Goal: Task Accomplishment & Management: Complete application form

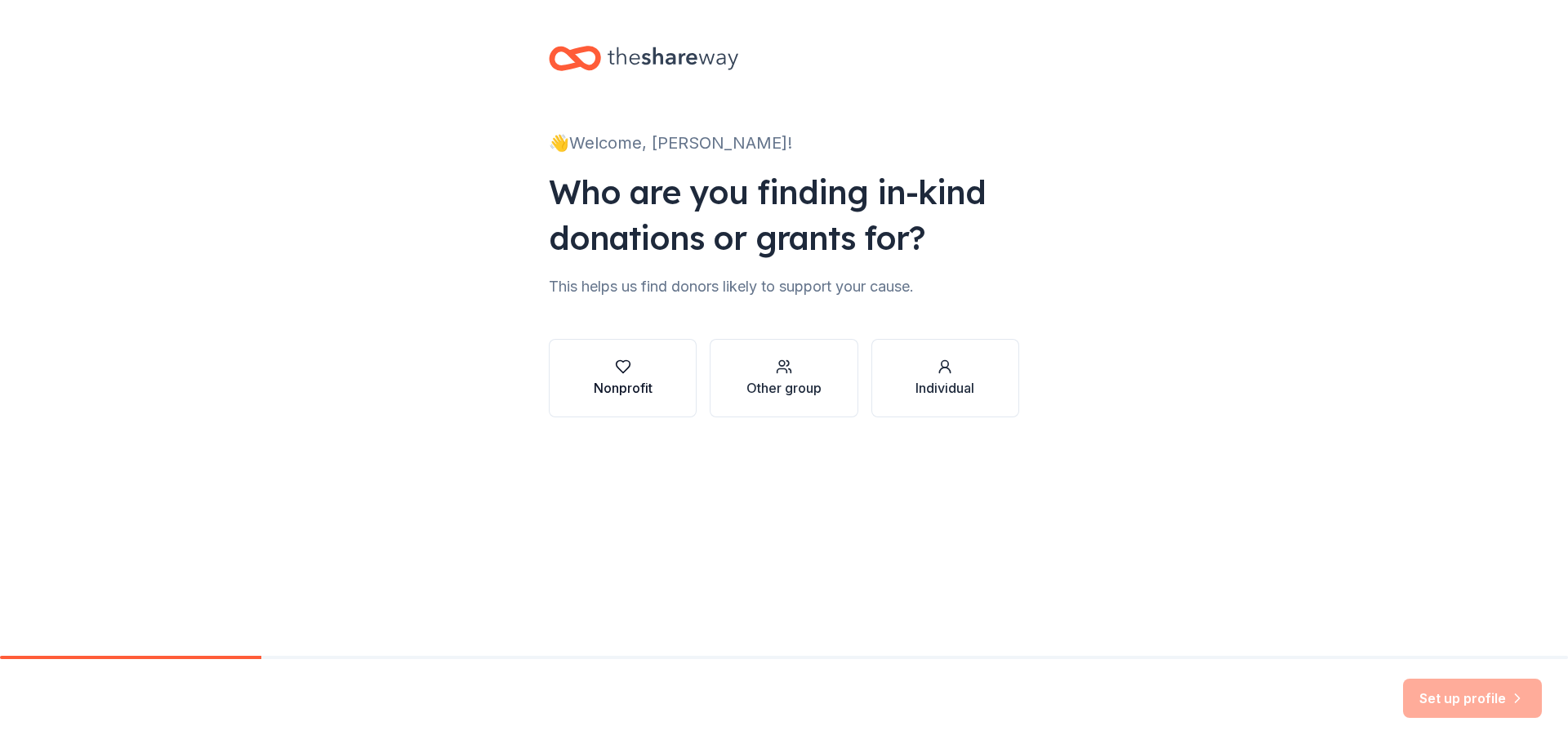
click at [624, 373] on icon "button" at bounding box center [623, 366] width 17 height 17
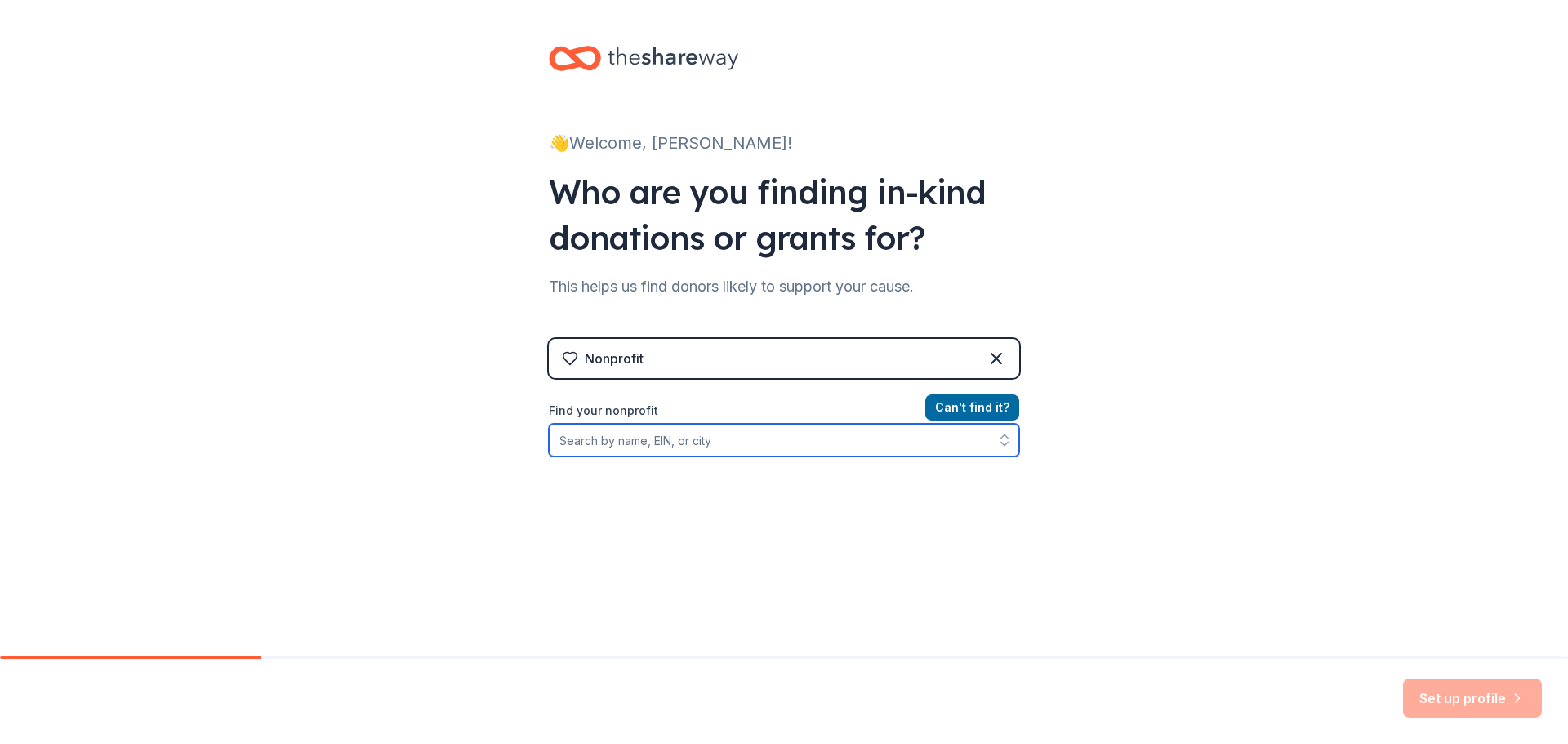
click at [713, 438] on input "Find your nonprofit" at bounding box center [783, 440] width 470 height 32
type input "Rescued Pets Movement"
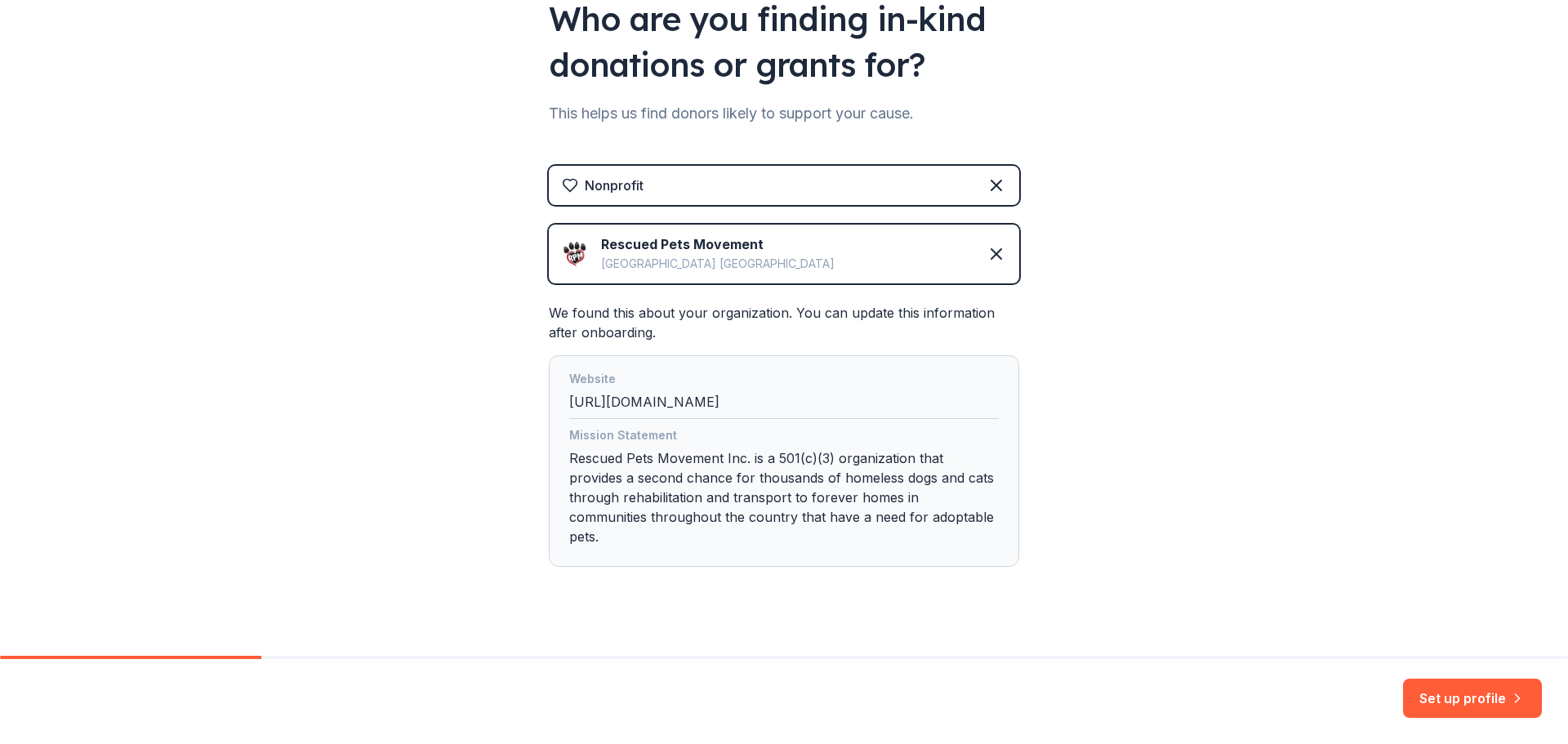
scroll to position [175, 0]
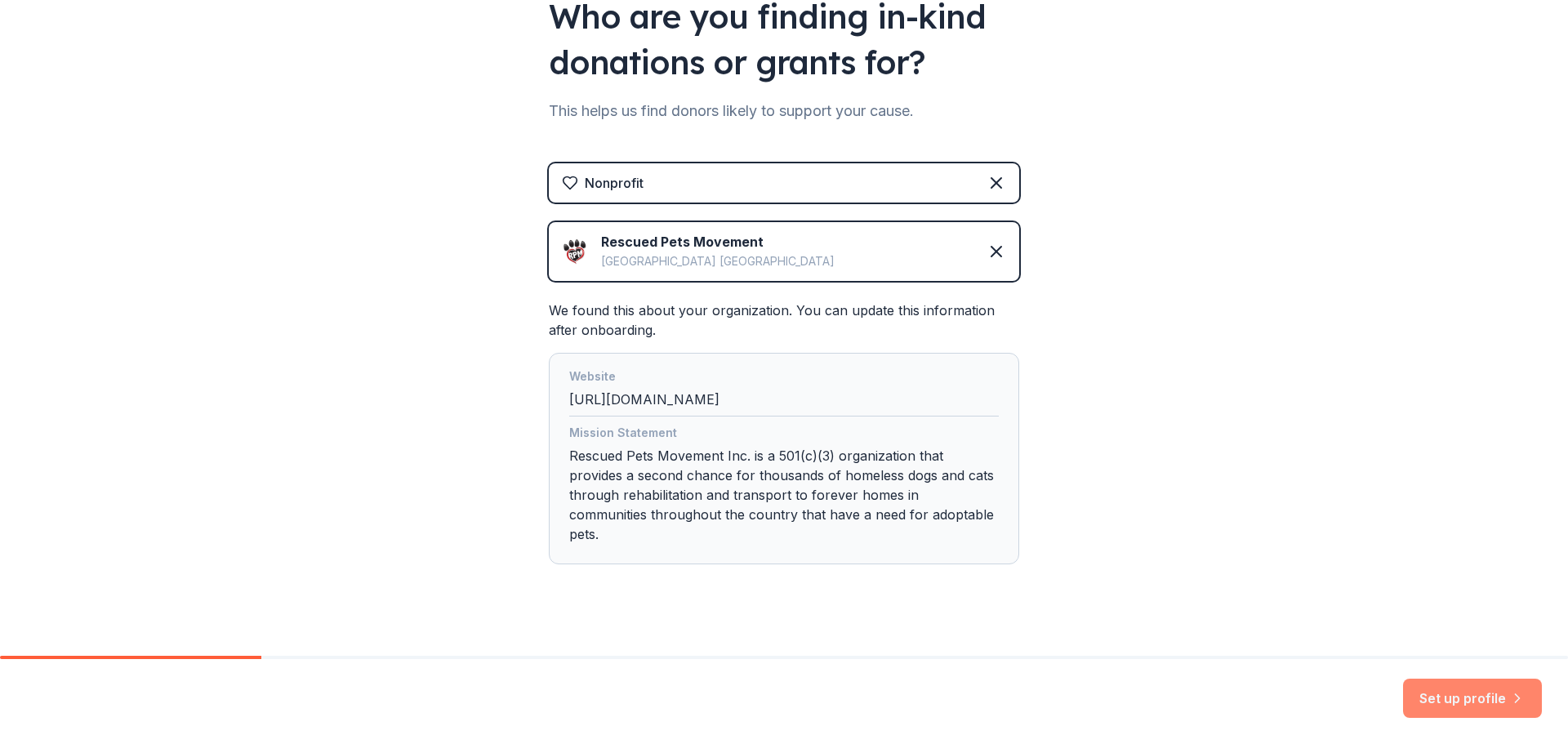
click at [1479, 691] on button "Set up profile" at bounding box center [1472, 698] width 139 height 39
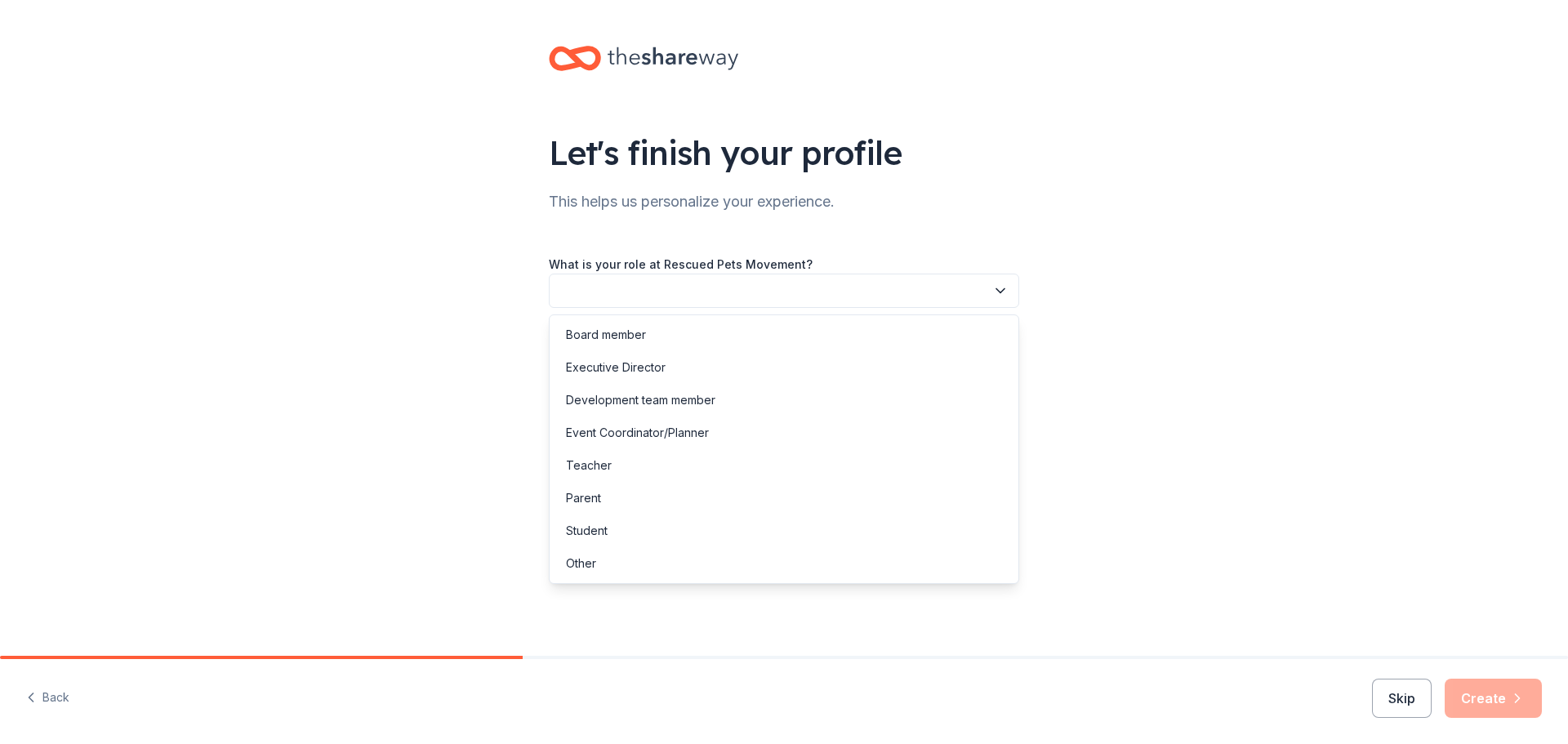
click at [741, 292] on button "button" at bounding box center [783, 290] width 470 height 34
click at [705, 404] on div "Development team member" at bounding box center [640, 400] width 149 height 19
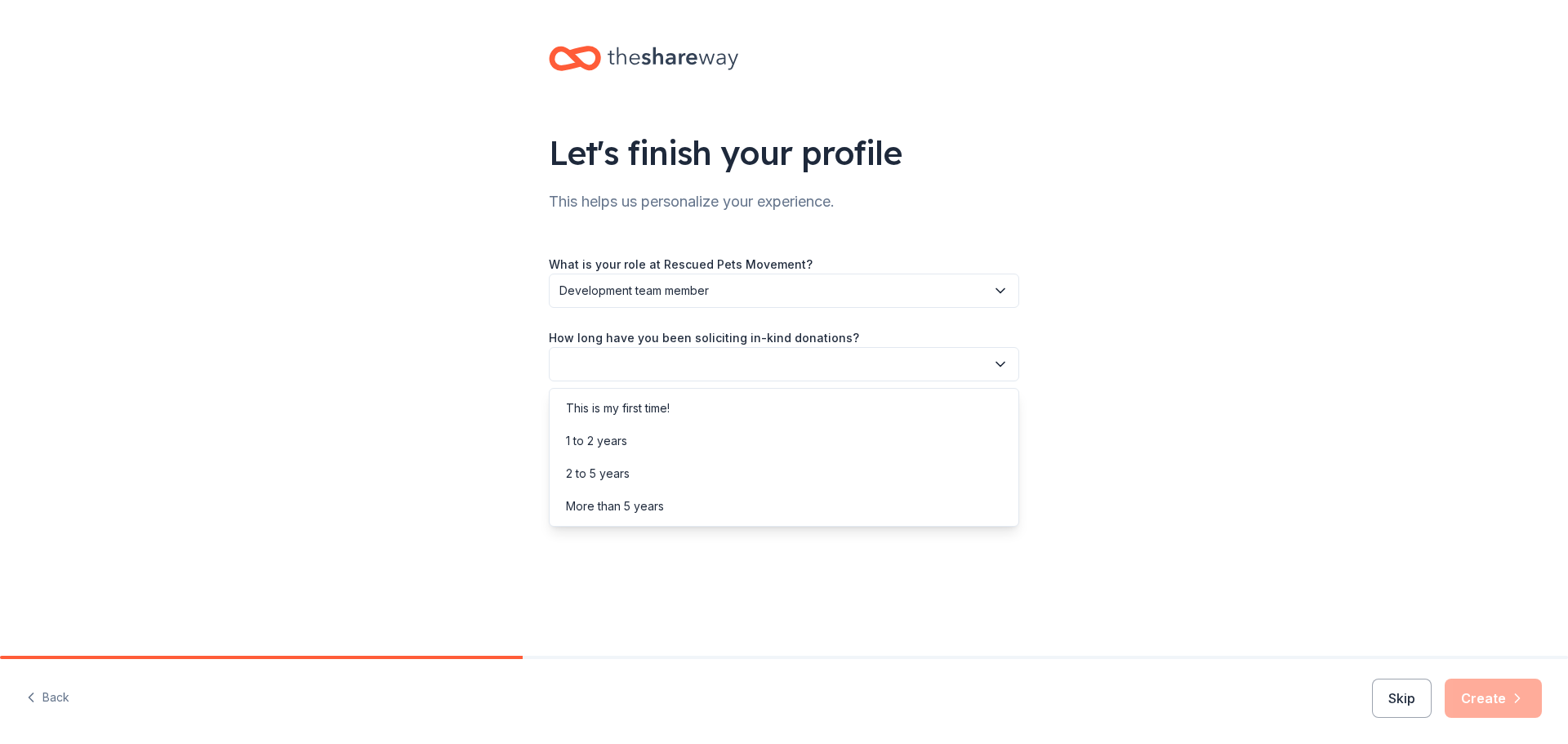
click at [702, 361] on button "button" at bounding box center [783, 364] width 470 height 34
click at [661, 507] on div "More than 5 years" at bounding box center [615, 506] width 98 height 19
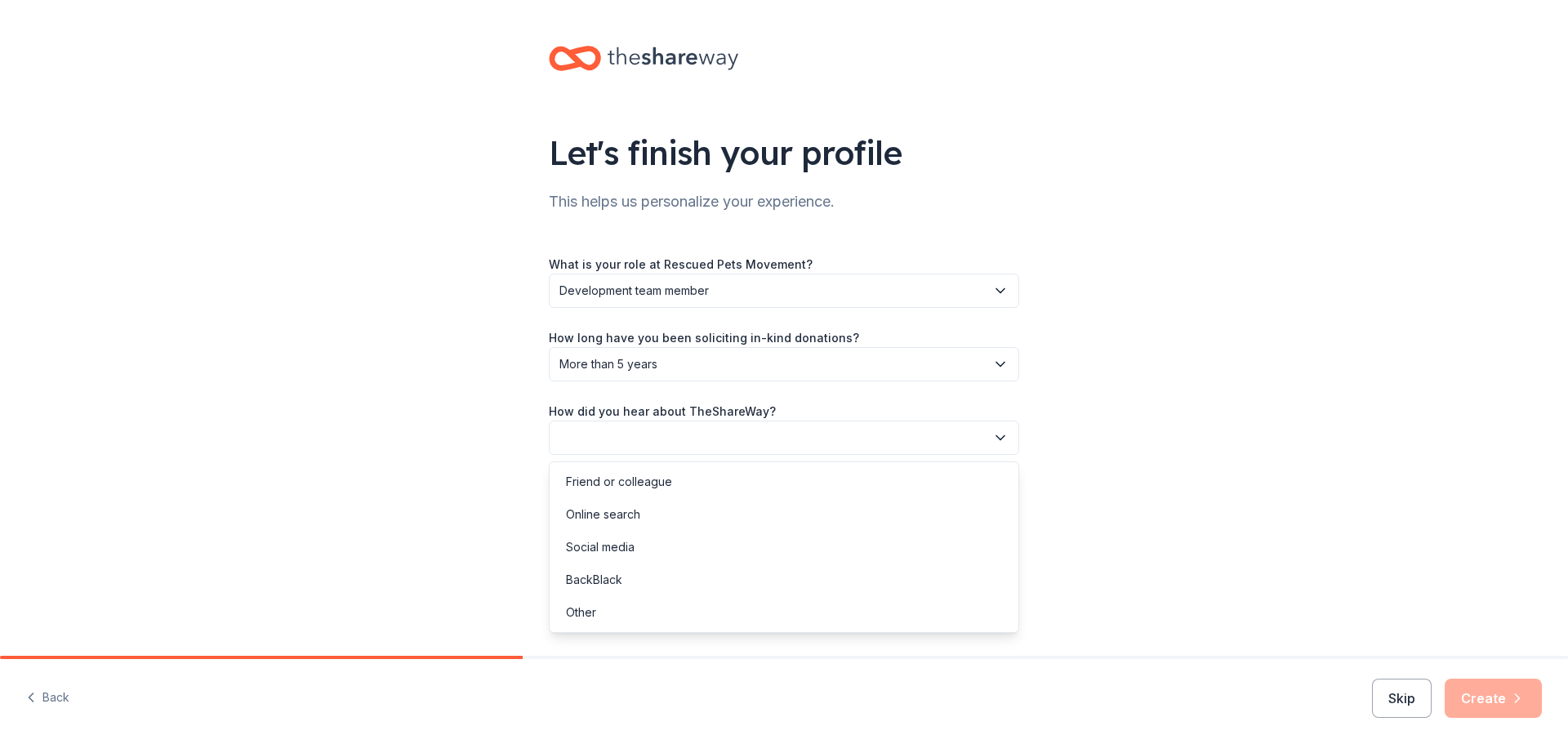
click at [733, 431] on button "button" at bounding box center [783, 437] width 470 height 34
click at [661, 517] on div "Online search" at bounding box center [784, 514] width 462 height 32
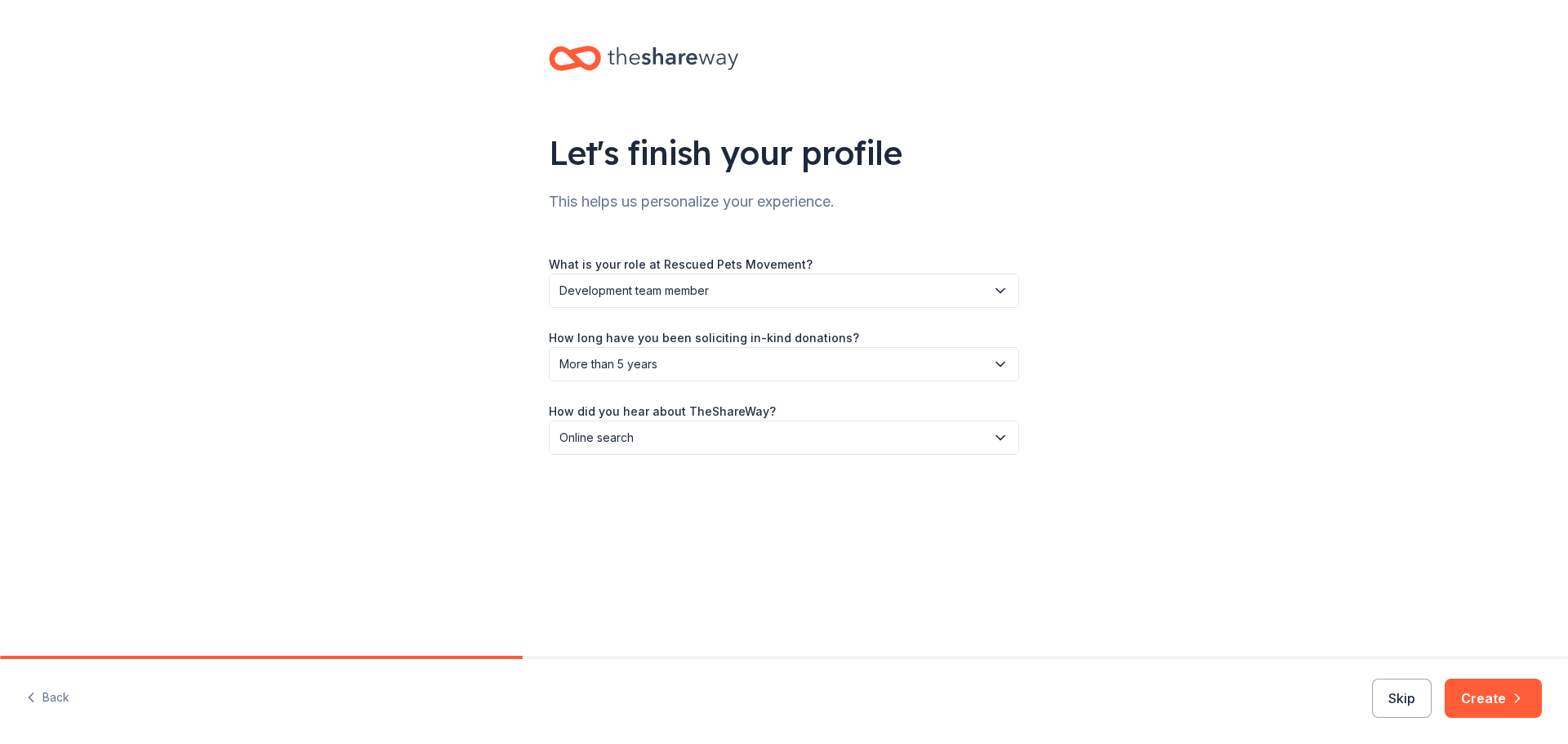
click at [1483, 700] on button "Create" at bounding box center [1492, 698] width 97 height 39
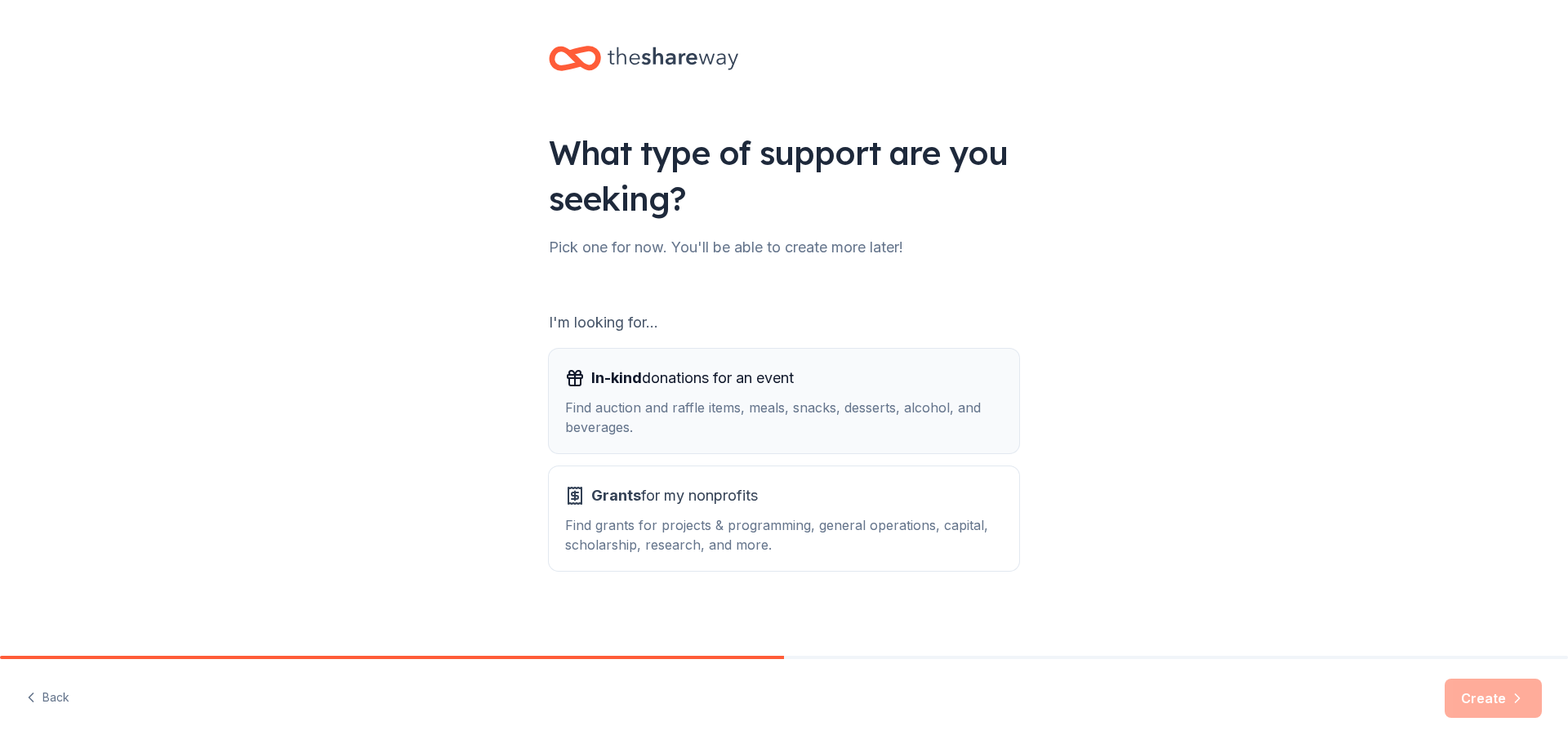
click at [705, 411] on div "Find auction and raffle items, meals, snacks, desserts, alcohol, and beverages." at bounding box center [784, 417] width 438 height 39
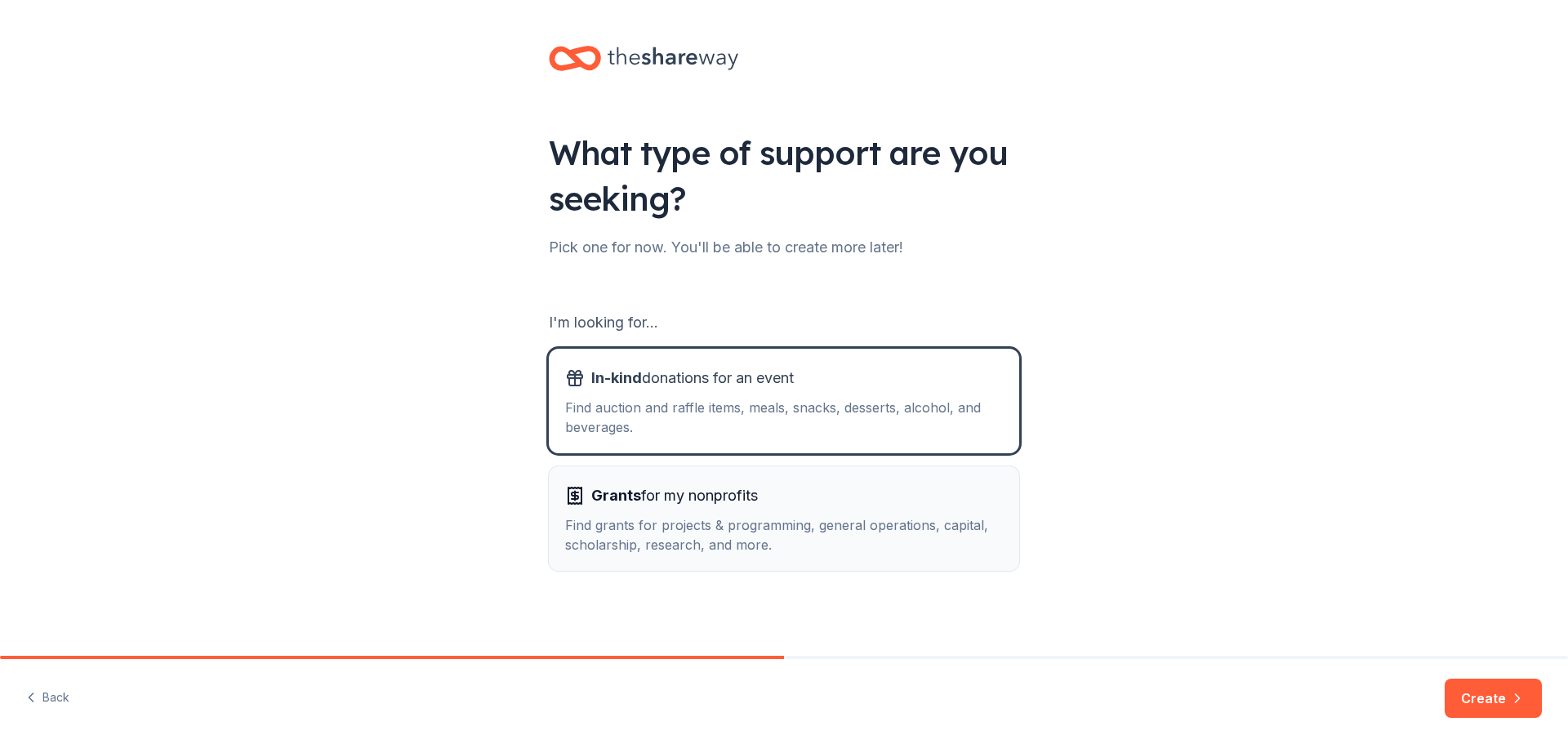
click at [719, 503] on span "Grants for my nonprofits" at bounding box center [674, 495] width 167 height 26
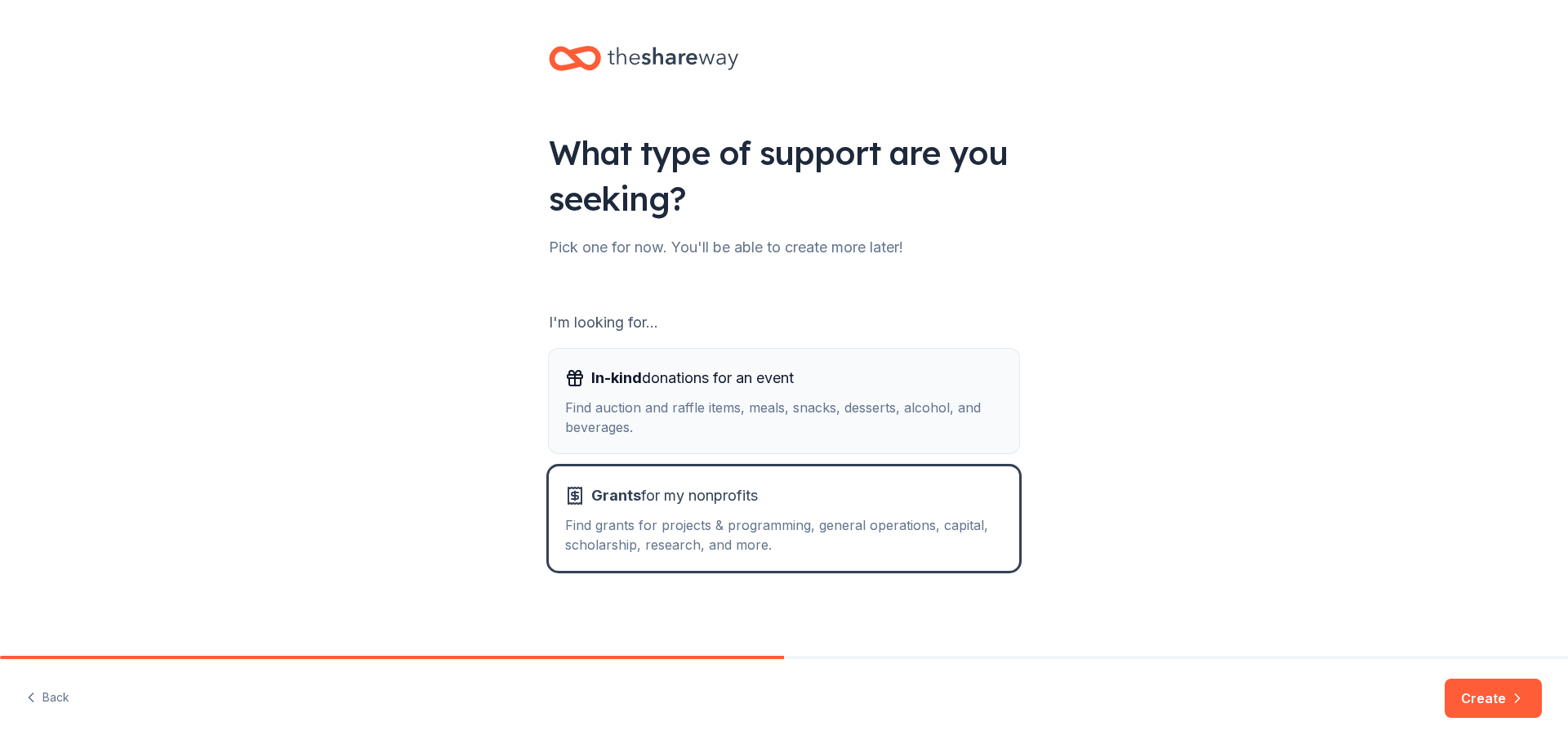
click at [724, 415] on div "Find auction and raffle items, meals, snacks, desserts, alcohol, and beverages." at bounding box center [784, 417] width 438 height 39
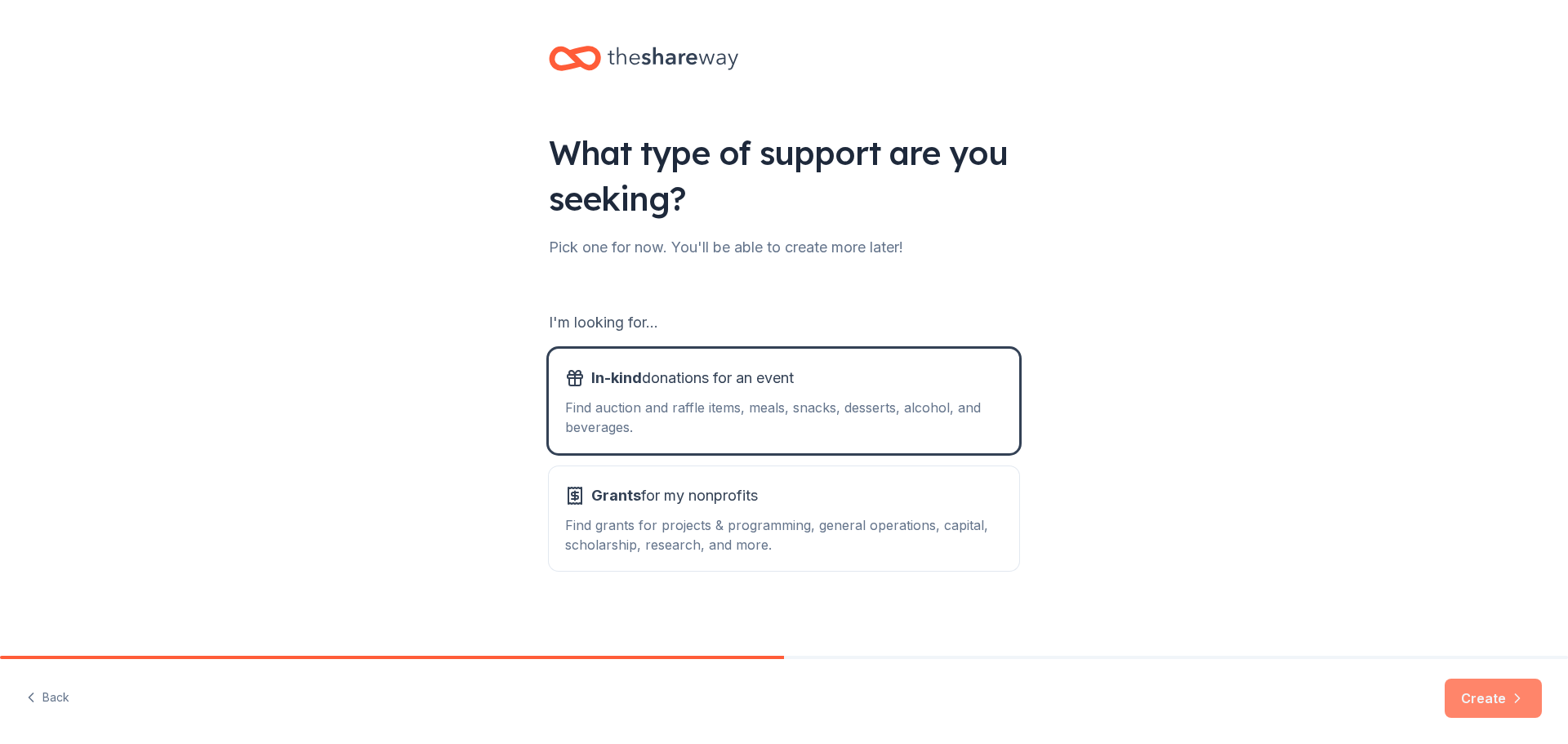
click at [1487, 704] on button "Create" at bounding box center [1492, 698] width 97 height 39
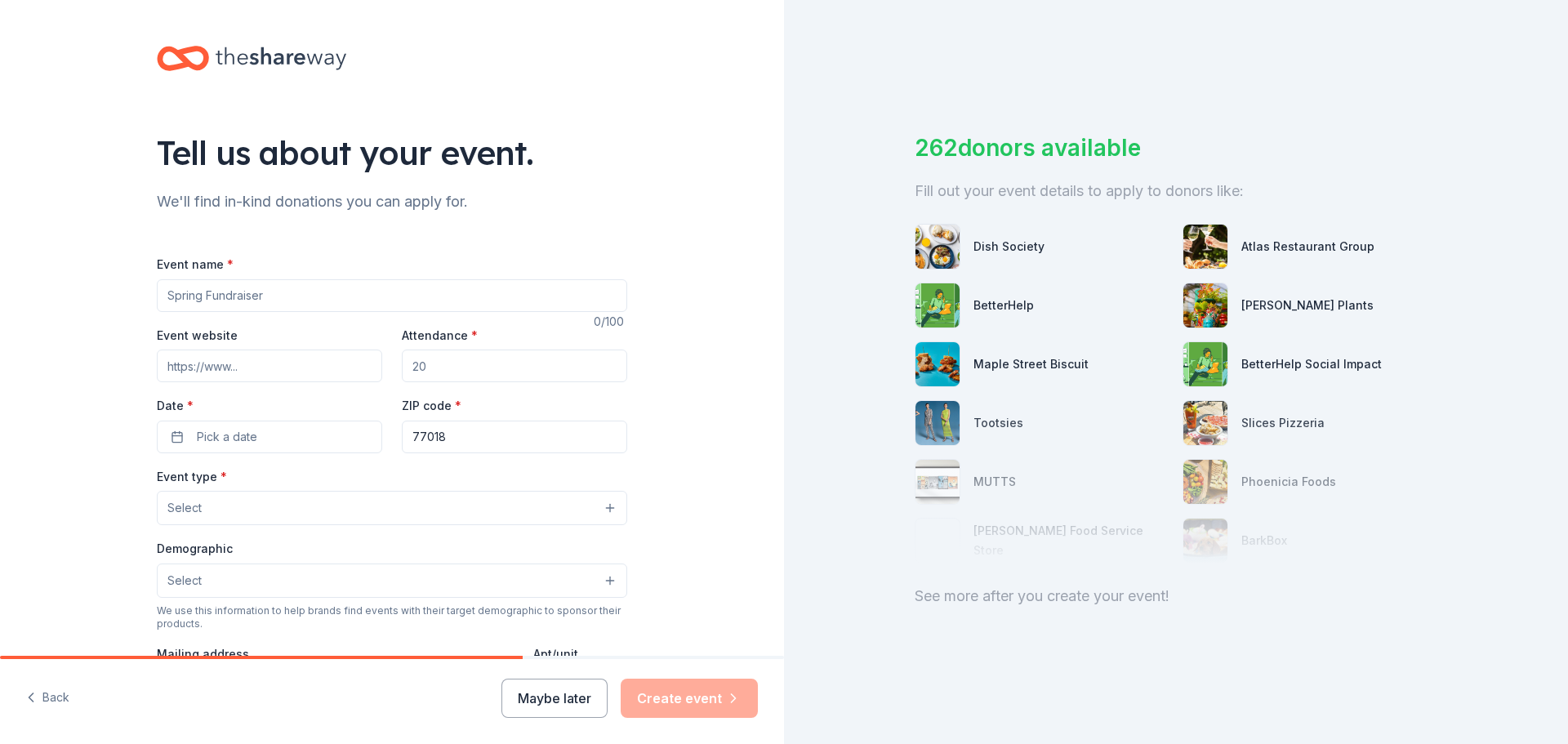
click at [397, 306] on input "Event name *" at bounding box center [392, 295] width 470 height 32
type input "Chefs for Paws"
type input "175"
click at [310, 440] on button "Pick a date" at bounding box center [269, 436] width 225 height 32
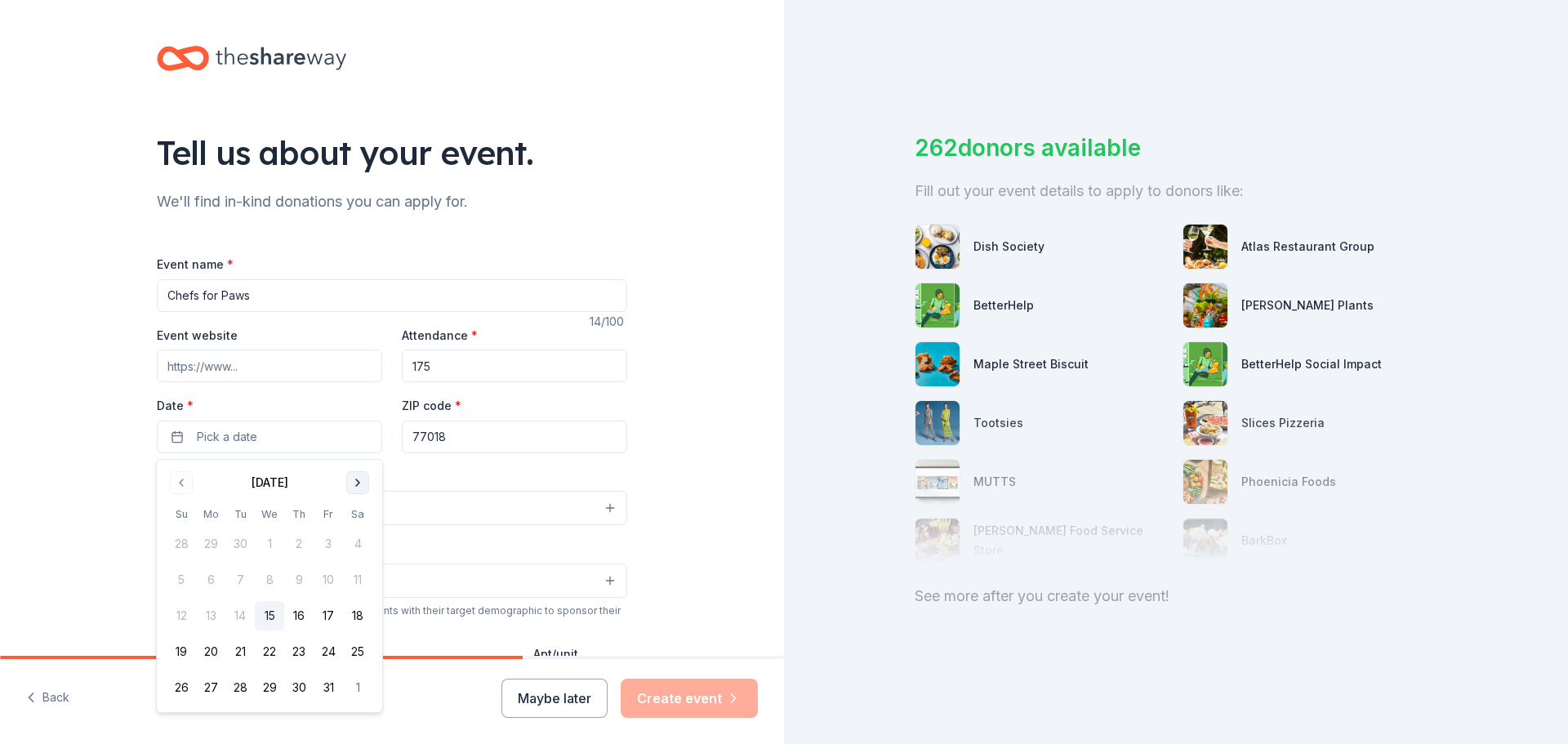
click at [353, 481] on button "Go to next month" at bounding box center [358, 482] width 23 height 23
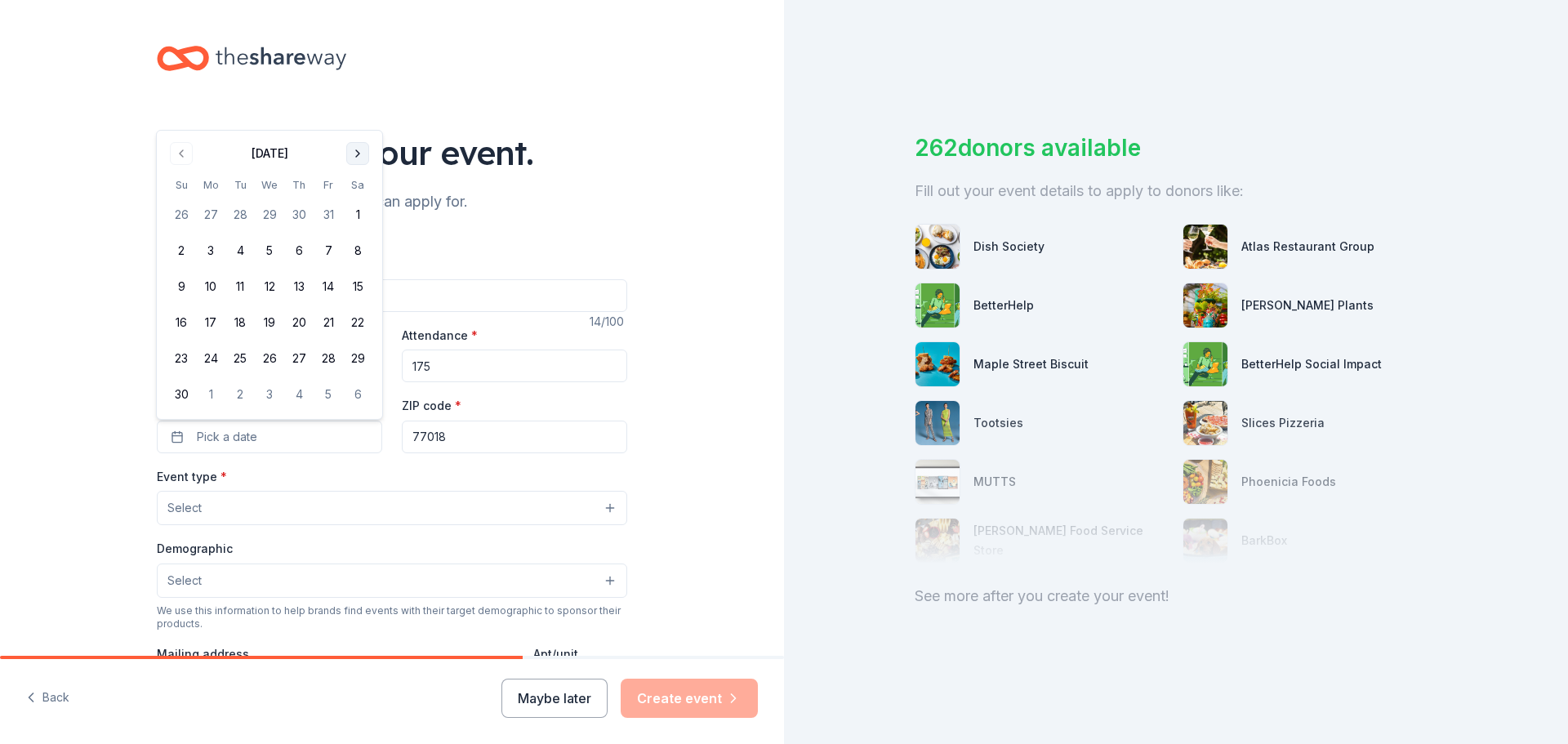
click at [361, 159] on button "Go to next month" at bounding box center [358, 154] width 23 height 23
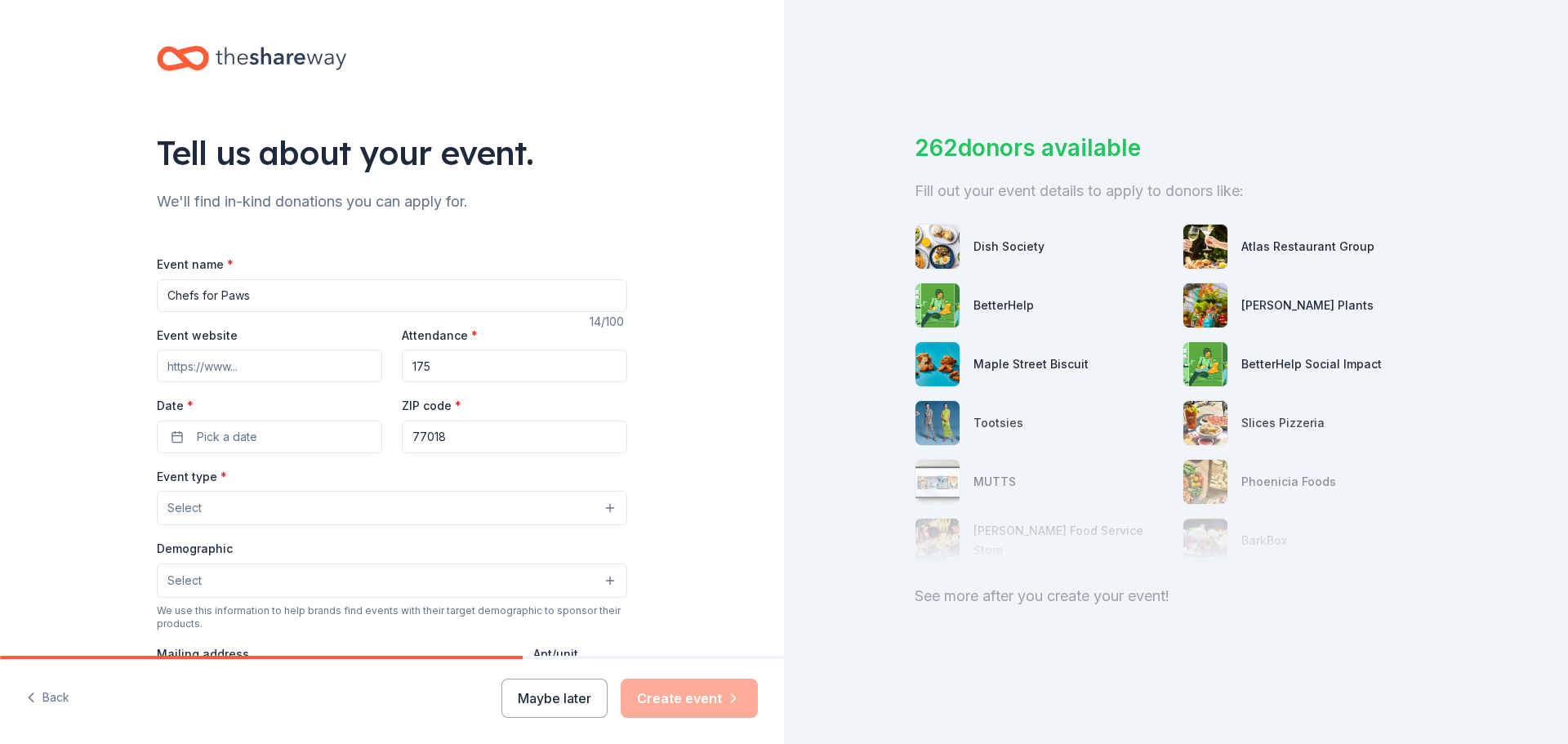
click at [361, 158] on div "Tell us about your event." at bounding box center [392, 153] width 470 height 45
click at [273, 444] on button "Pick a date" at bounding box center [269, 436] width 225 height 32
click at [358, 481] on button "Go to next month" at bounding box center [358, 482] width 23 height 23
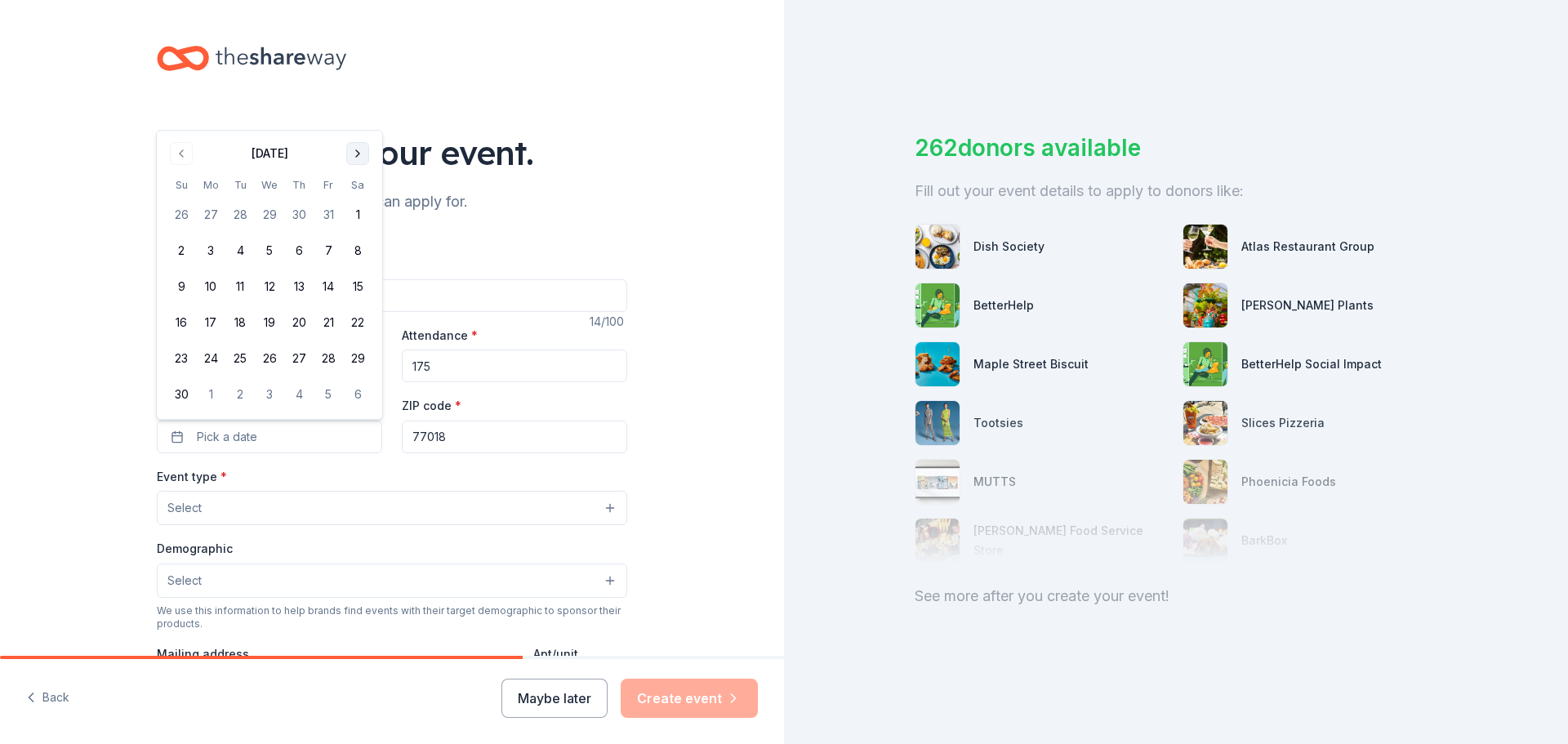
click at [355, 156] on button "Go to next month" at bounding box center [358, 154] width 23 height 23
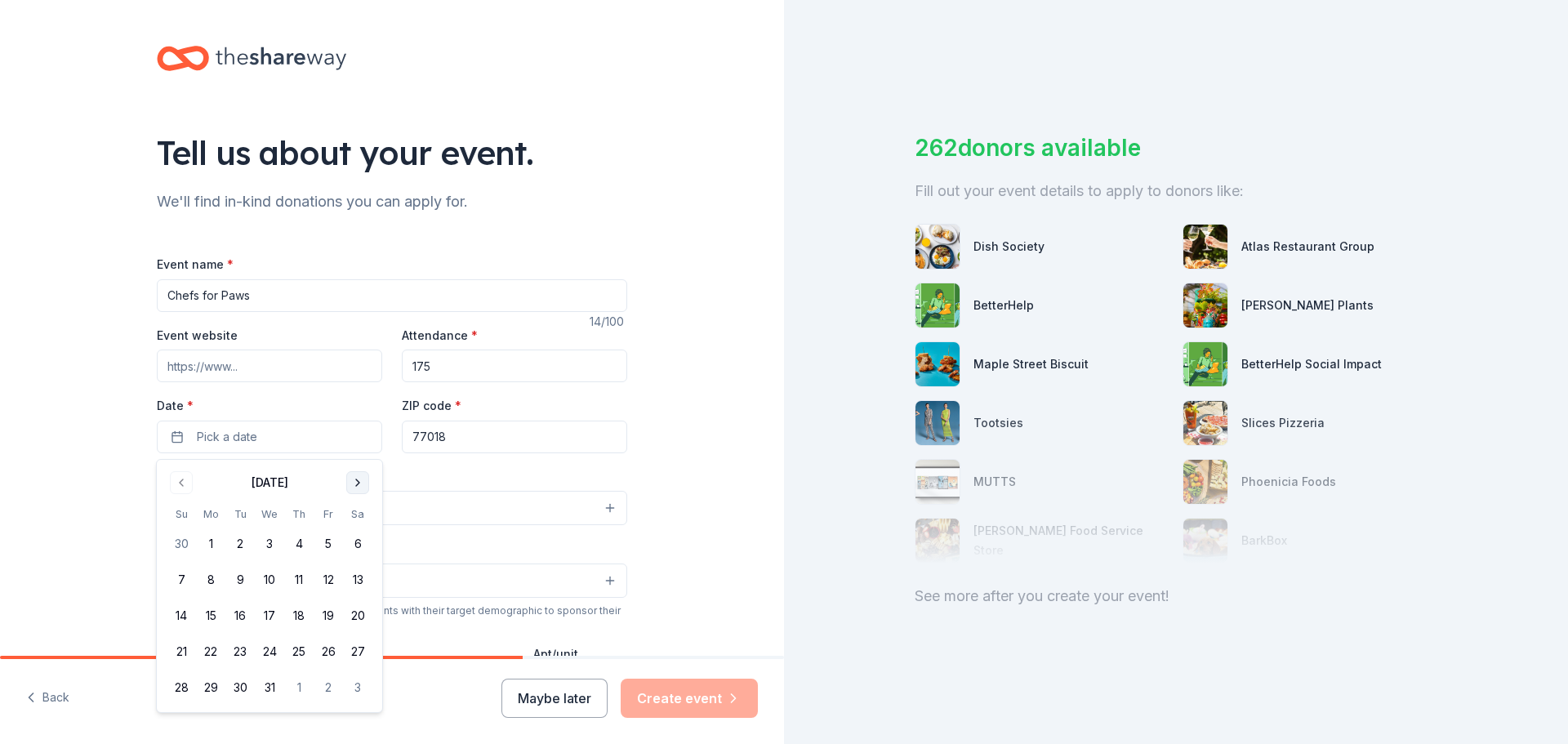
click at [356, 484] on button "Go to next month" at bounding box center [358, 482] width 23 height 23
click at [179, 652] on button "18" at bounding box center [181, 652] width 30 height 30
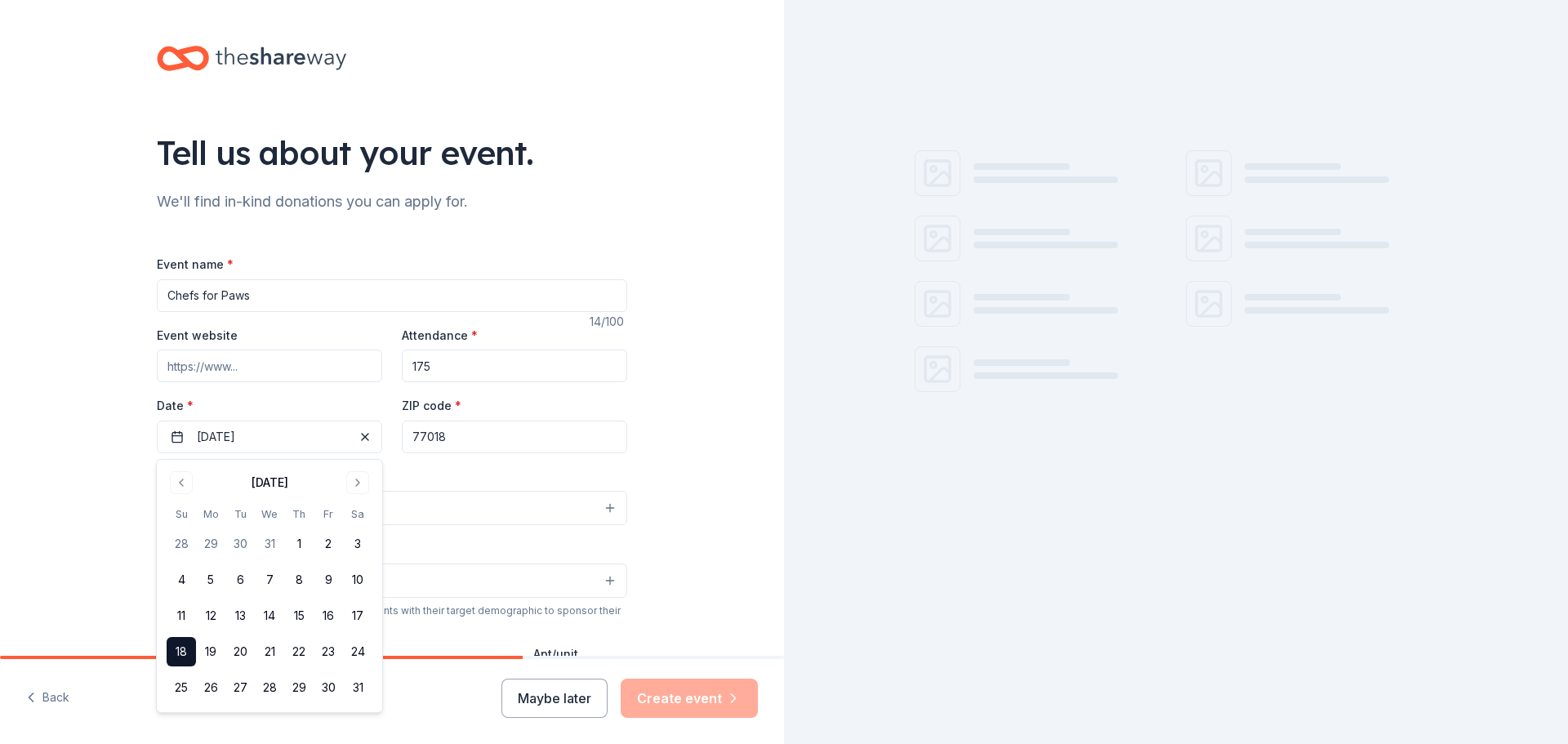
click at [481, 495] on button "Select" at bounding box center [392, 508] width 470 height 34
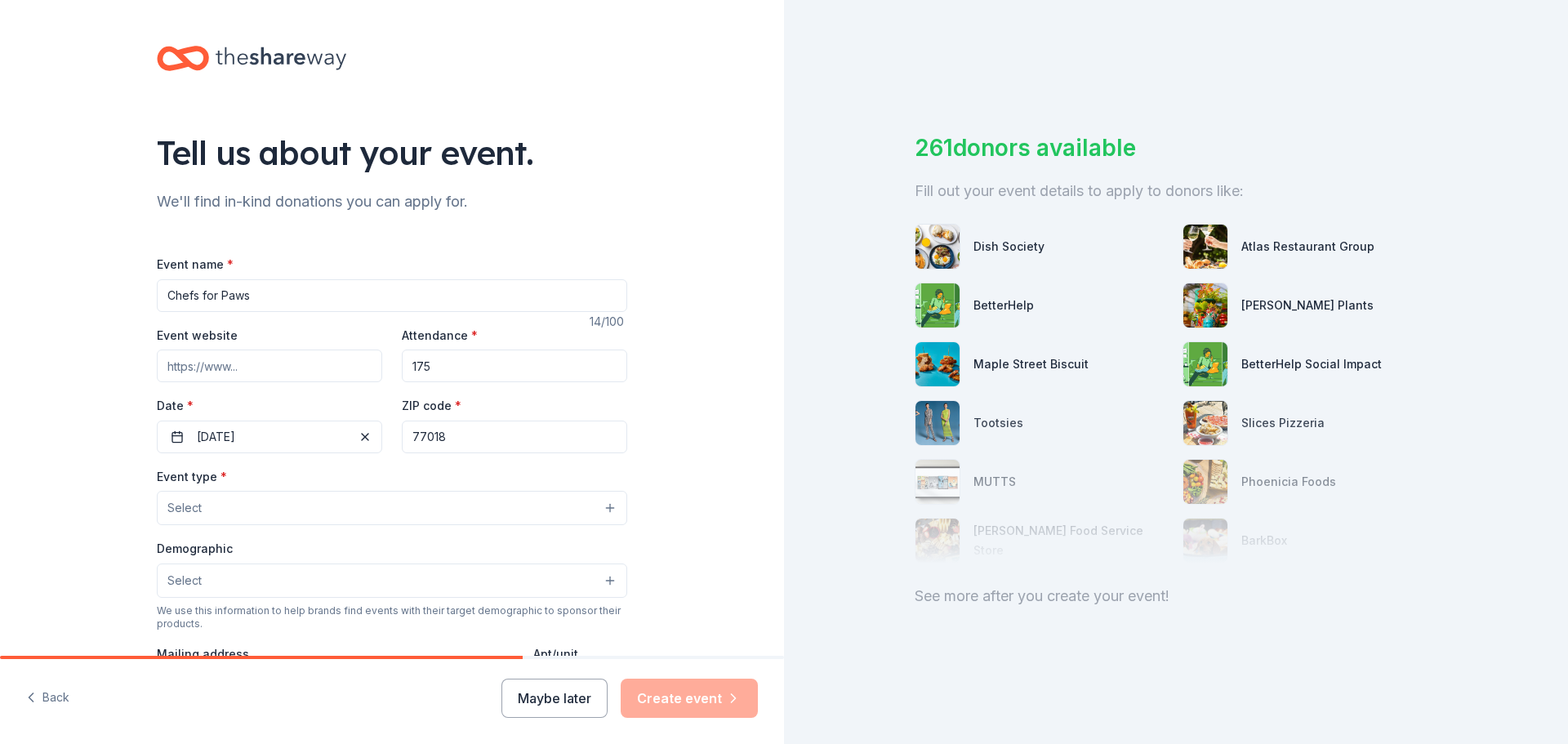
click at [242, 521] on button "Select" at bounding box center [392, 508] width 470 height 34
click at [249, 519] on button "Select" at bounding box center [392, 508] width 470 height 34
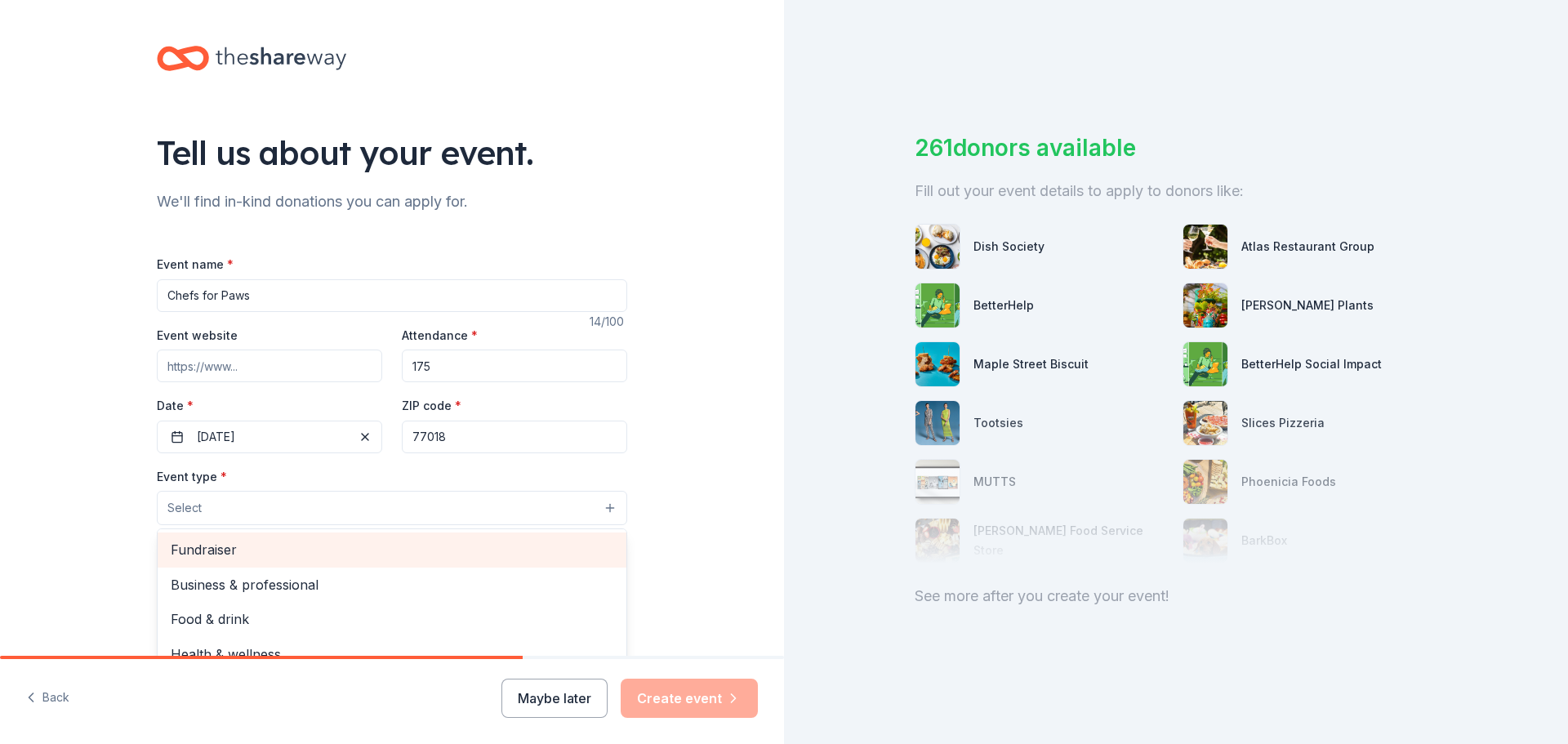
click at [242, 556] on span "Fundraiser" at bounding box center [392, 549] width 443 height 21
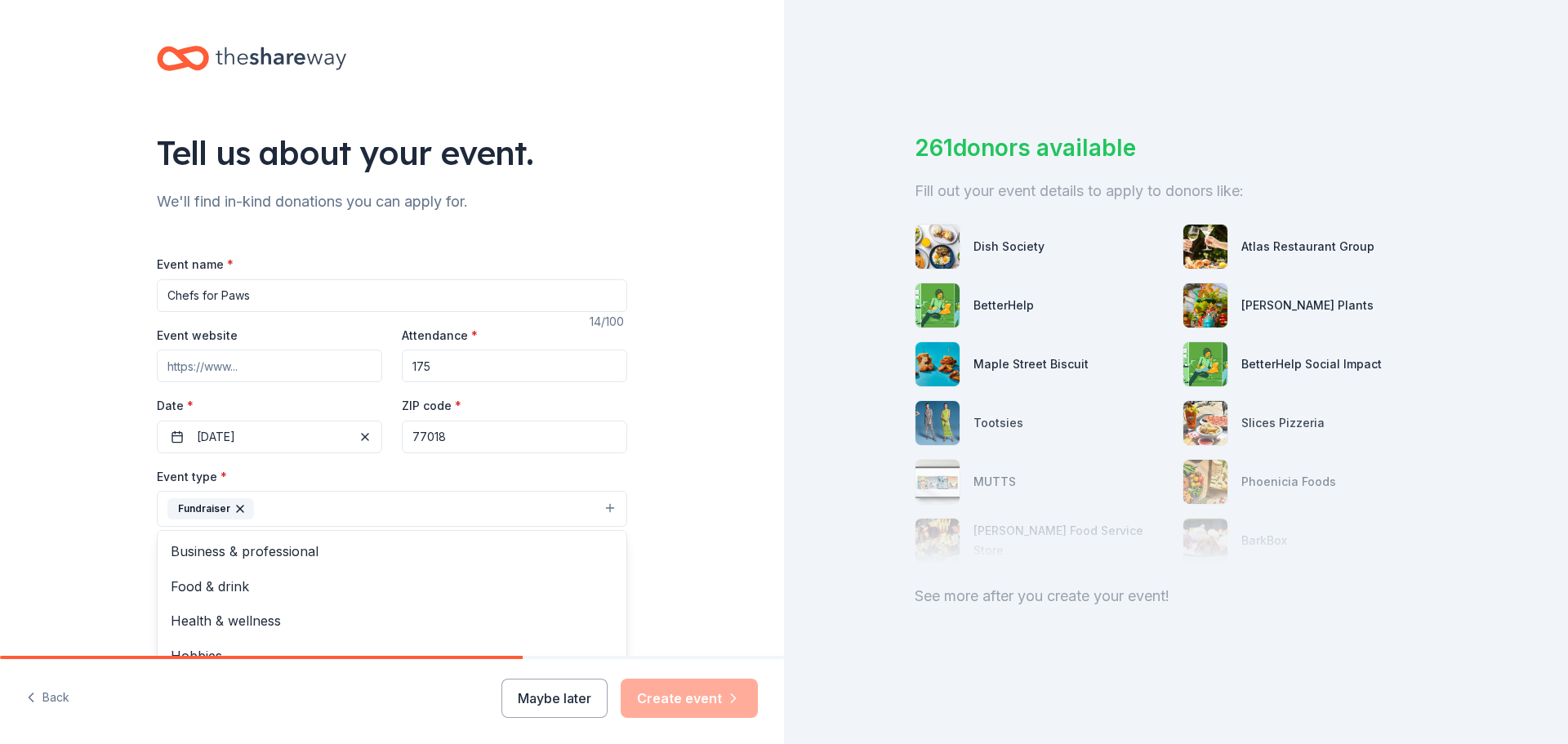
click at [94, 546] on div "Tell us about your event. We'll find in-kind donations you can apply for. Event…" at bounding box center [392, 544] width 784 height 1089
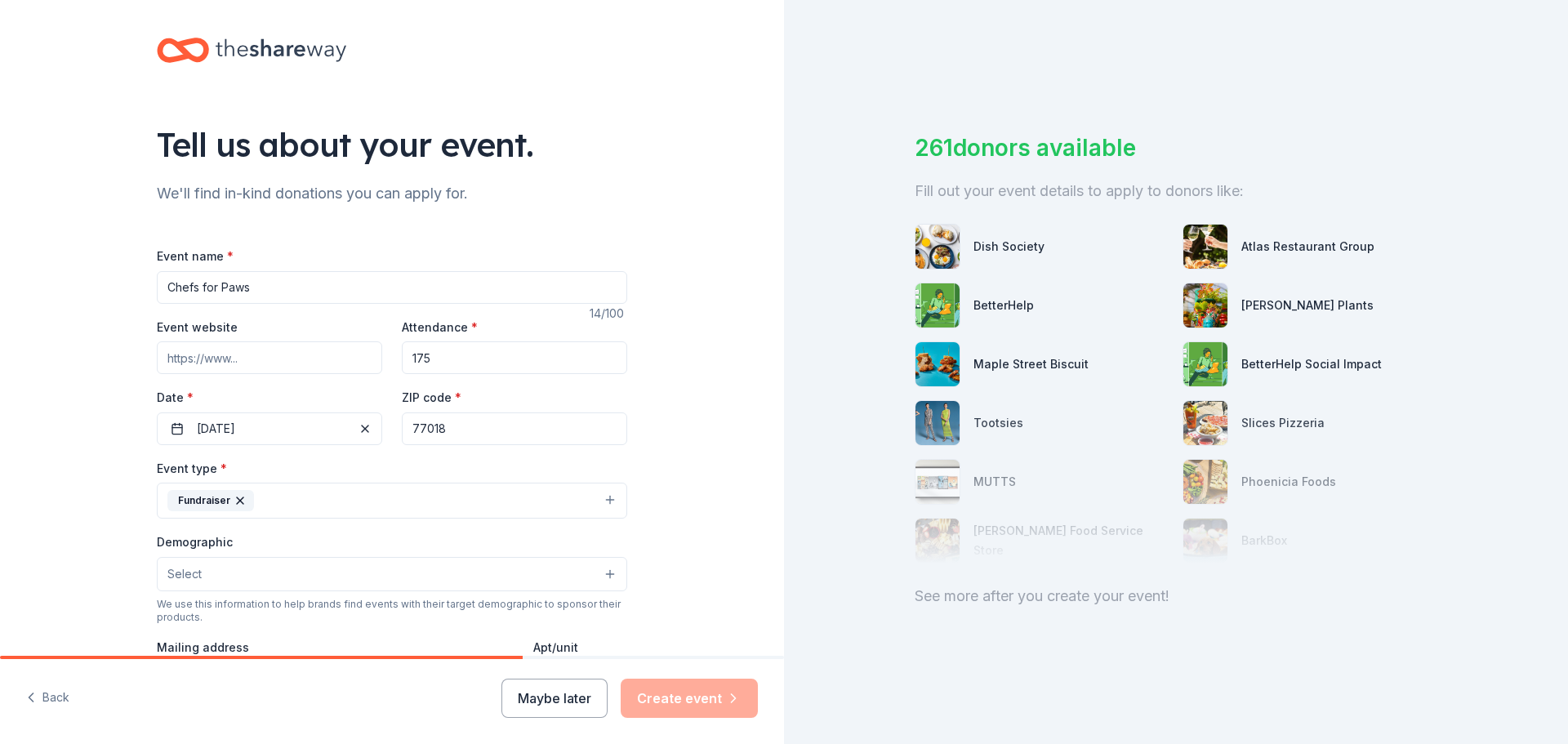
click at [317, 583] on button "Select" at bounding box center [392, 574] width 470 height 34
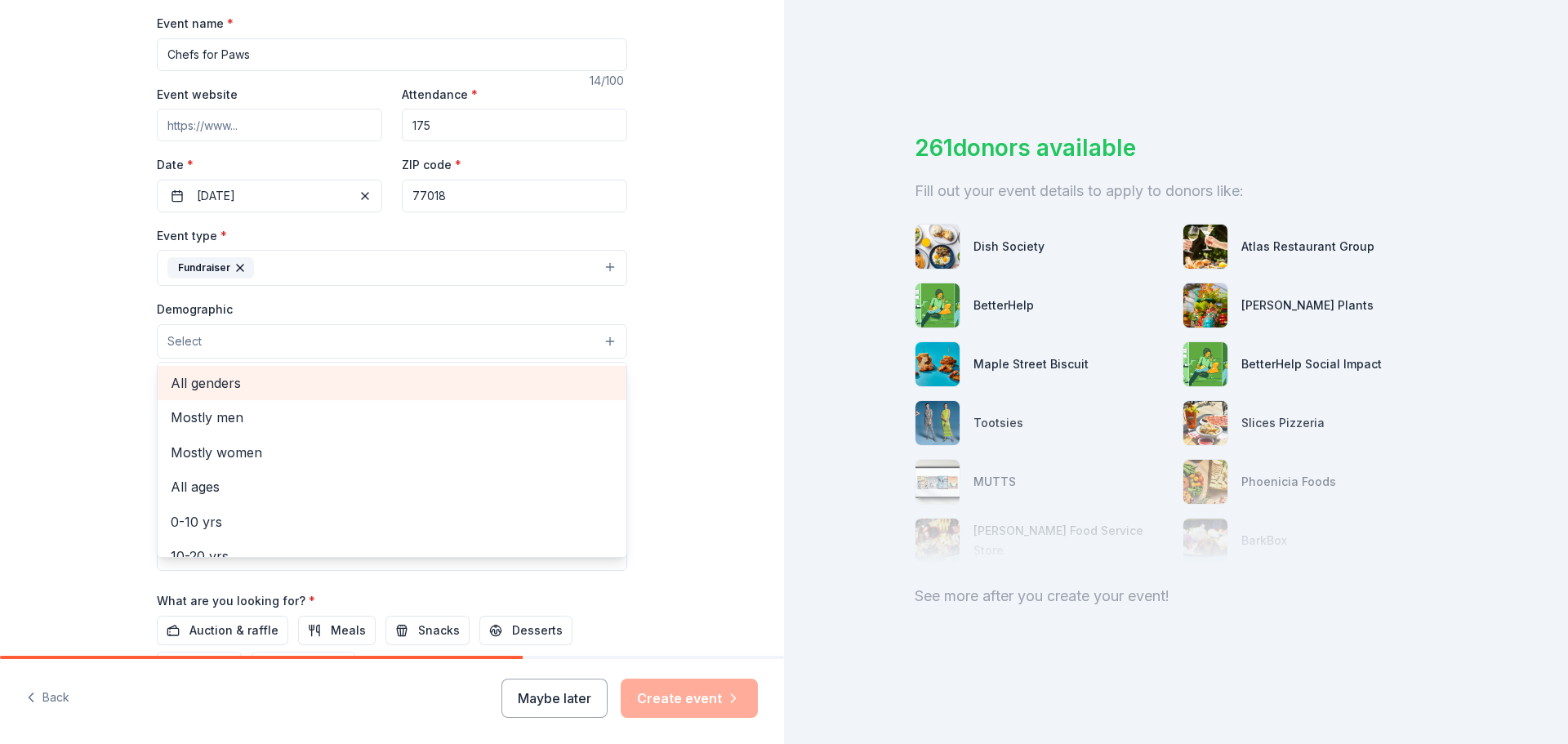
click at [222, 392] on span "All genders" at bounding box center [392, 383] width 443 height 21
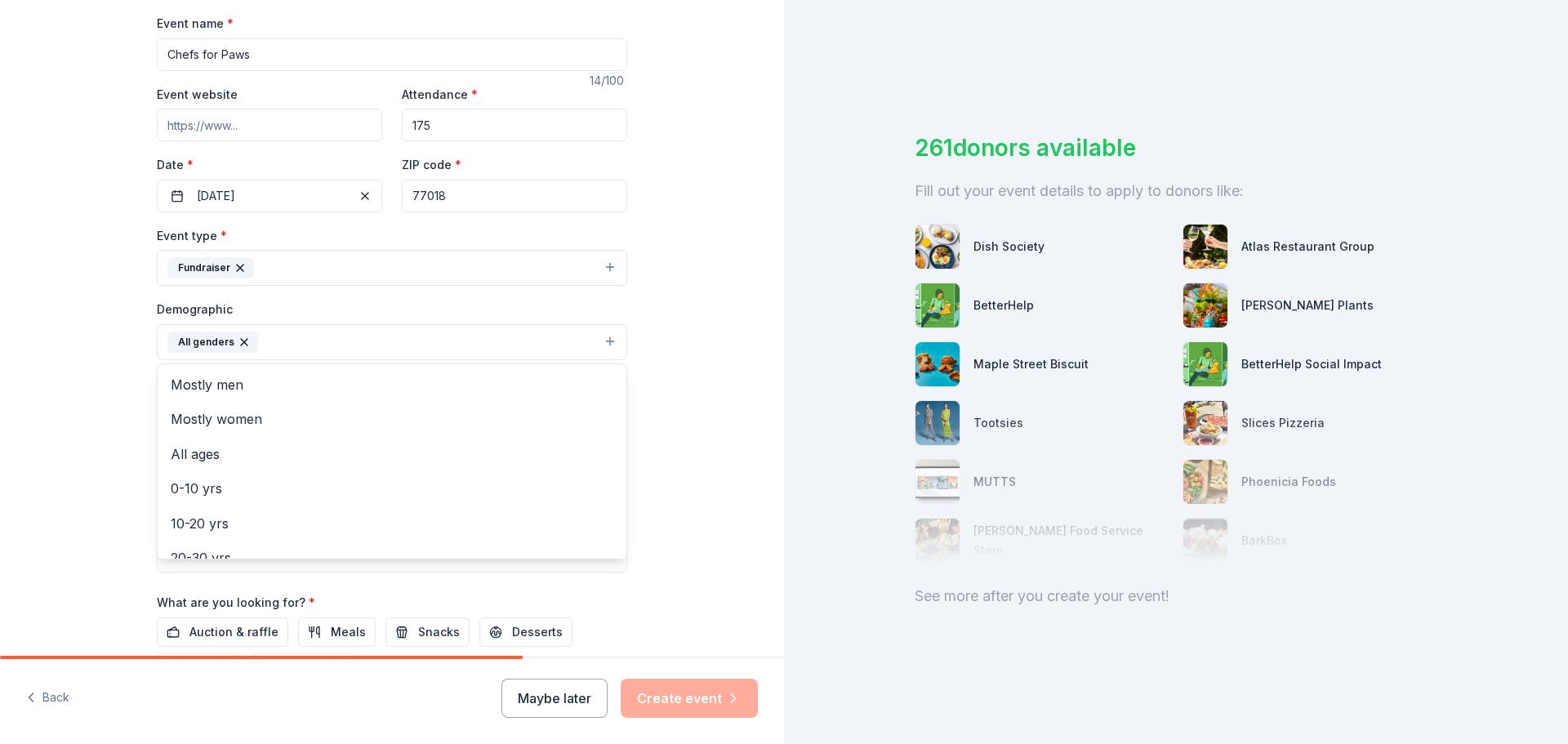
click at [96, 450] on div "Tell us about your event. We'll find in-kind donations you can apply for. Event…" at bounding box center [392, 304] width 784 height 1090
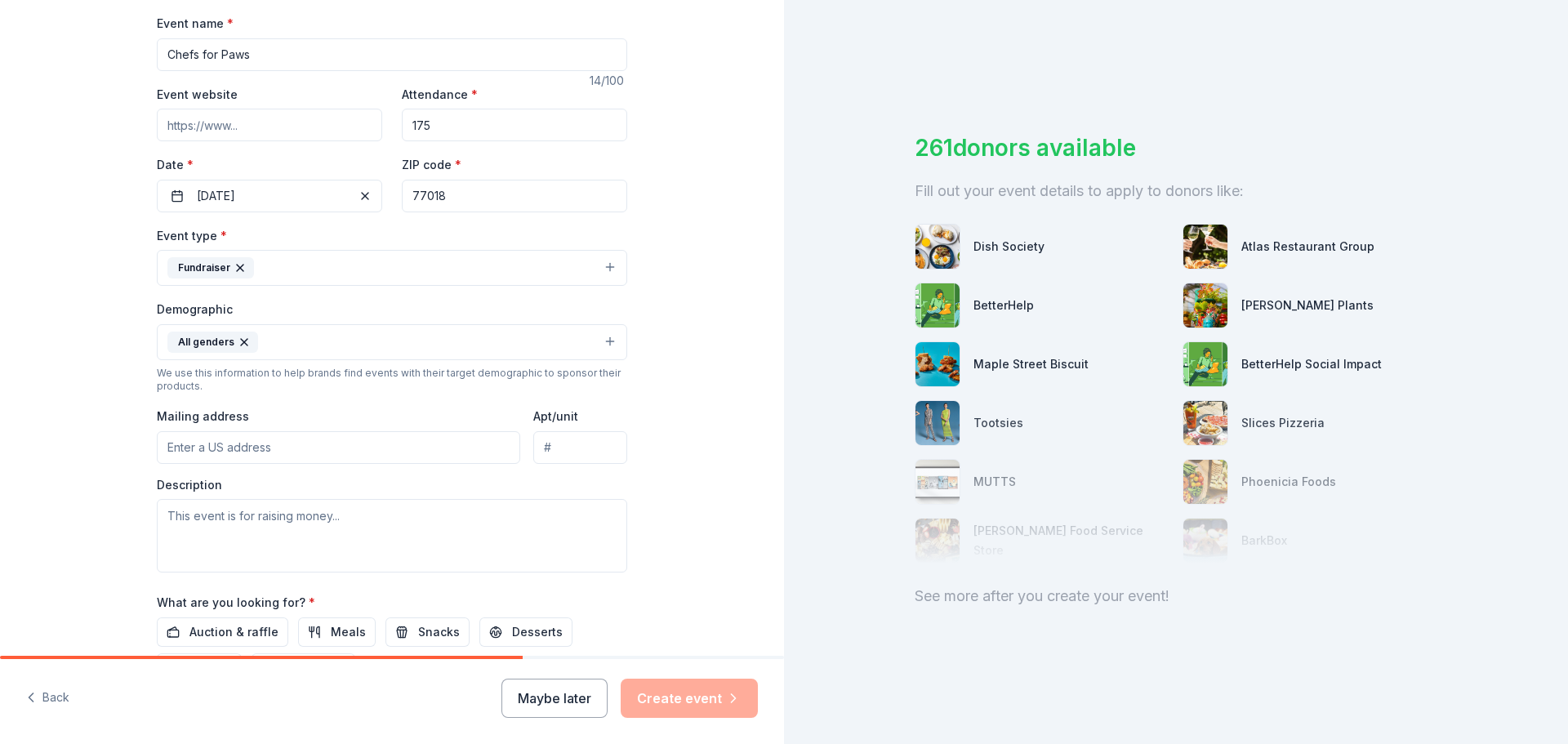
click at [340, 453] on input "Mailing address" at bounding box center [338, 447] width 364 height 32
type input "2317 West 34th Street"
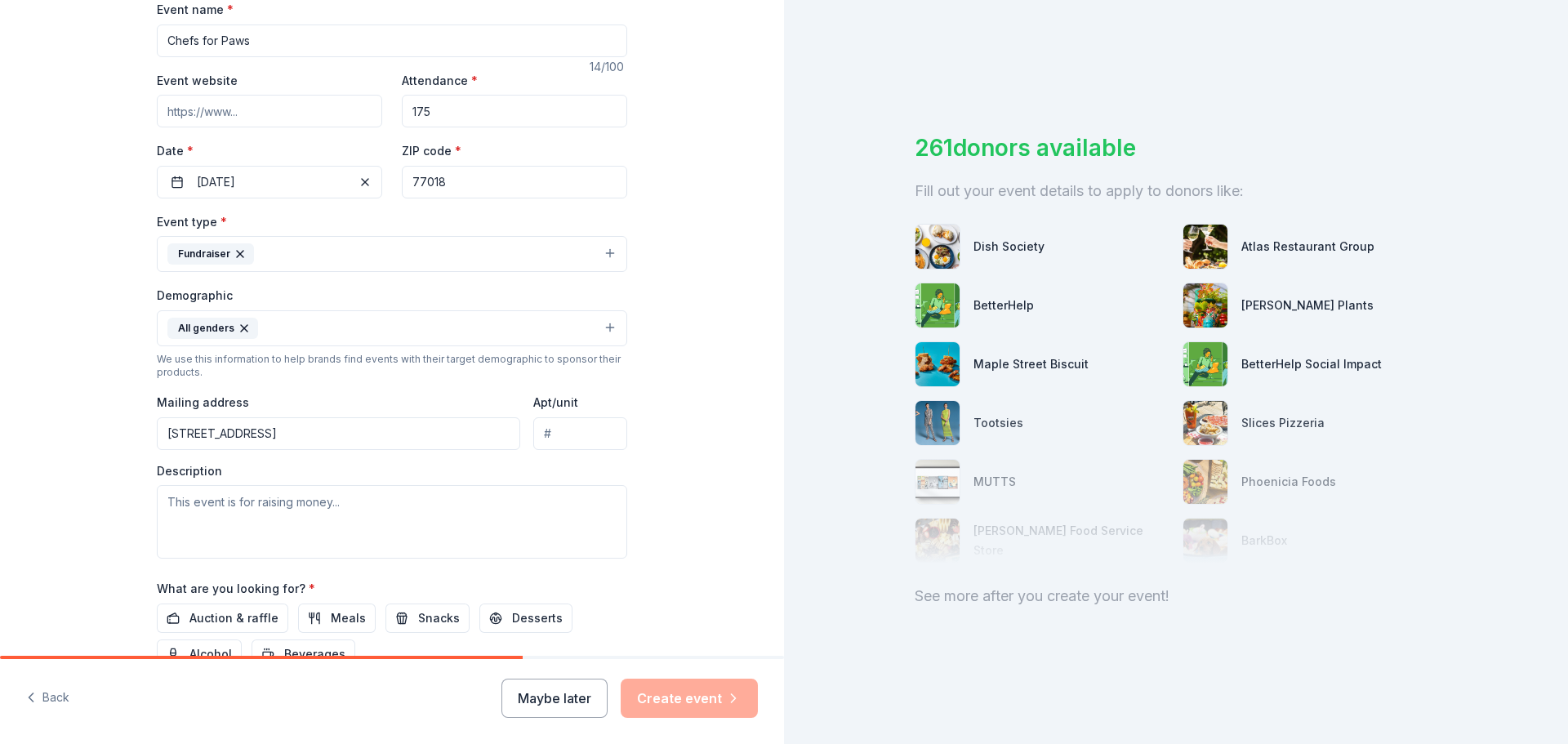
scroll to position [257, 0]
click at [317, 502] on textarea at bounding box center [392, 519] width 470 height 73
drag, startPoint x: 348, startPoint y: 502, endPoint x: 177, endPoint y: 497, distance: 171.1
click at [188, 498] on textarea at bounding box center [392, 519] width 470 height 73
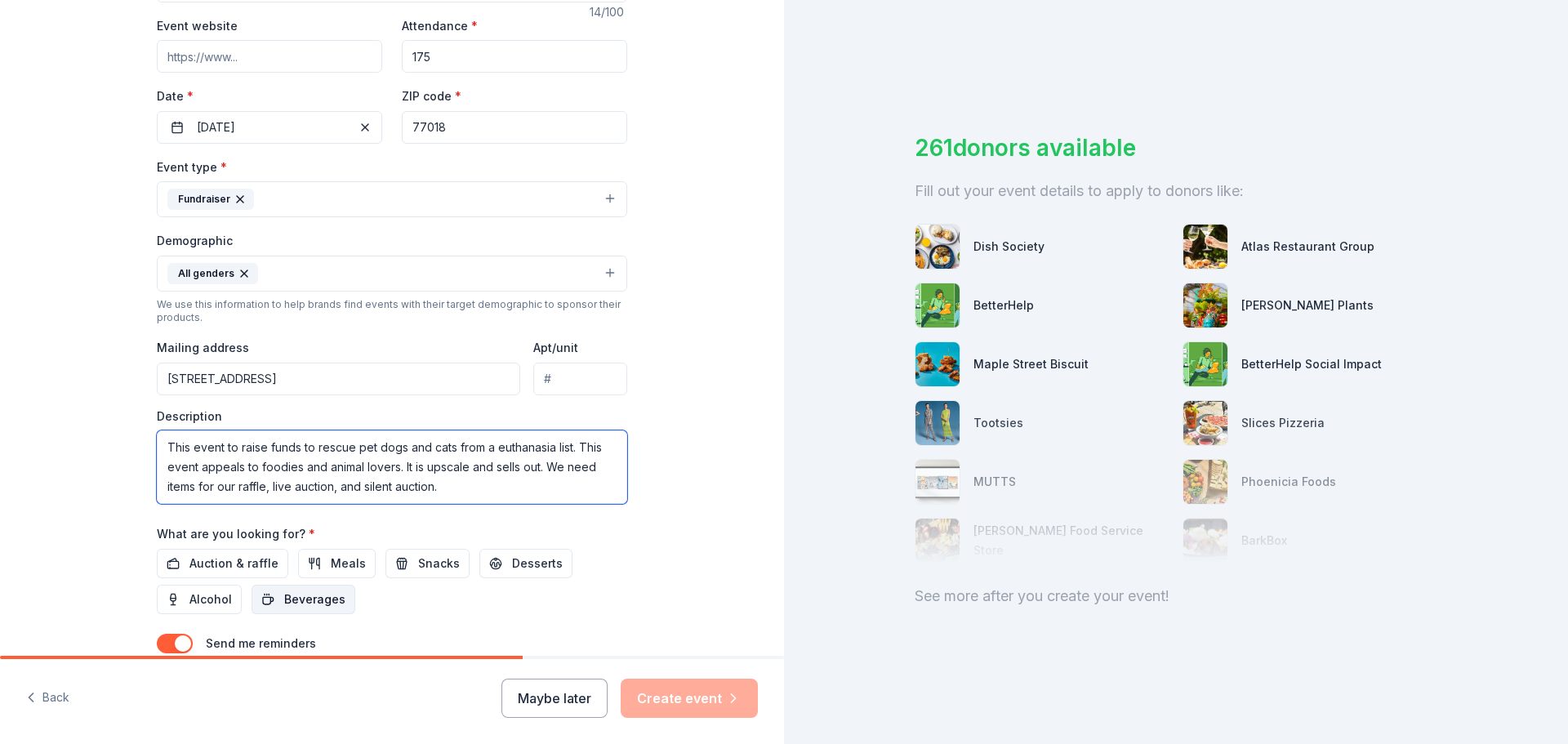
scroll to position [319, 0]
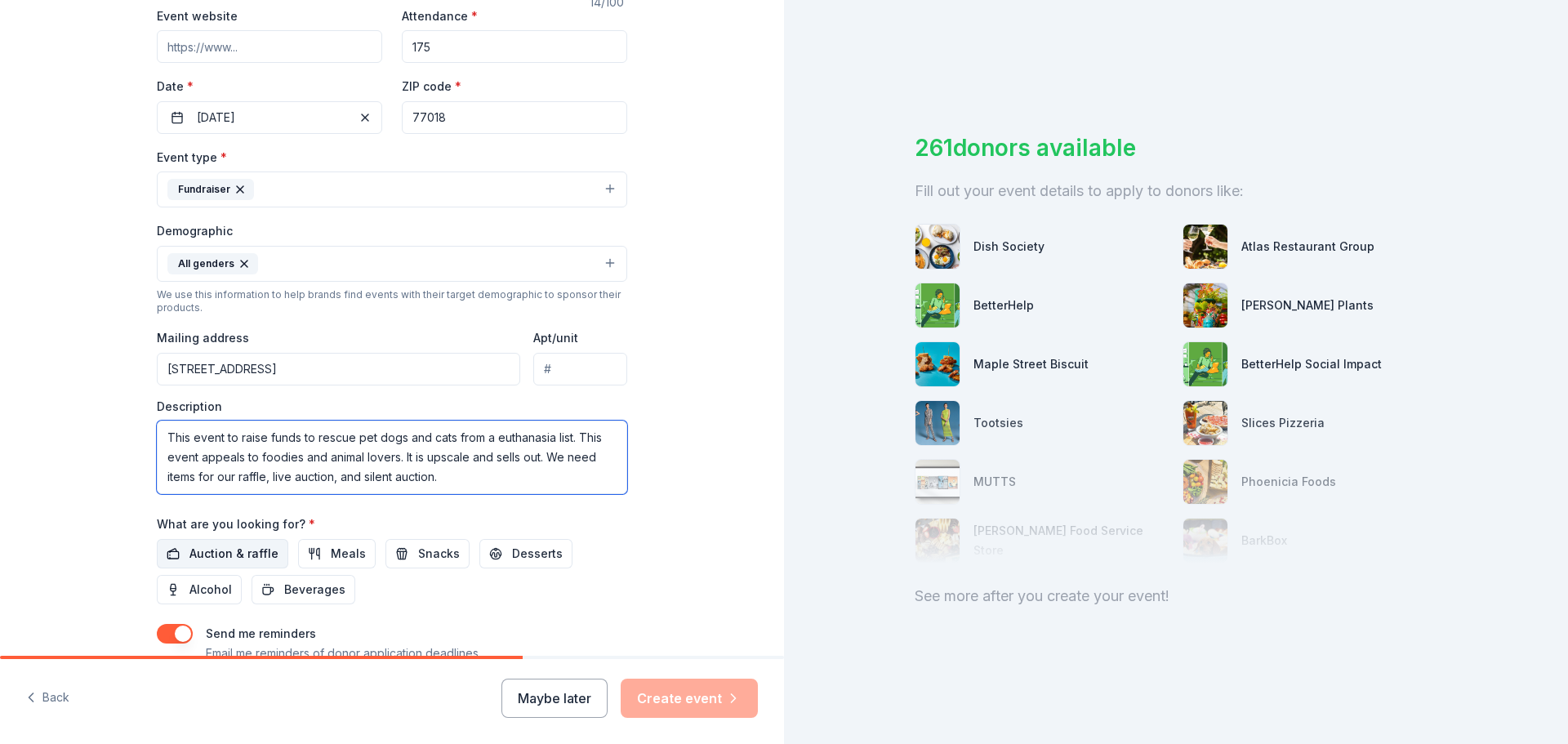
type textarea "This event to raise funds to rescue pet dogs and cats from a euthanasia list. T…"
click at [242, 563] on span "Auction & raffle" at bounding box center [234, 554] width 89 height 19
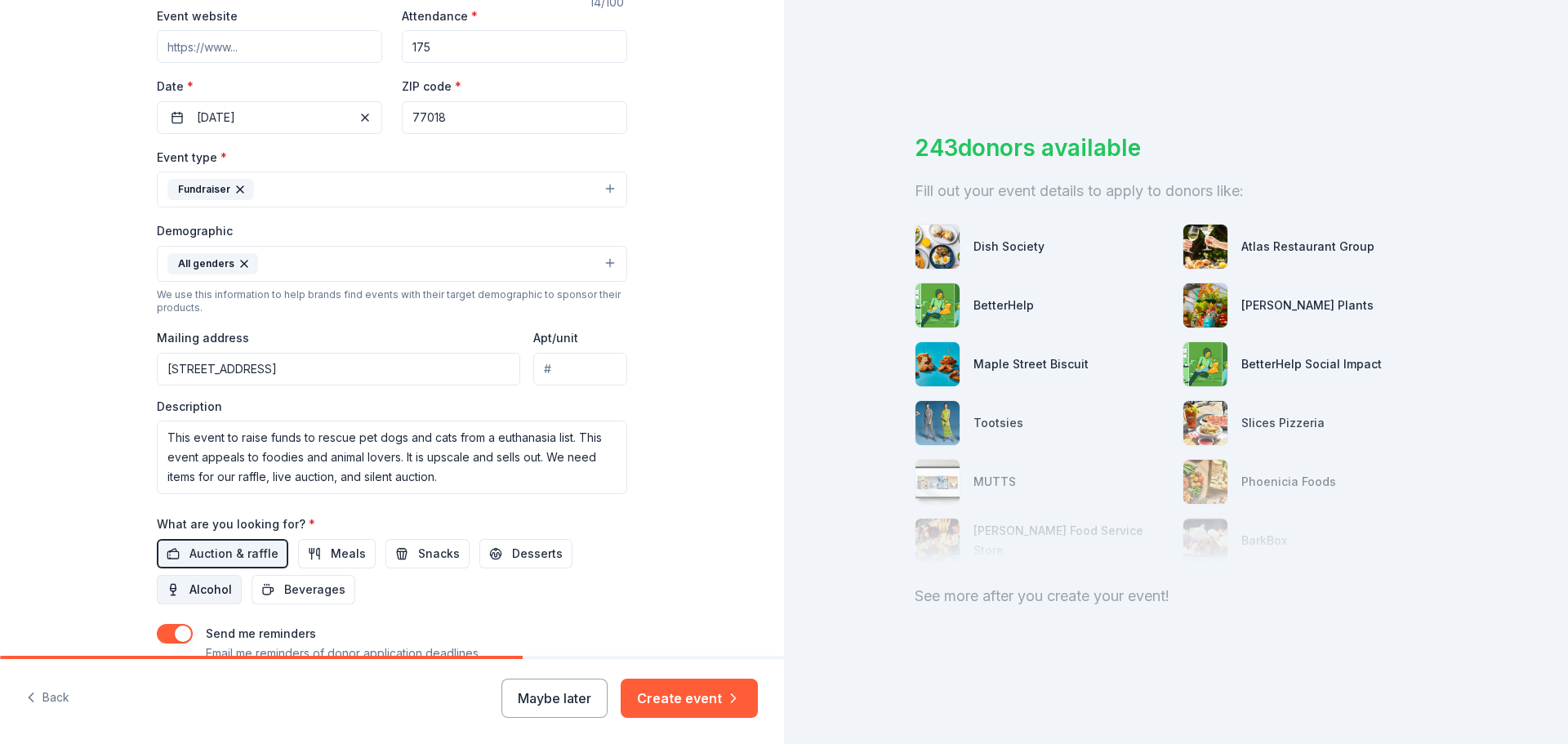
click at [192, 594] on span "Alcohol" at bounding box center [210, 590] width 43 height 19
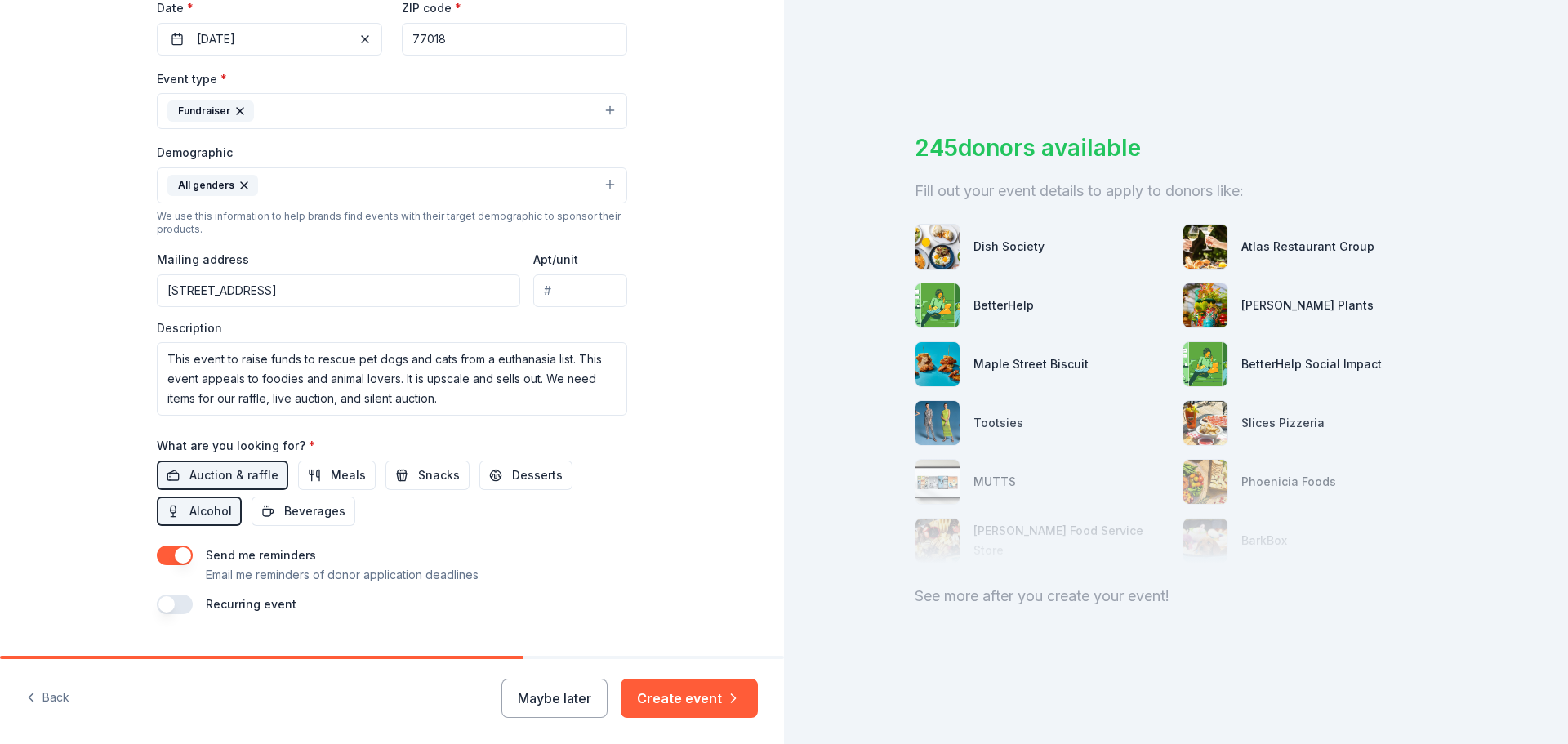
scroll to position [404, 0]
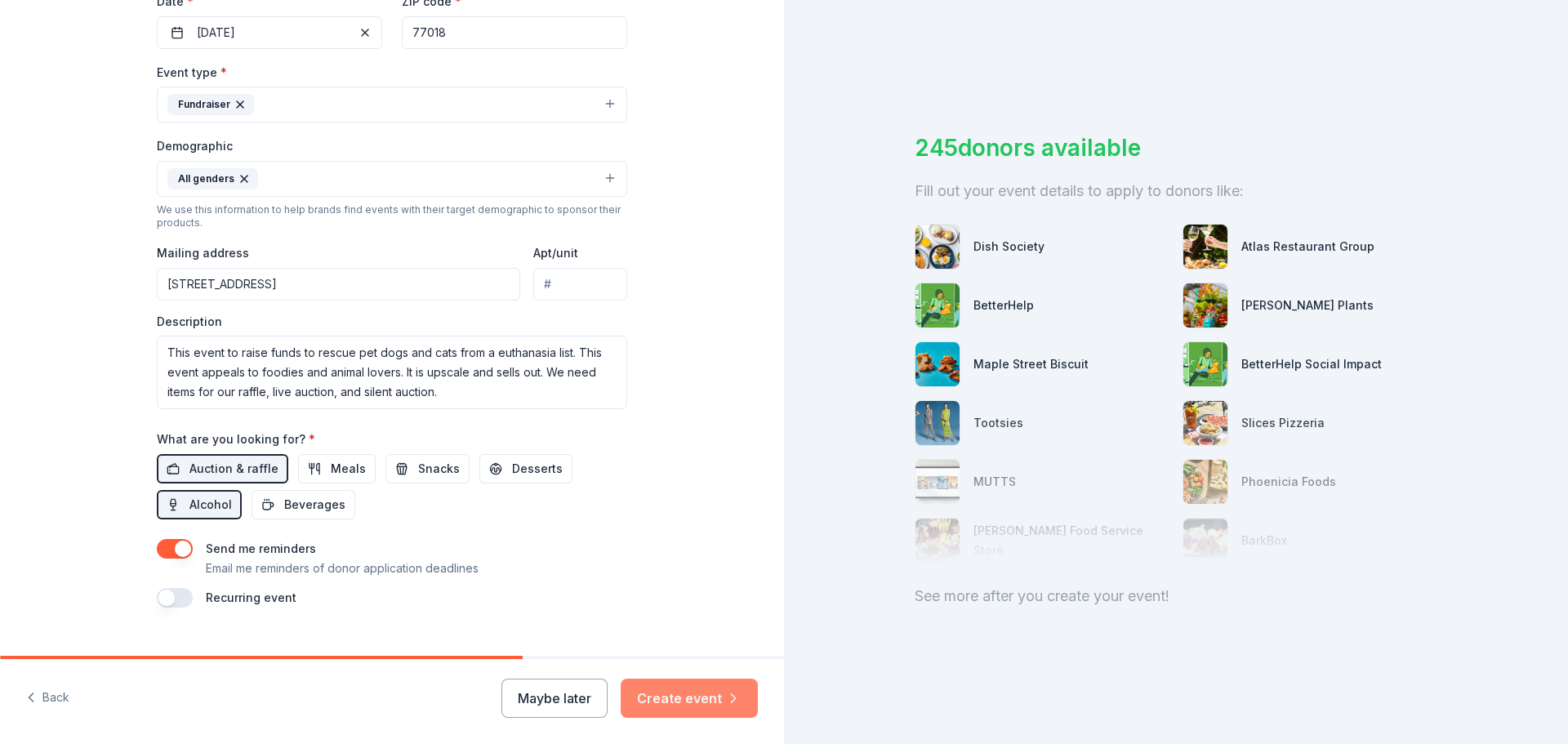
click at [678, 696] on button "Create event" at bounding box center [689, 698] width 137 height 39
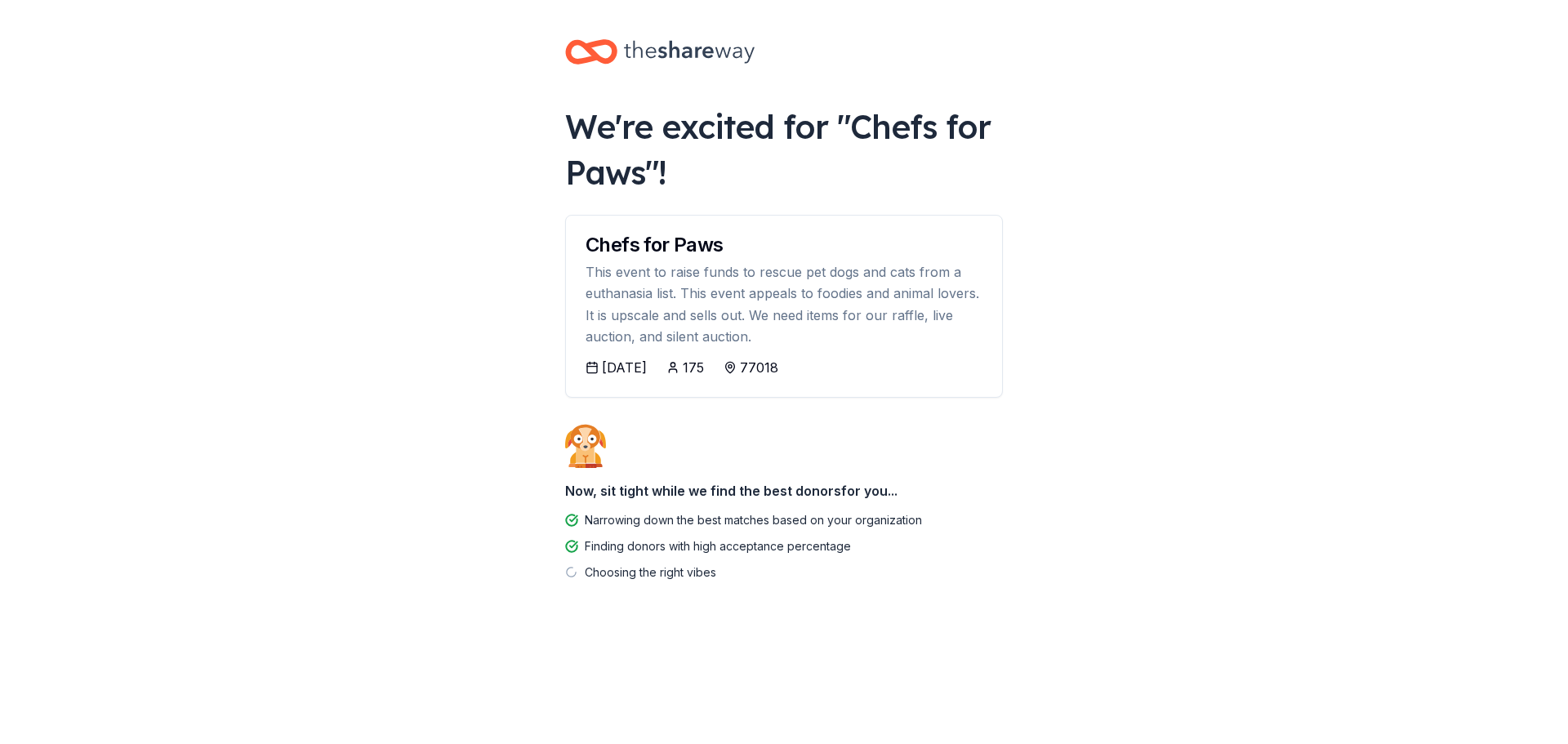
click at [631, 373] on div "01/17/2026" at bounding box center [624, 367] width 44 height 19
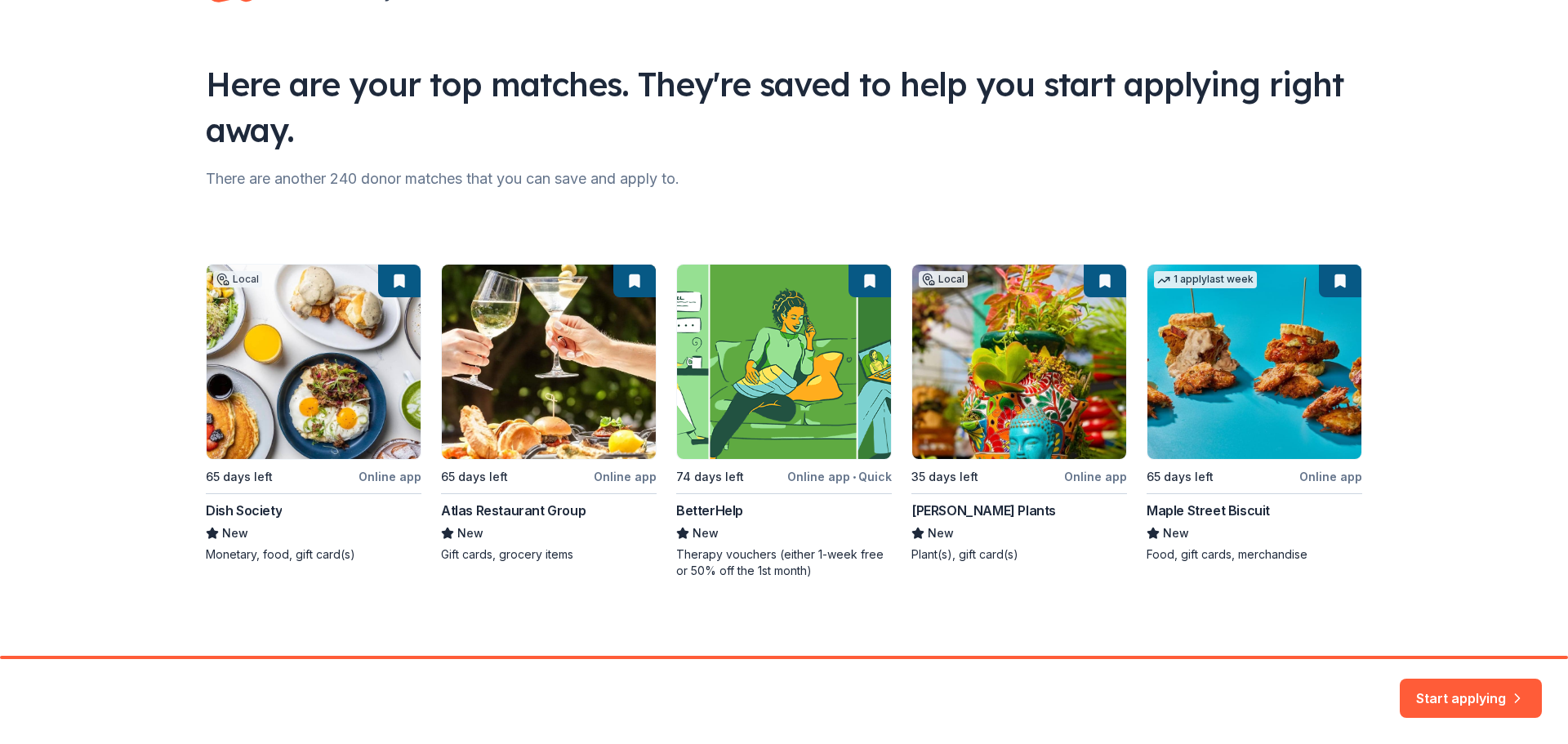
scroll to position [71, 0]
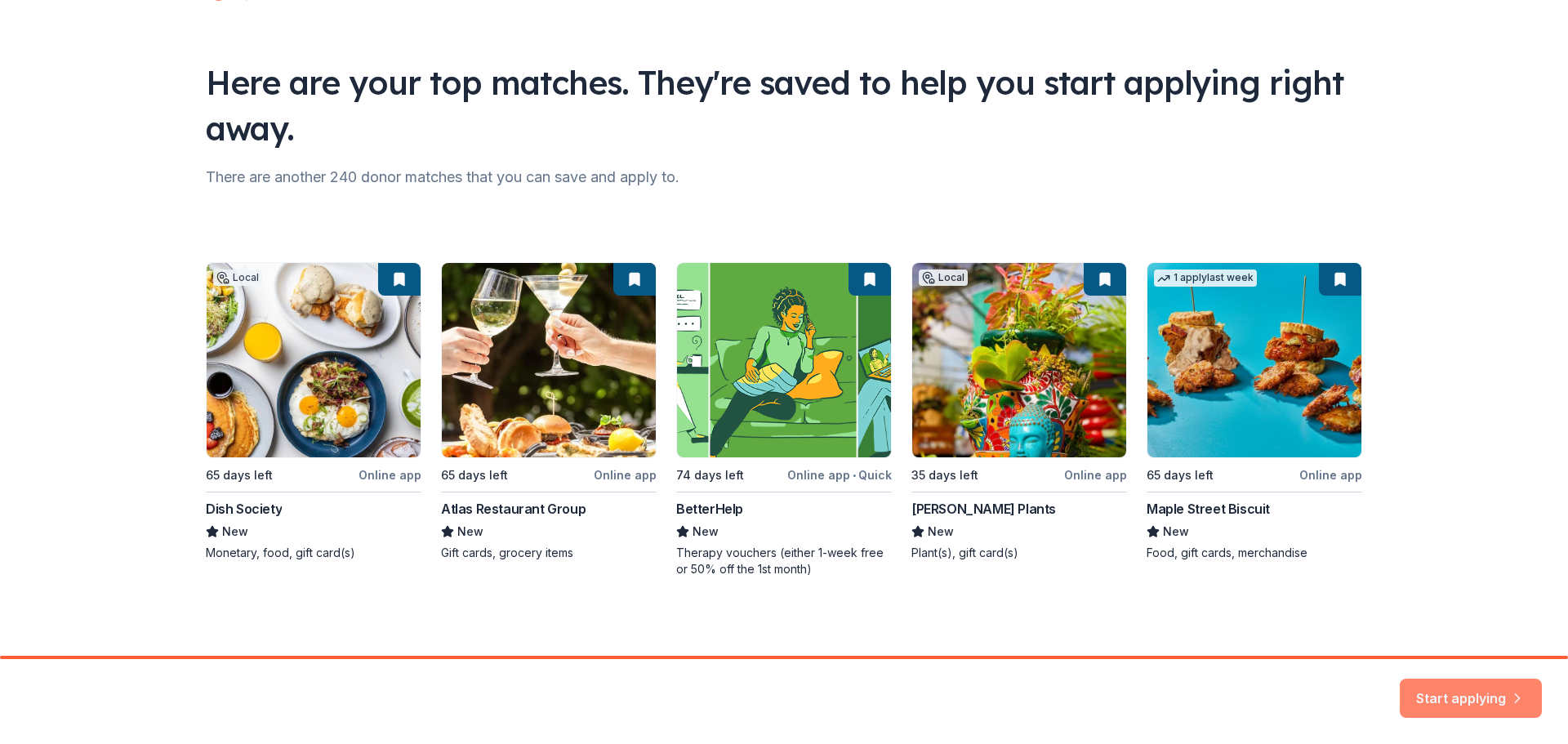
click at [1470, 694] on button "Start applying" at bounding box center [1470, 693] width 142 height 39
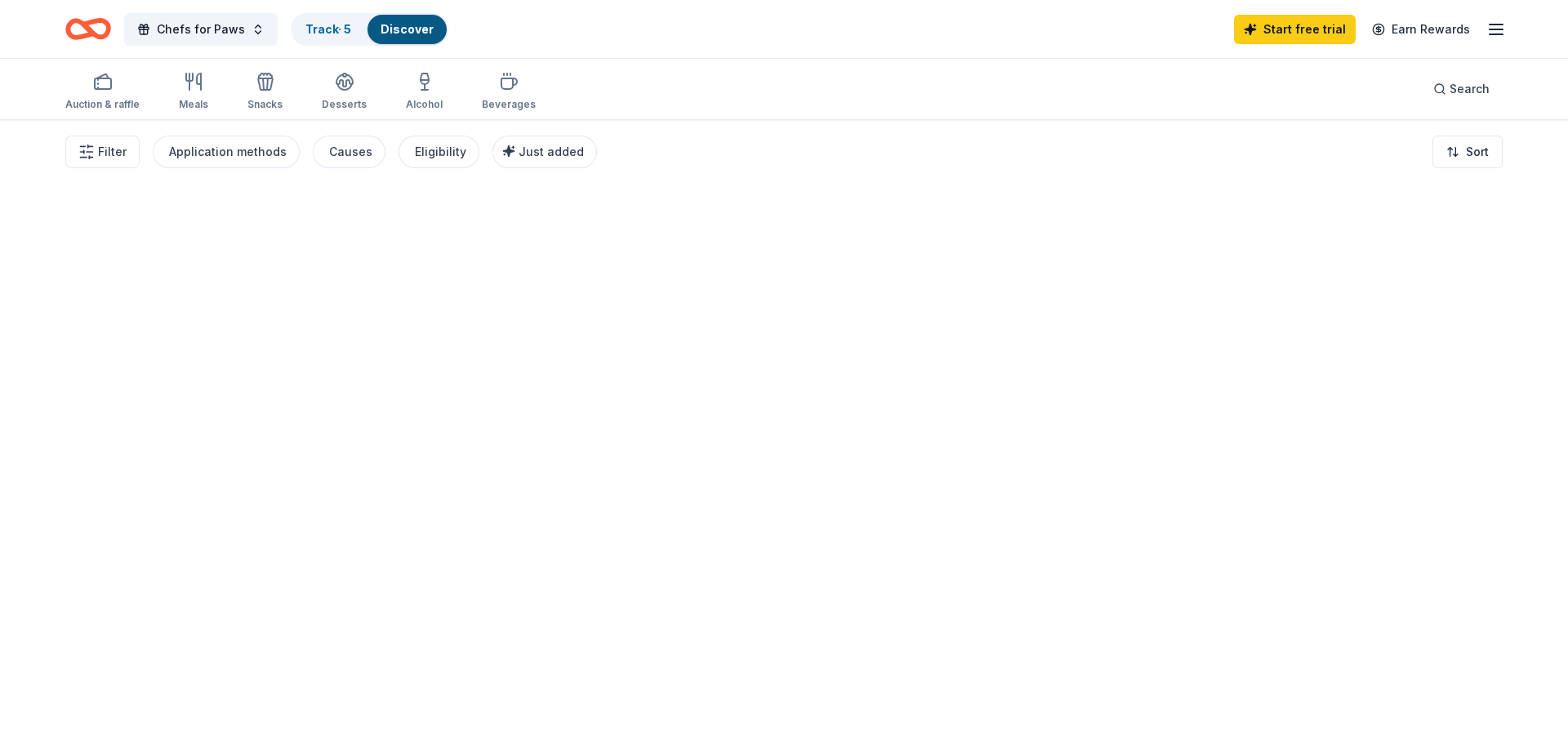
click at [1467, 701] on div at bounding box center [784, 432] width 1568 height 625
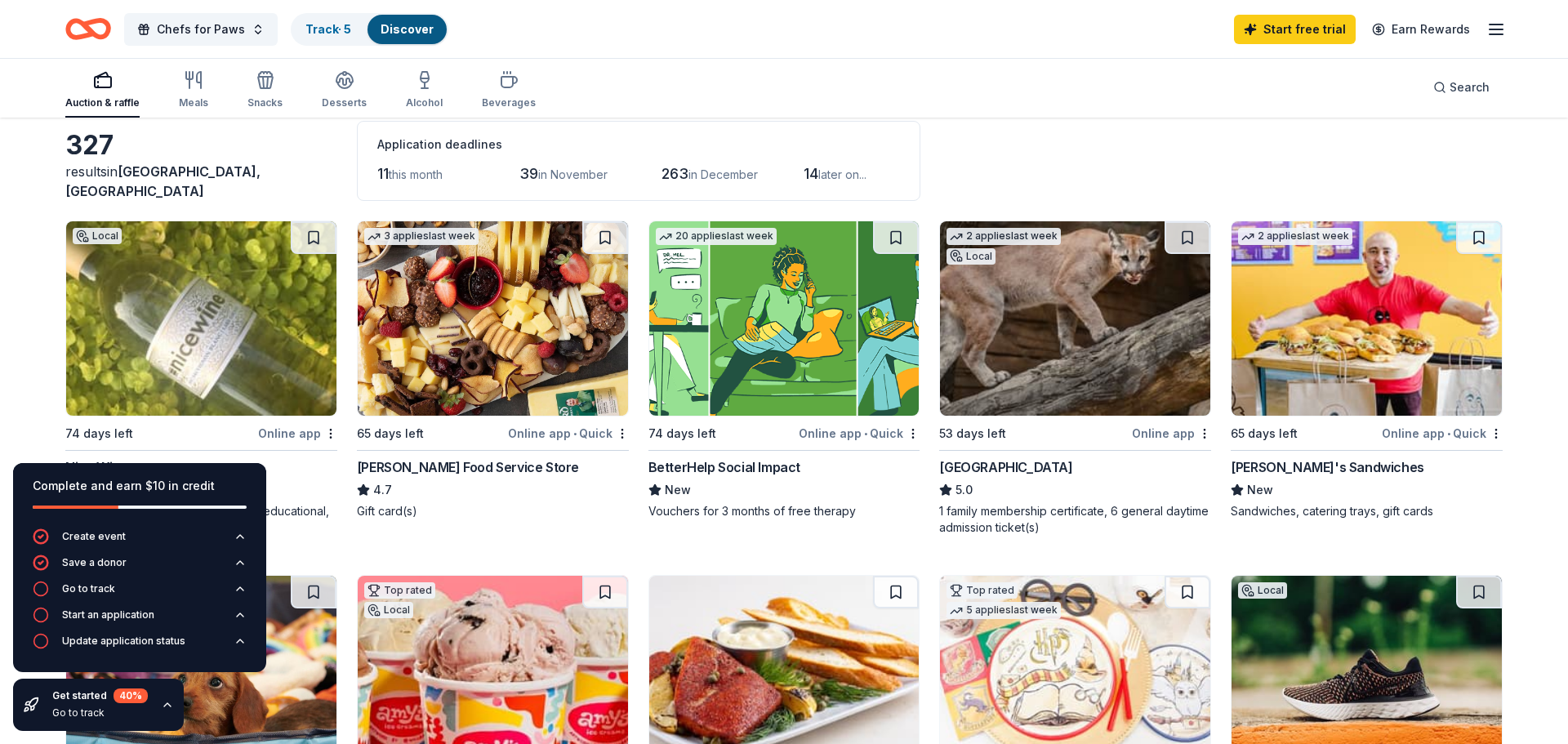
scroll to position [83, 0]
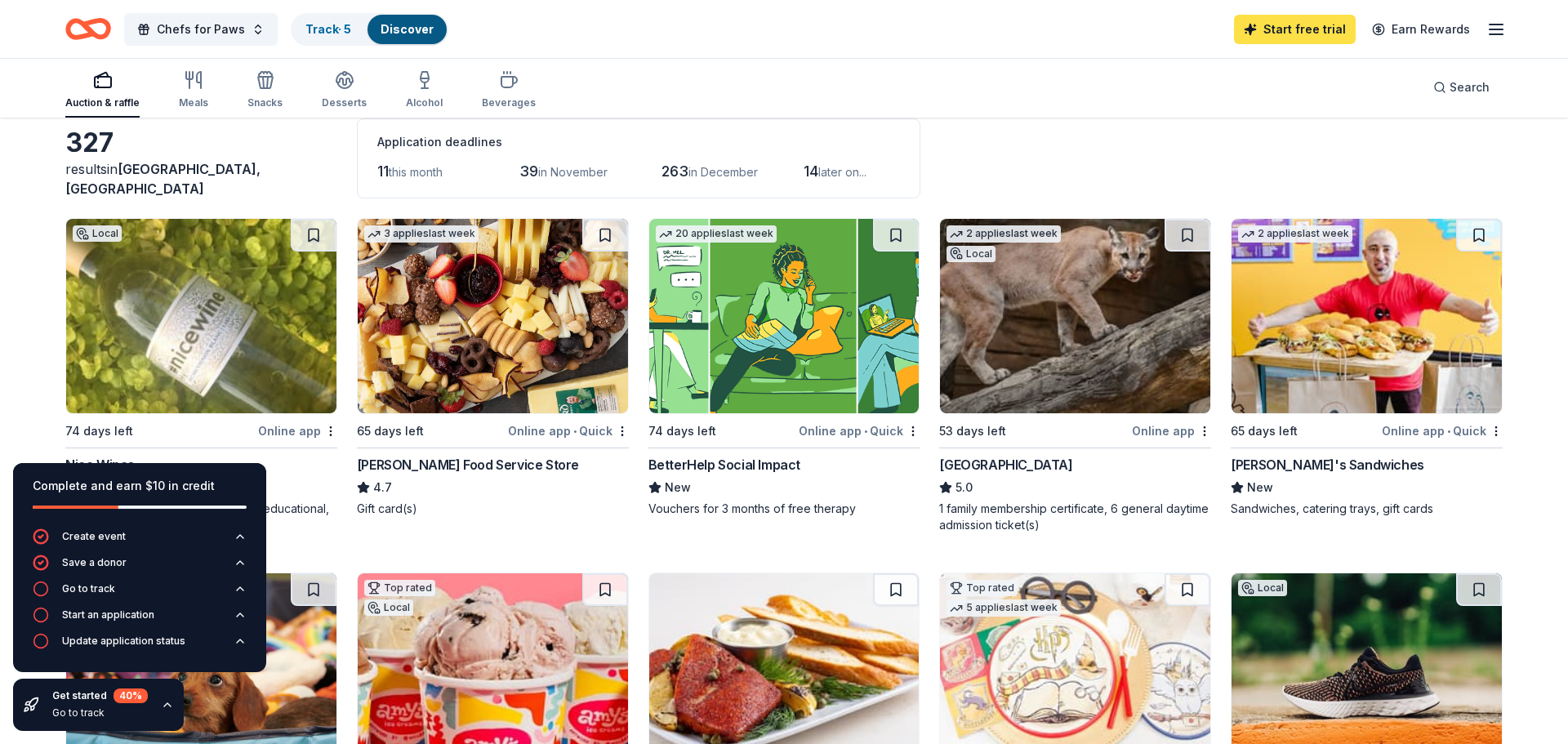
click at [1284, 31] on link "Start free trial" at bounding box center [1295, 30] width 122 height 30
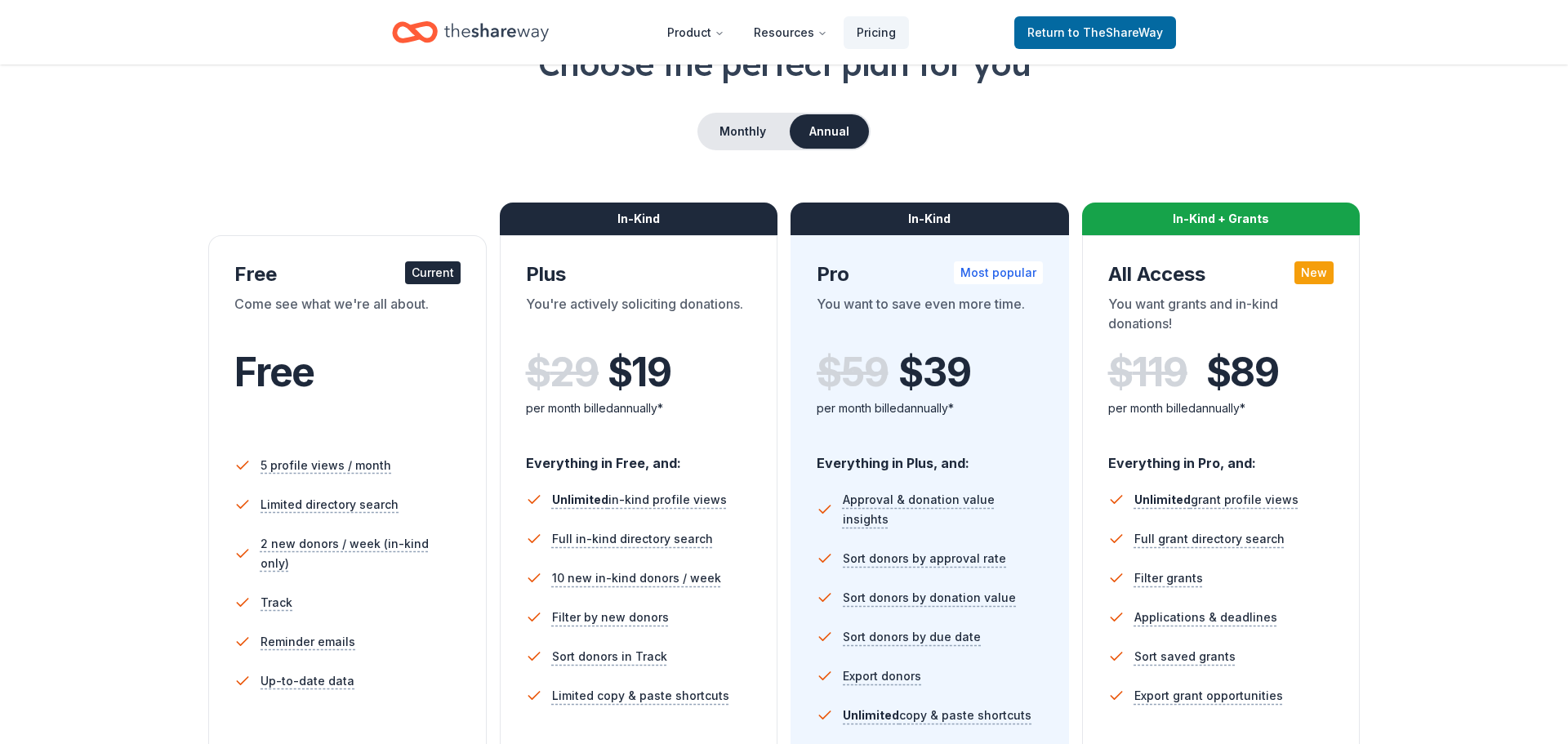
scroll to position [99, 0]
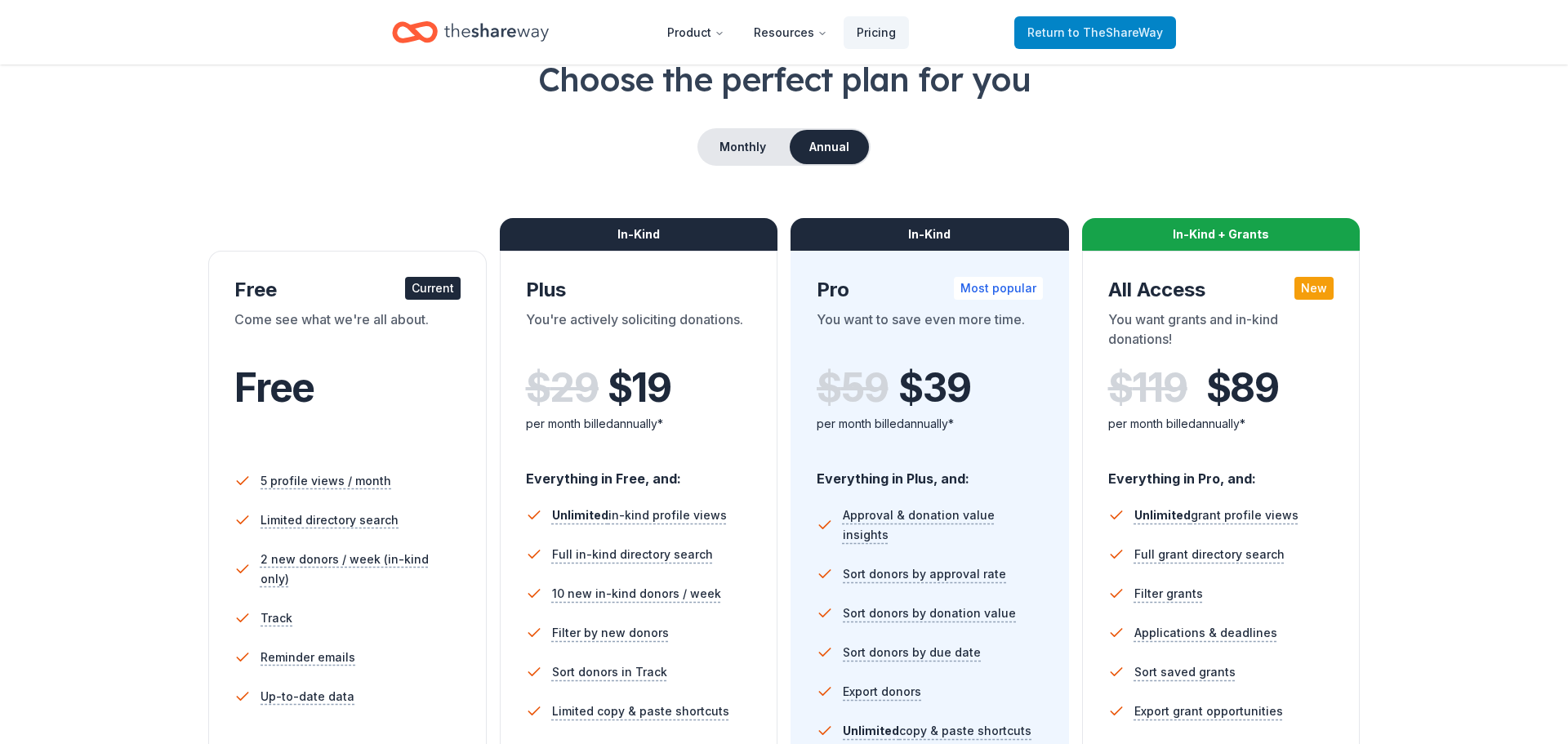
click at [1093, 29] on span "to TheShareWay" at bounding box center [1115, 32] width 95 height 14
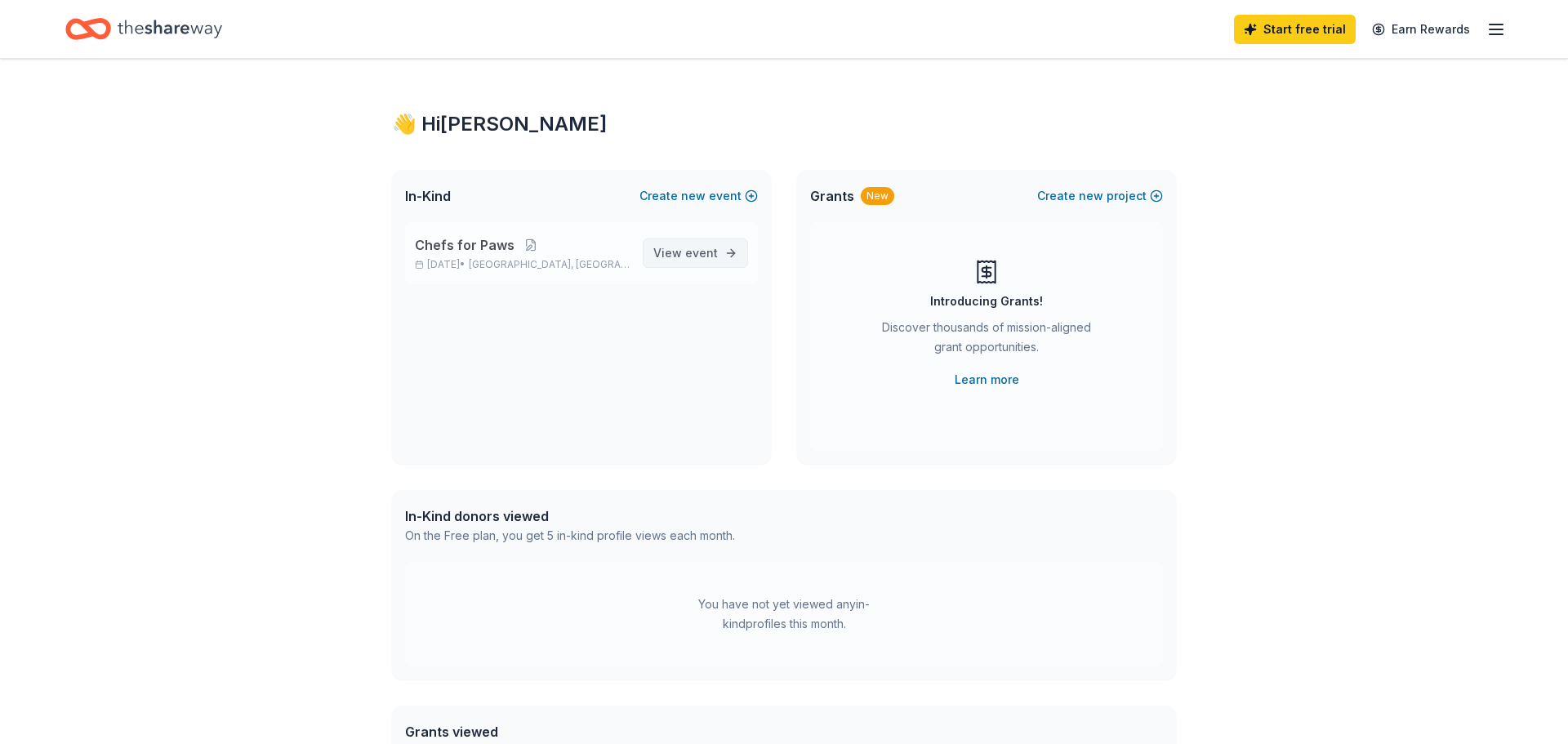
click at [677, 256] on span "View event" at bounding box center [685, 253] width 65 height 19
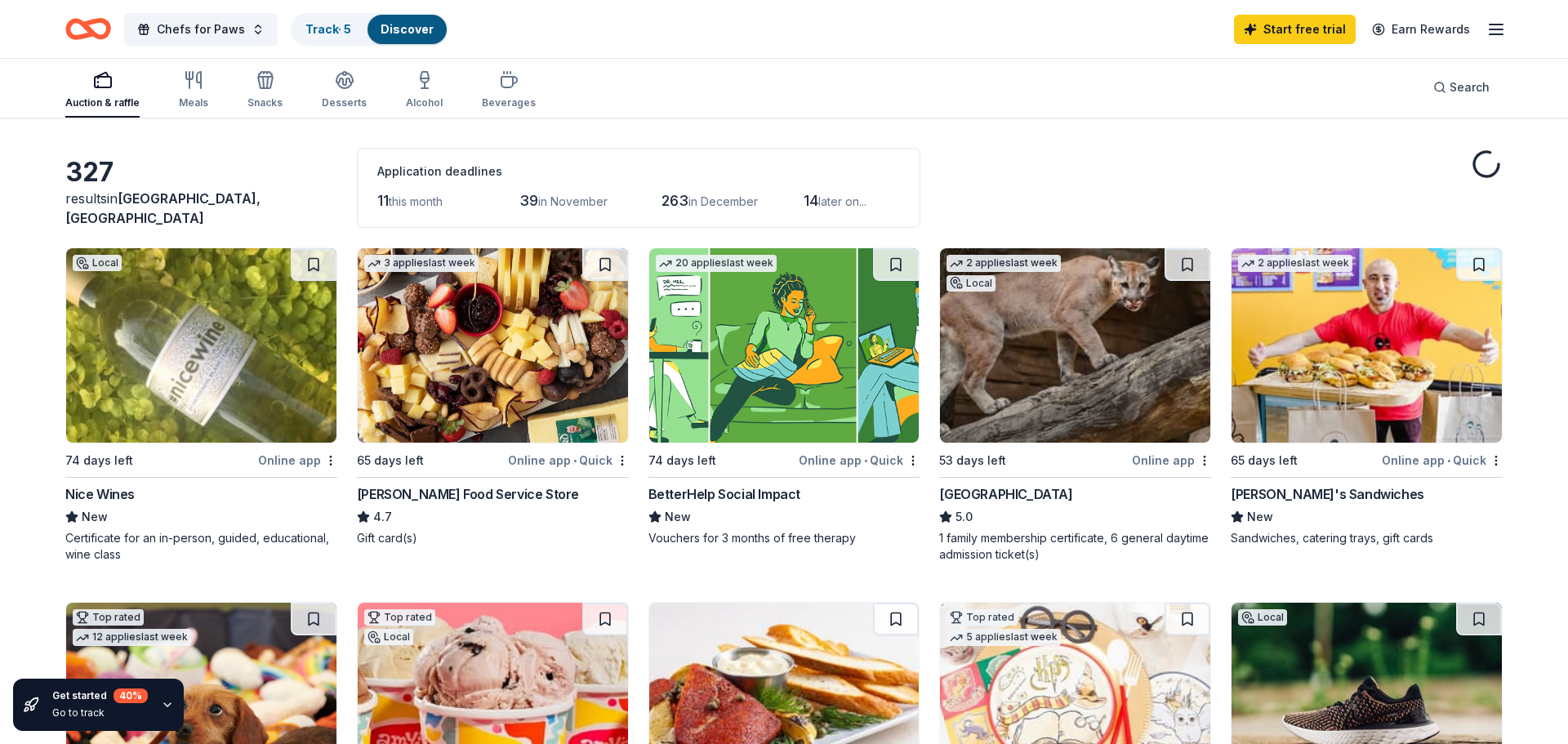
scroll to position [65, 0]
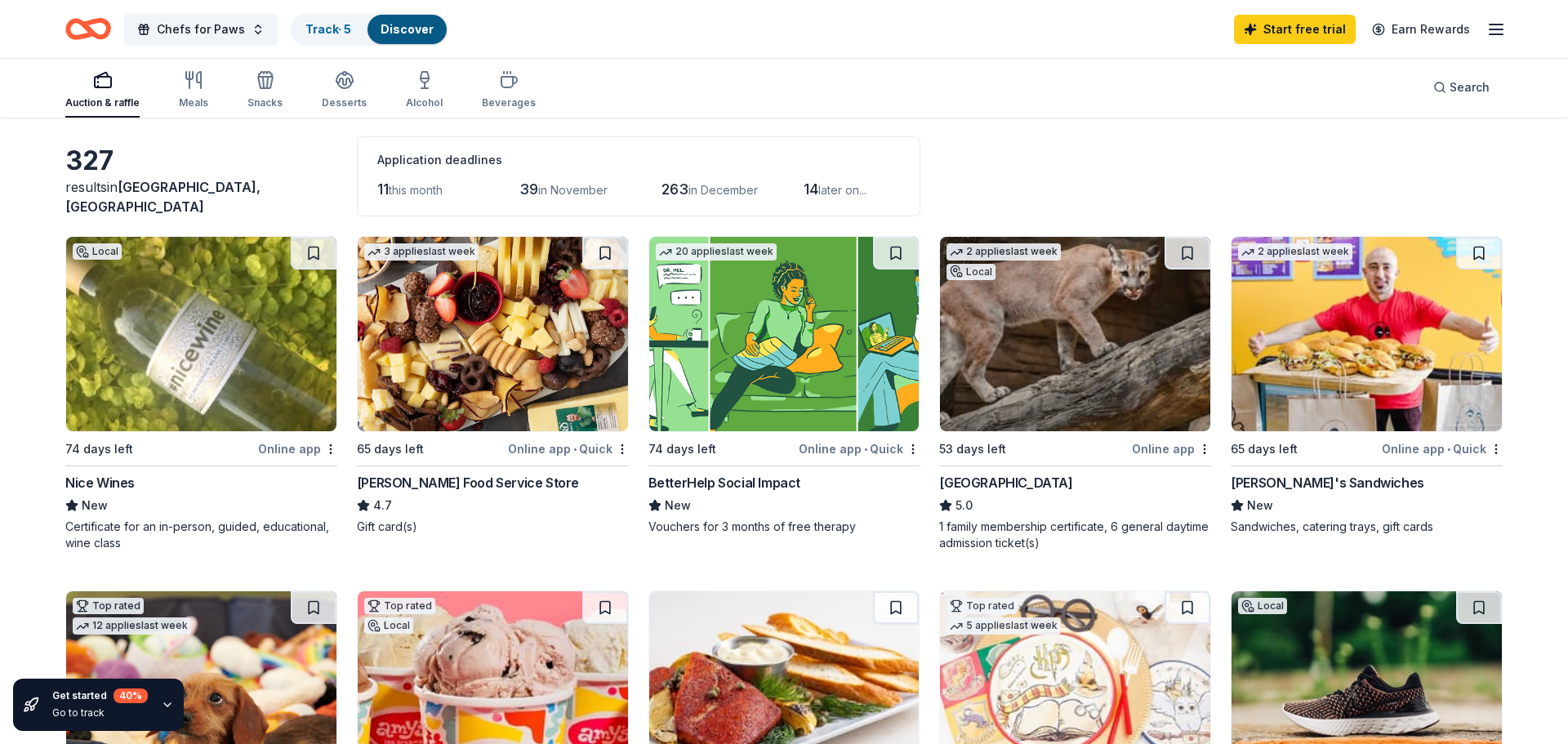
click at [140, 340] on img at bounding box center [201, 334] width 270 height 195
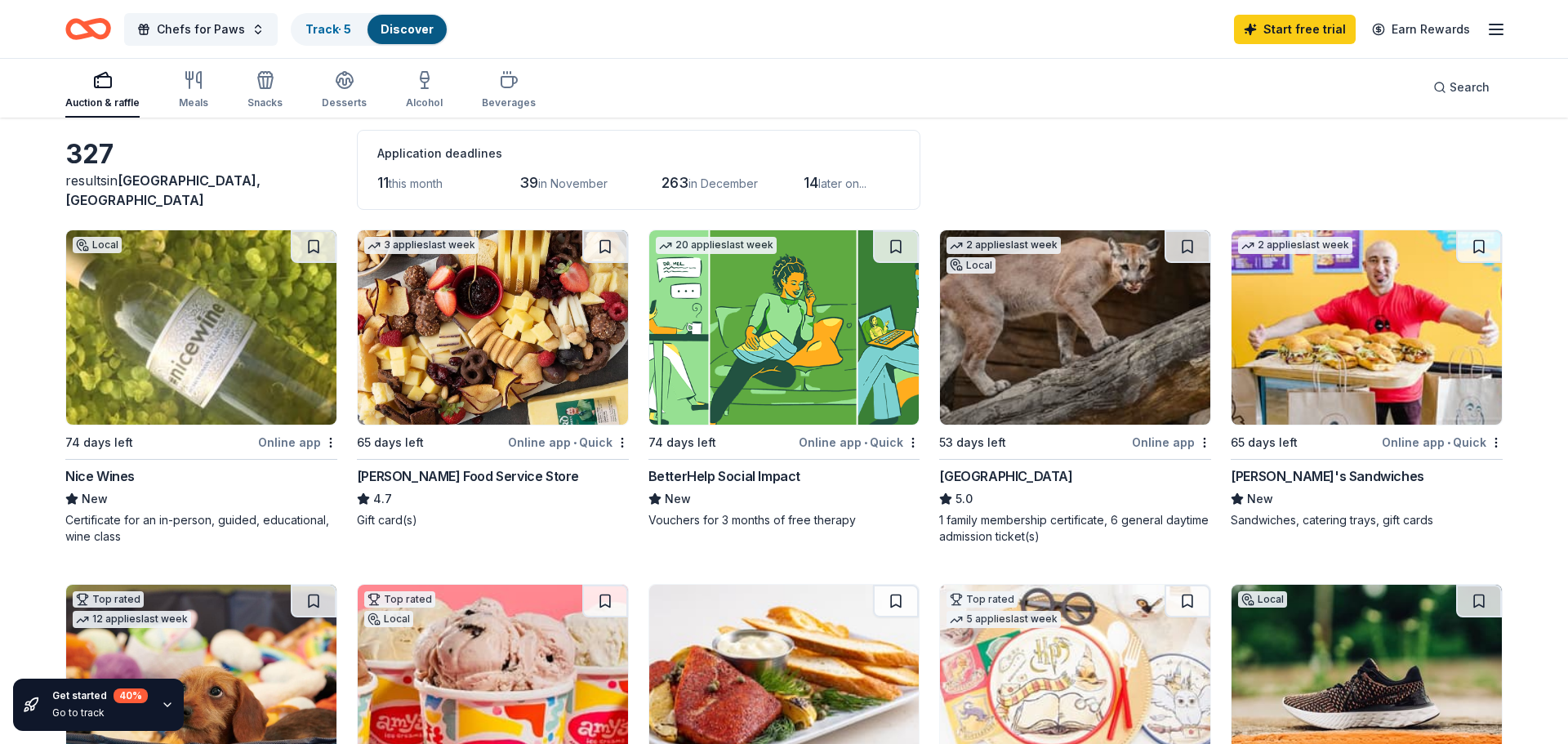
scroll to position [72, 0]
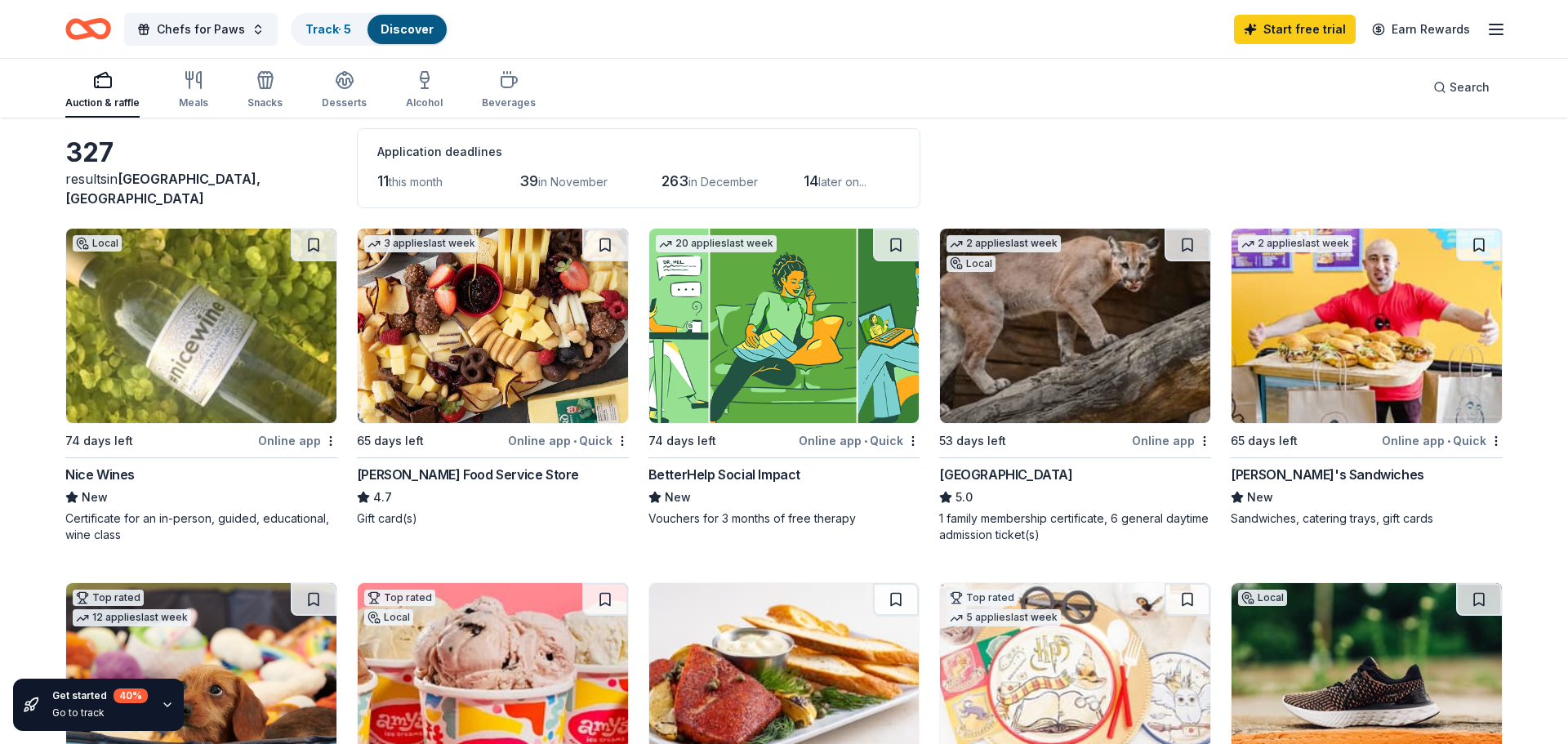
click at [508, 331] on img at bounding box center [493, 325] width 270 height 195
click at [1051, 355] on img at bounding box center [1075, 325] width 270 height 195
click at [784, 324] on img at bounding box center [784, 325] width 270 height 195
click at [1310, 365] on img at bounding box center [1367, 325] width 270 height 195
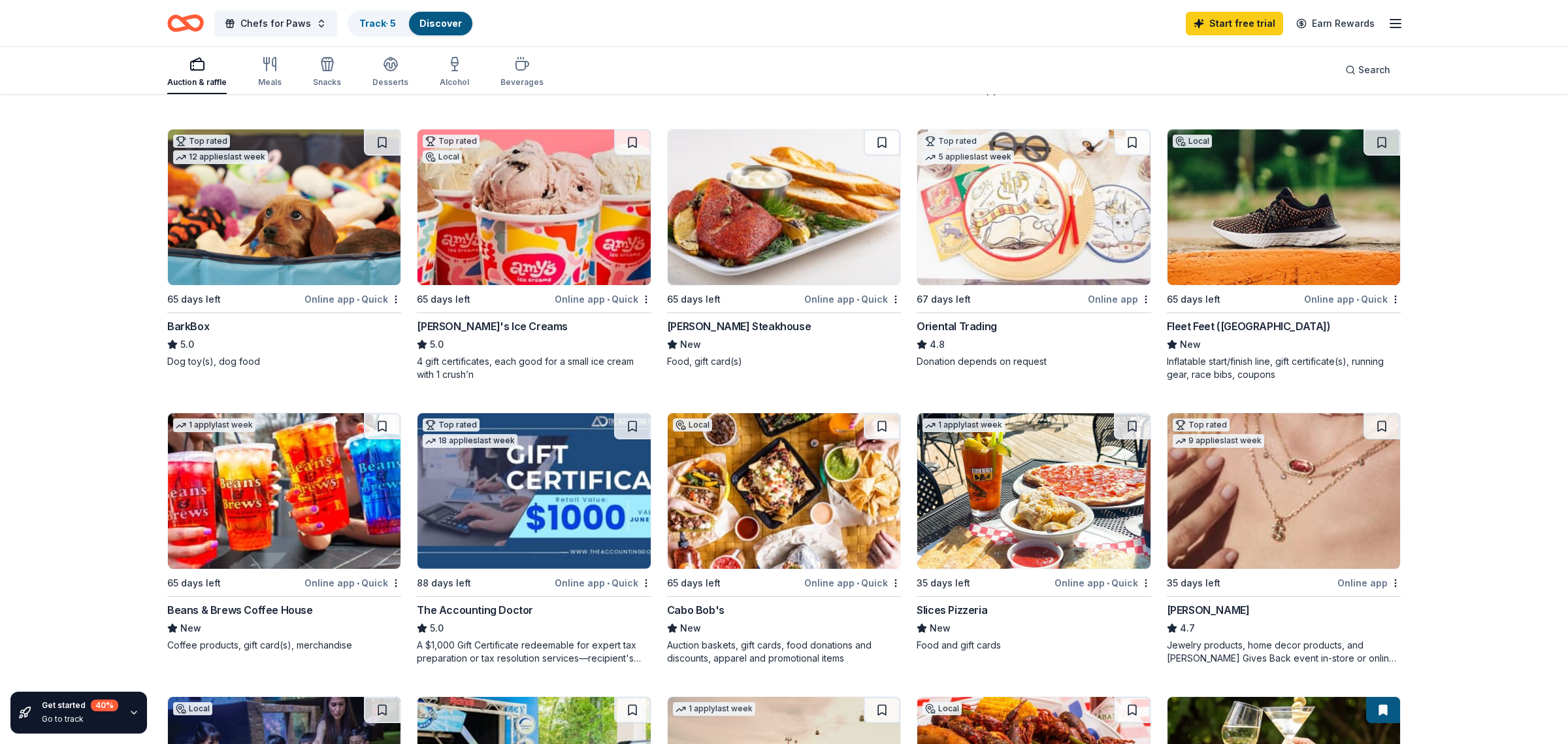
scroll to position [397, 0]
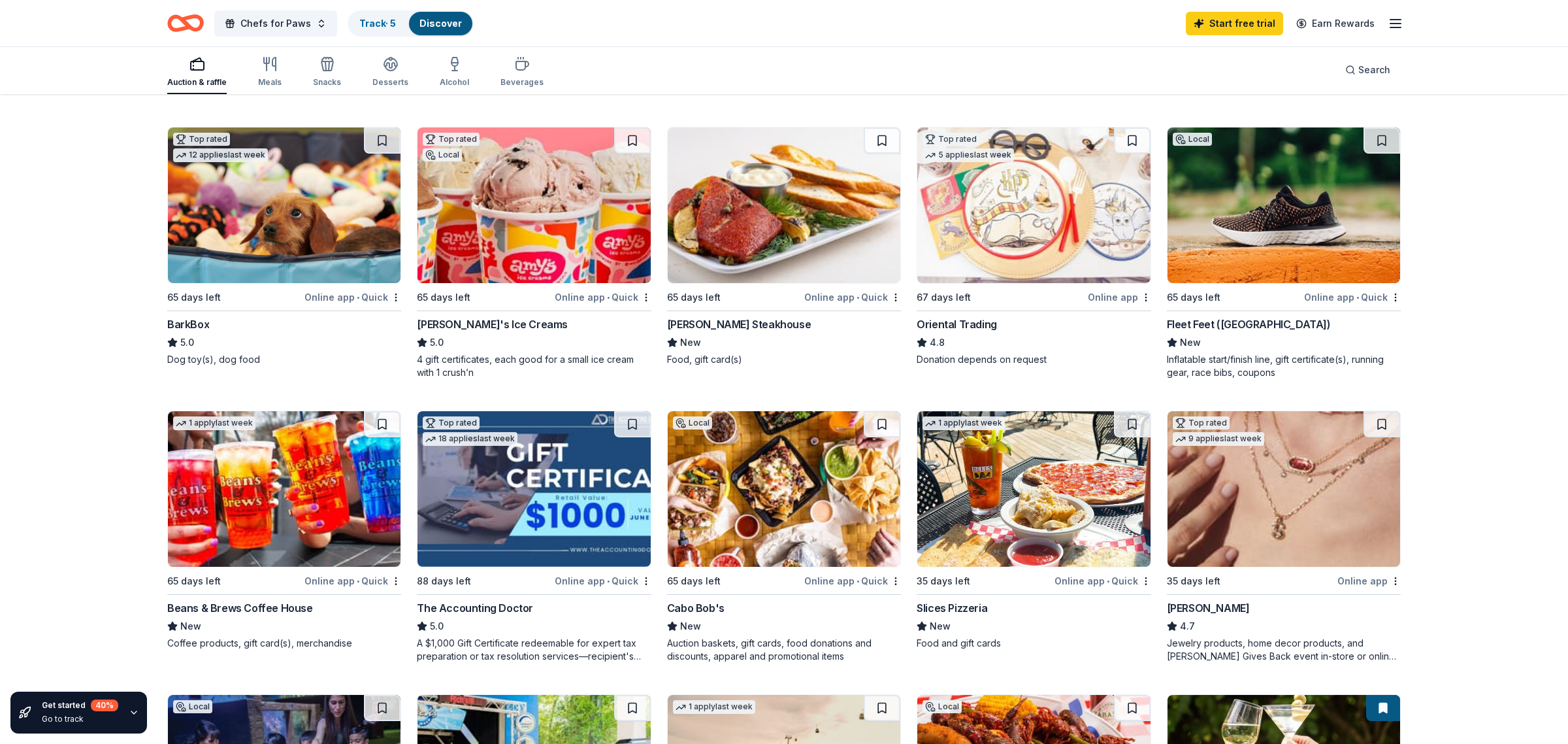
drag, startPoint x: 159, startPoint y: 101, endPoint x: 165, endPoint y: 115, distance: 15.2
click at [165, 115] on div "327 results in Houston, TX Application deadlines 11 this month 39 in November 2…" at bounding box center [784, 600] width 1338 height 1803
click at [151, 120] on div "327 results in Houston, TX Application deadlines 11 this month 39 in November 2…" at bounding box center [784, 600] width 1338 height 1803
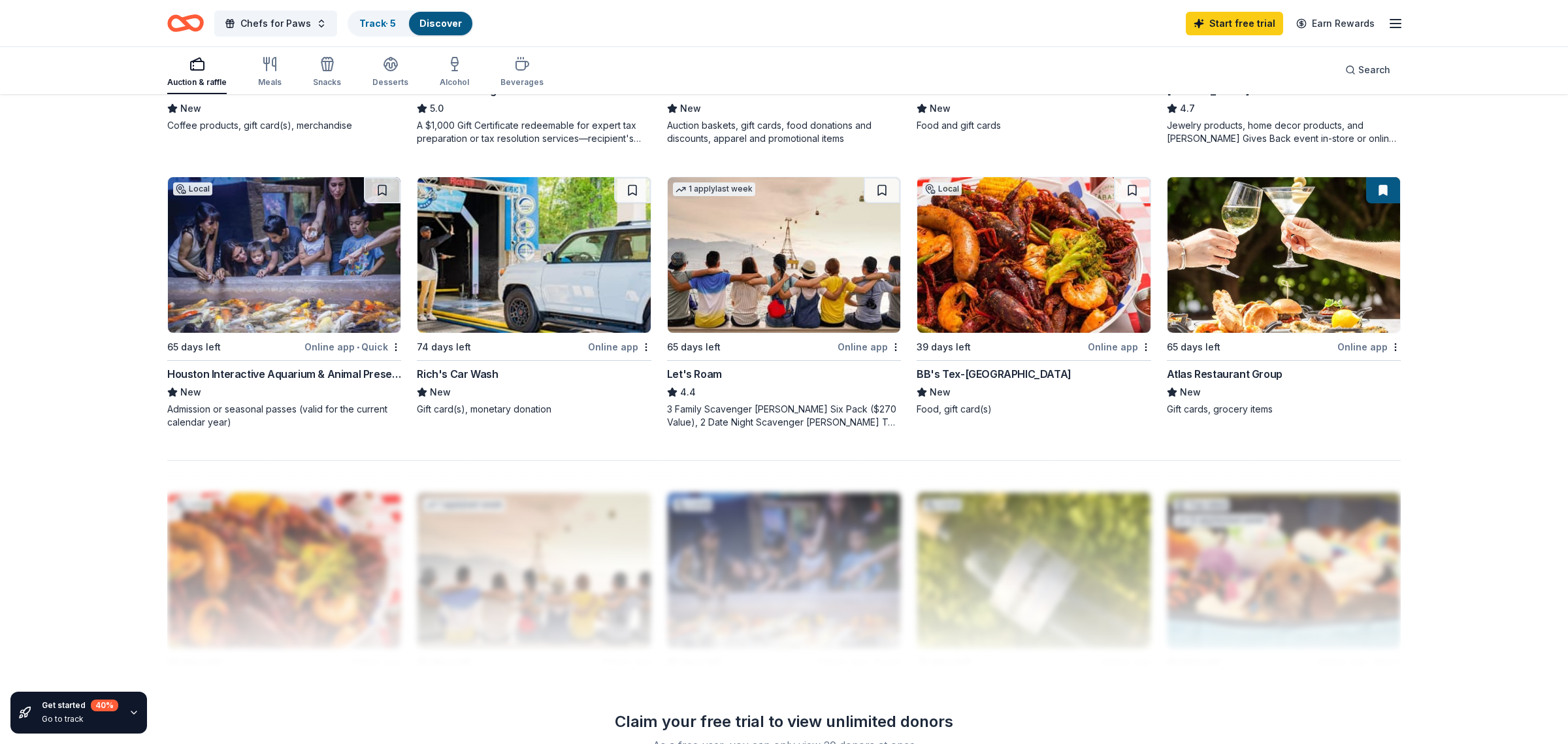
scroll to position [913, 0]
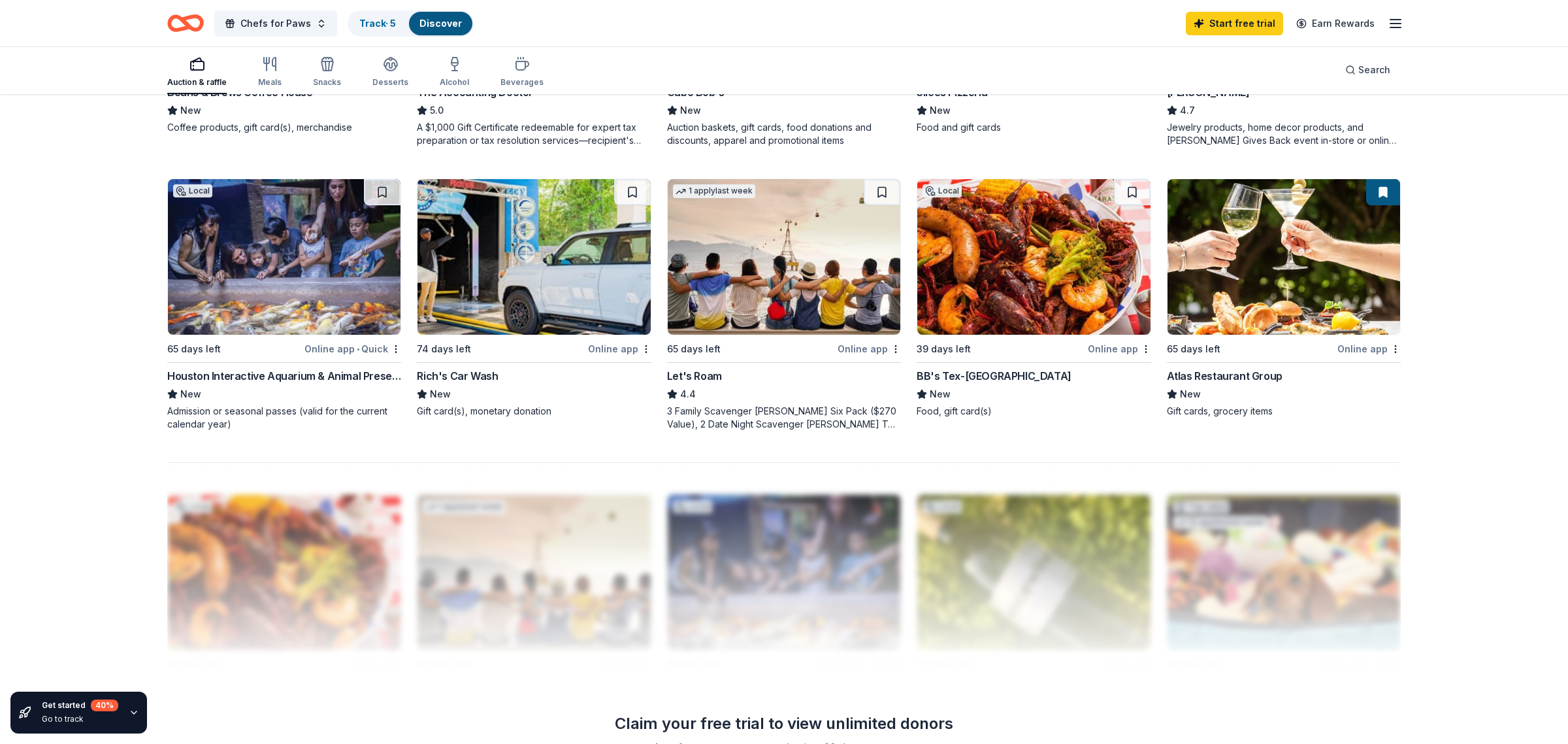
click at [777, 255] on img at bounding box center [784, 257] width 232 height 156
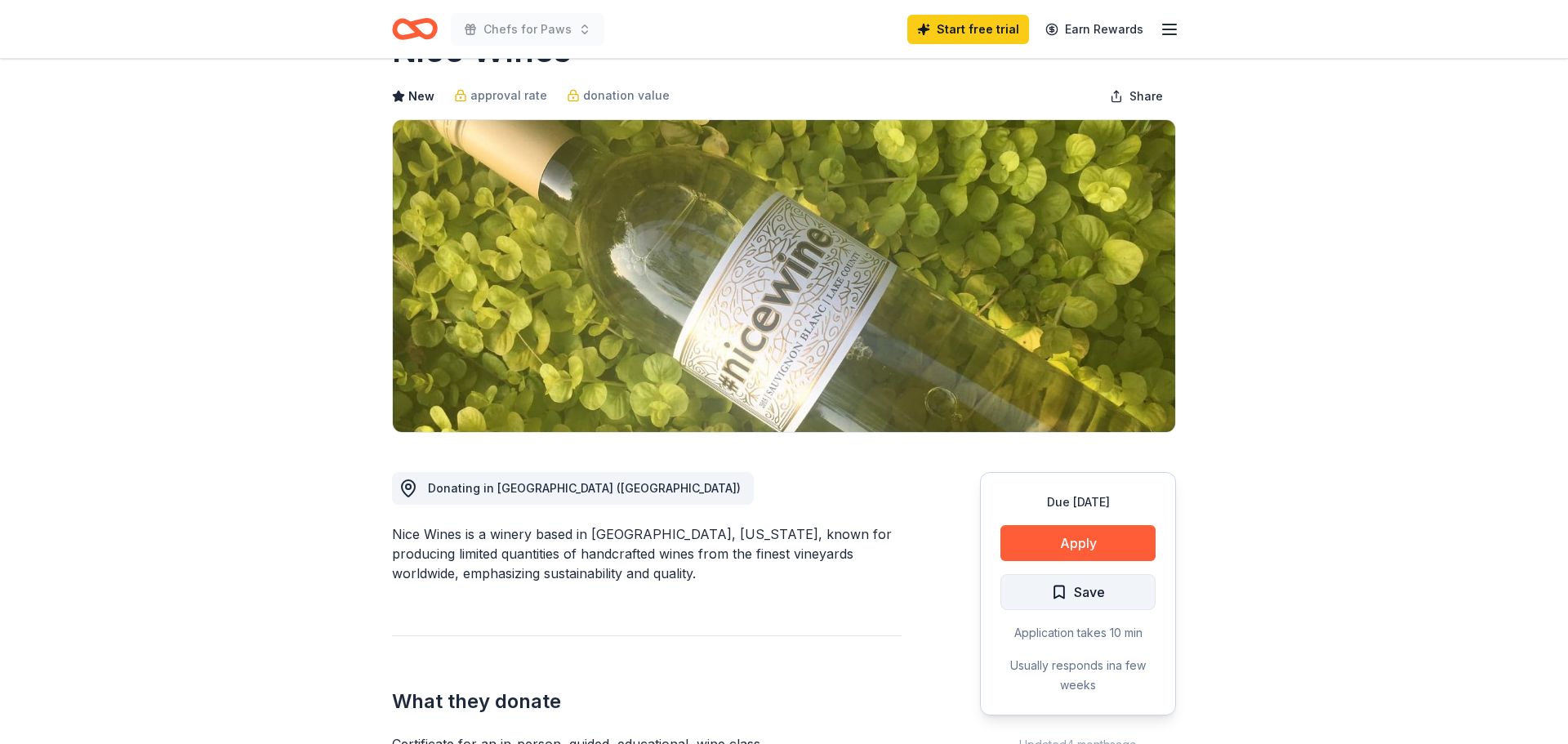
scroll to position [72, 0]
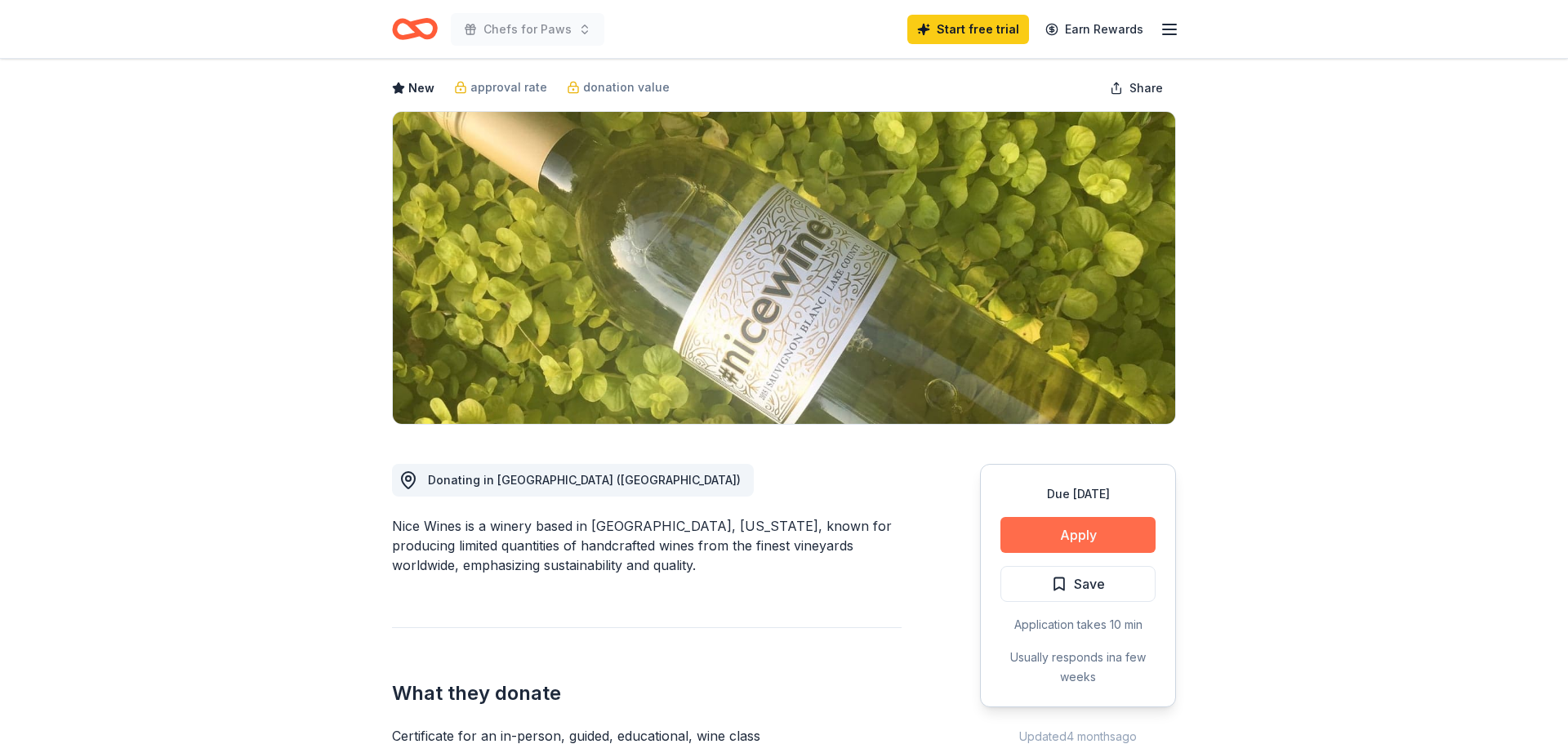
click at [1084, 535] on button "Apply" at bounding box center [1078, 535] width 155 height 36
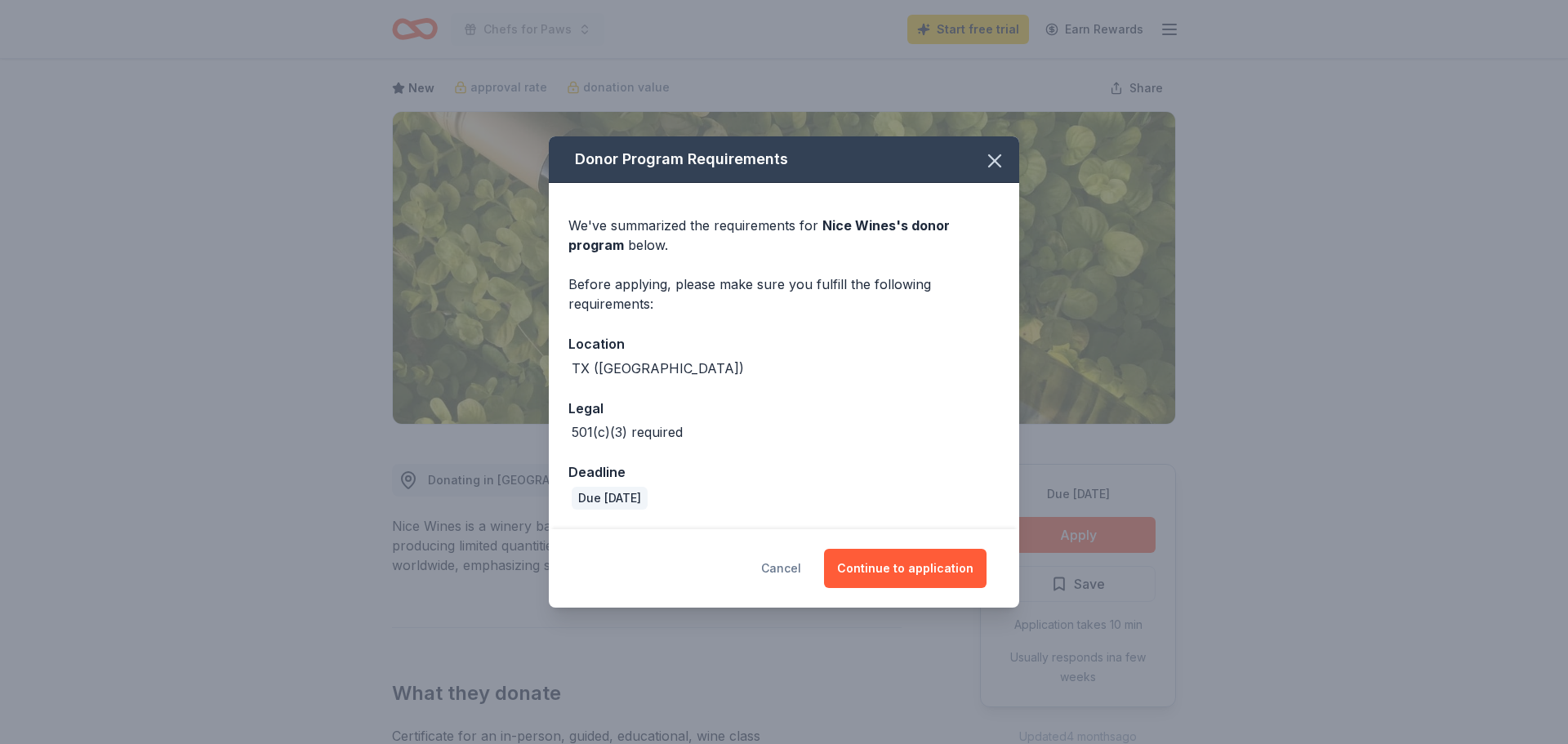
click at [781, 570] on button "Cancel" at bounding box center [781, 568] width 40 height 39
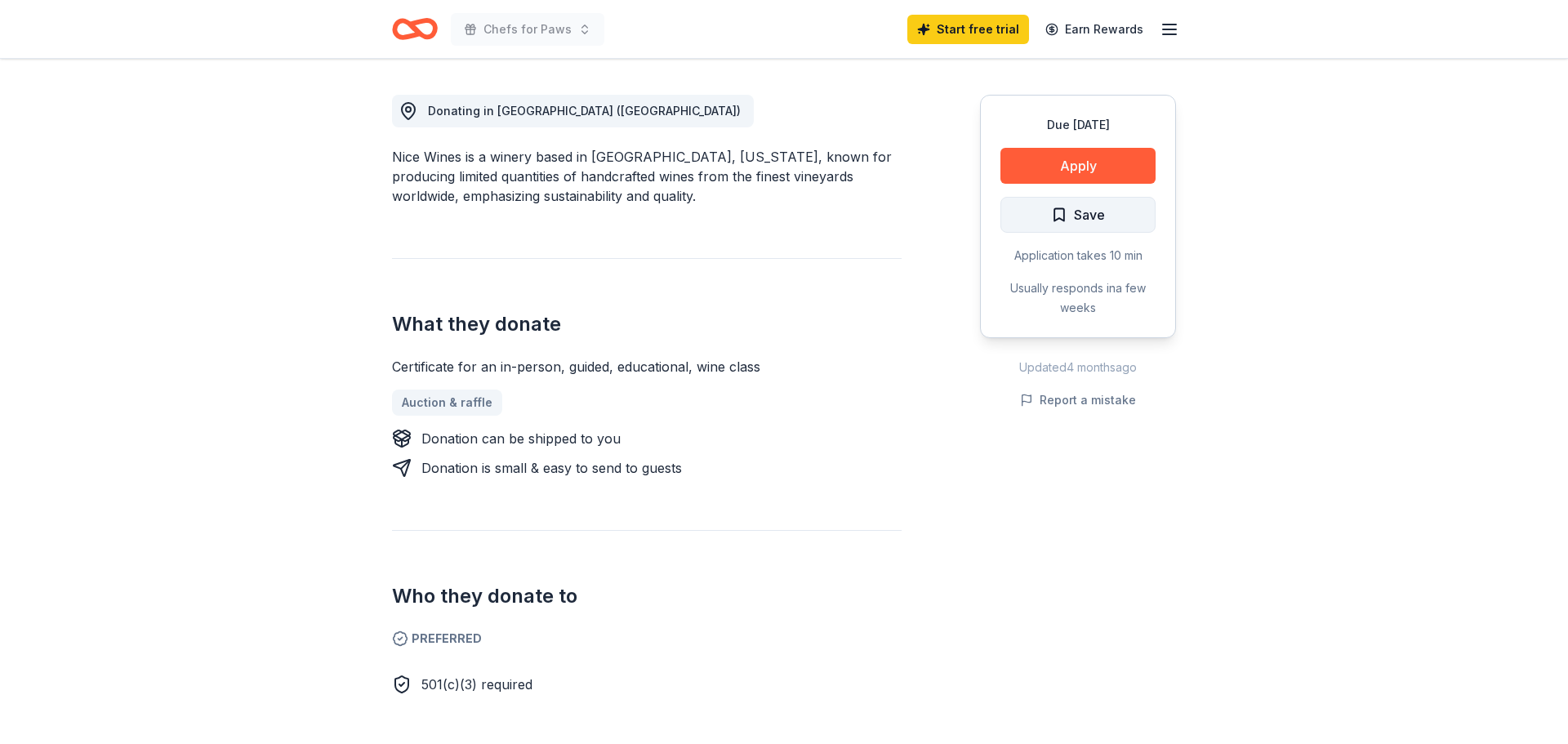
scroll to position [440, 0]
click at [1079, 175] on button "Apply" at bounding box center [1078, 167] width 155 height 36
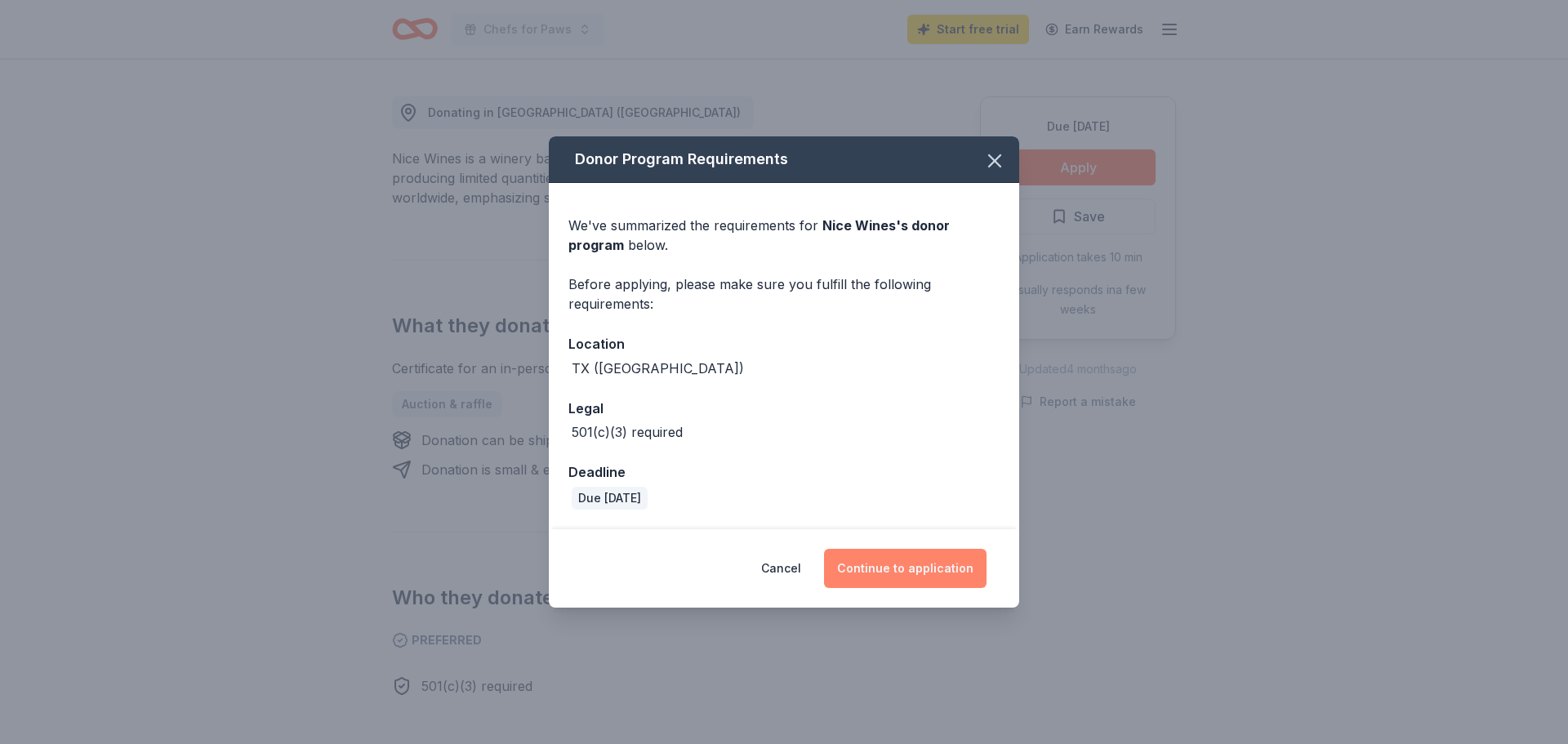
click at [877, 572] on button "Continue to application" at bounding box center [905, 568] width 162 height 39
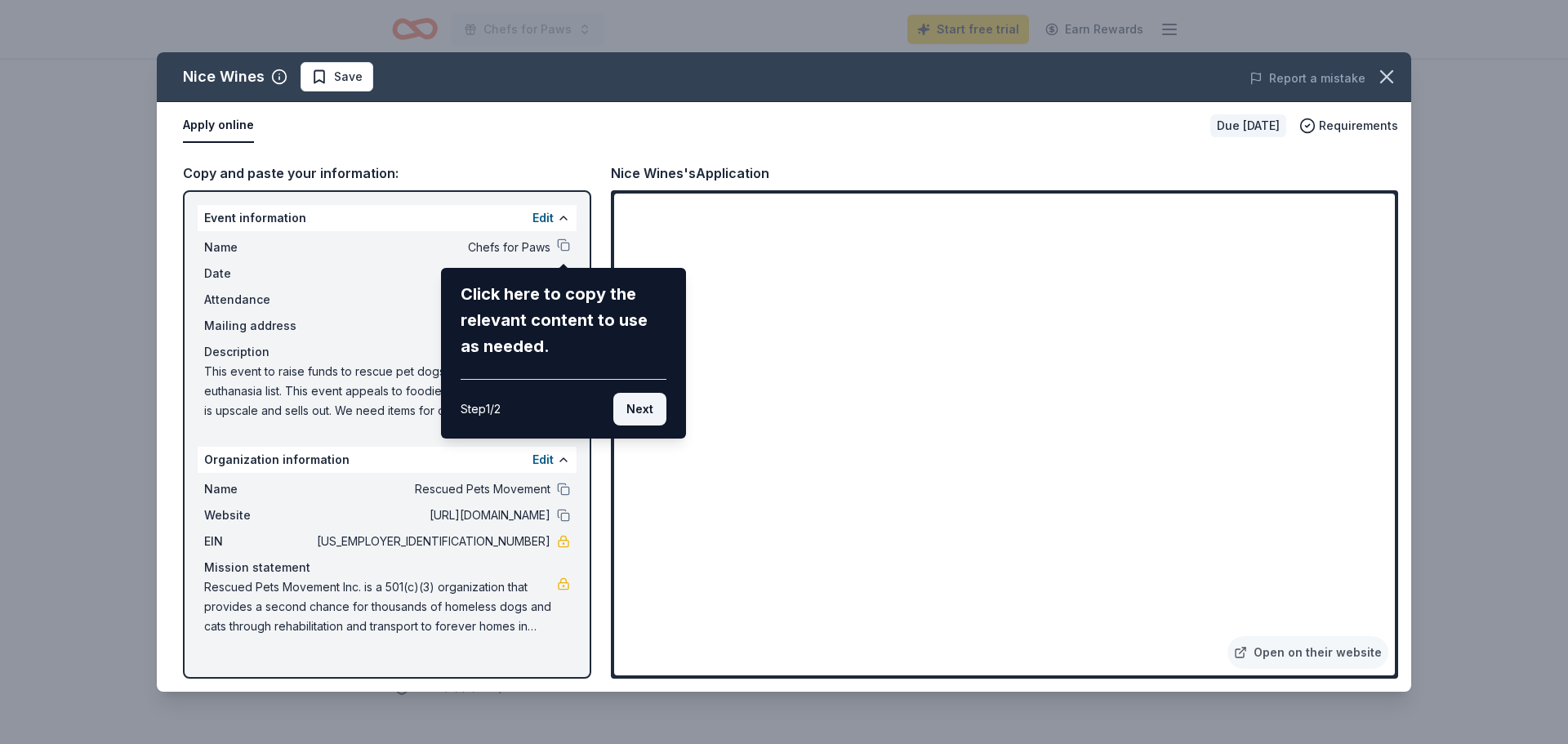
click at [637, 404] on button "Next" at bounding box center [639, 408] width 53 height 32
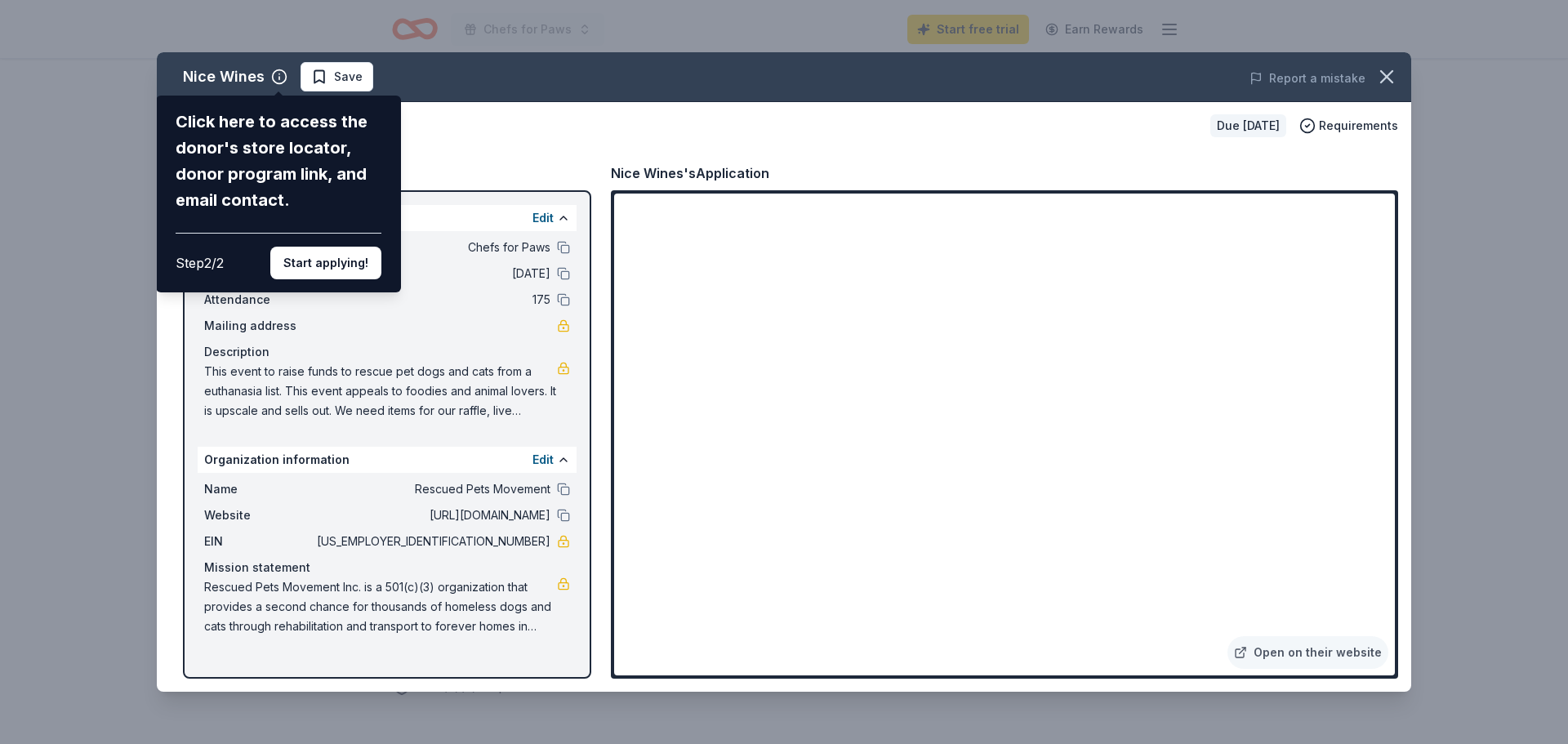
click at [1067, 533] on div "Nice Wines Click here to access the donor's store locator, donor program link, …" at bounding box center [784, 372] width 1254 height 639
click at [310, 256] on button "Start applying!" at bounding box center [325, 263] width 111 height 32
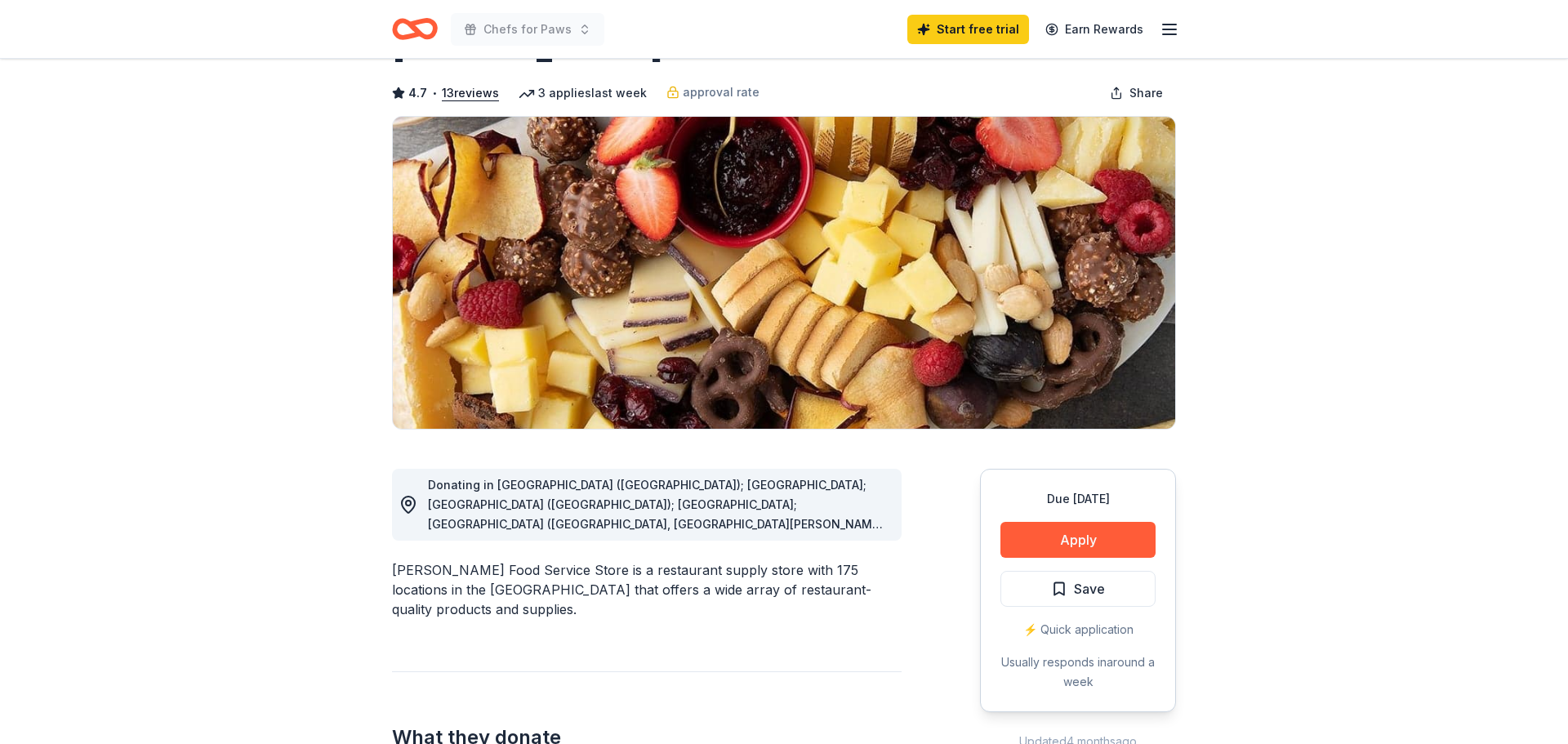
scroll to position [71, 0]
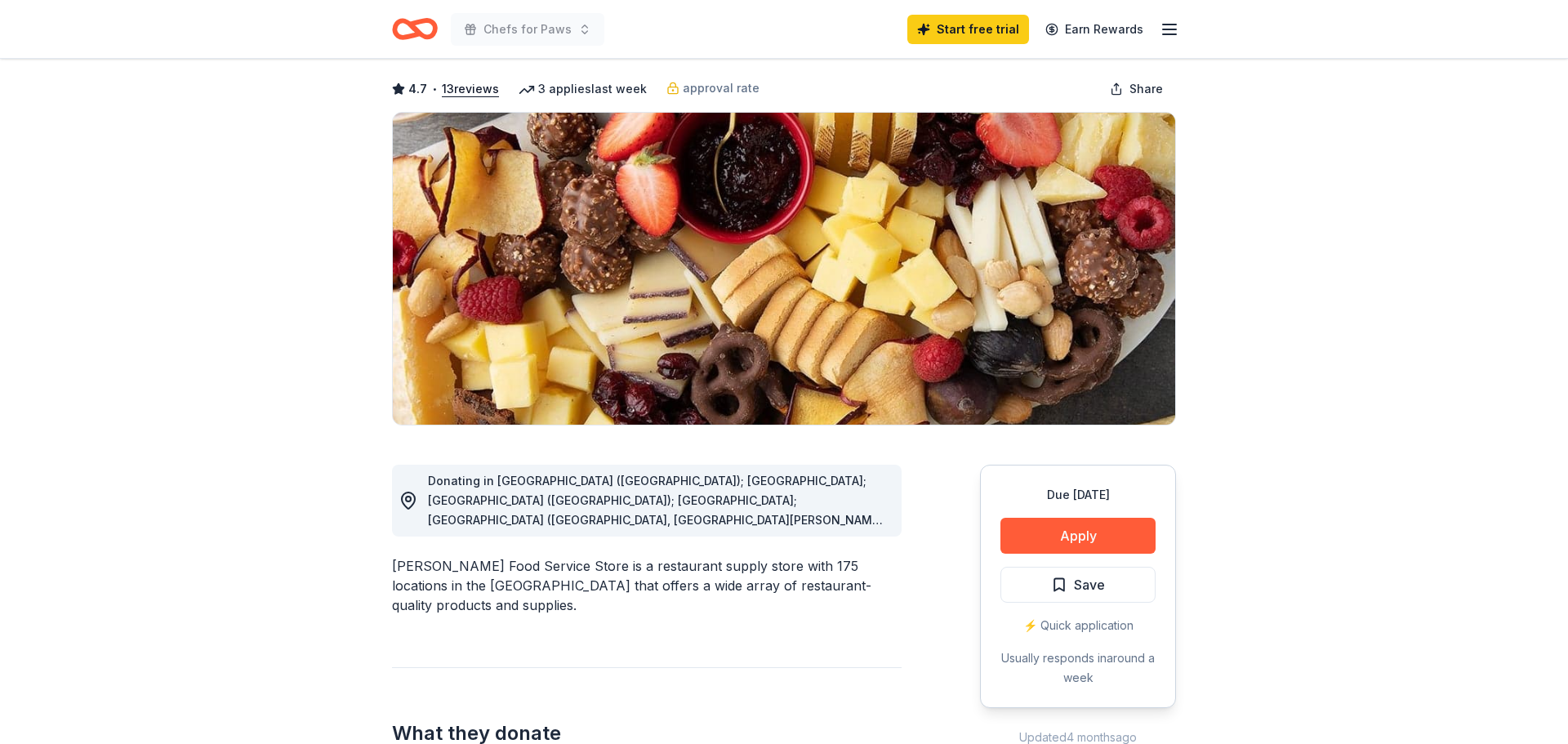
click at [863, 518] on span "Donating in AL (Huntsville); FL; GA (Lithia Springs); IL; IN (Elkhart, Fort Way…" at bounding box center [658, 696] width 459 height 445
click at [778, 507] on div "Donating in AL (Huntsville); FL; GA (Lithia Springs); IL; IN (Elkhart, Fort Way…" at bounding box center [658, 500] width 460 height 58
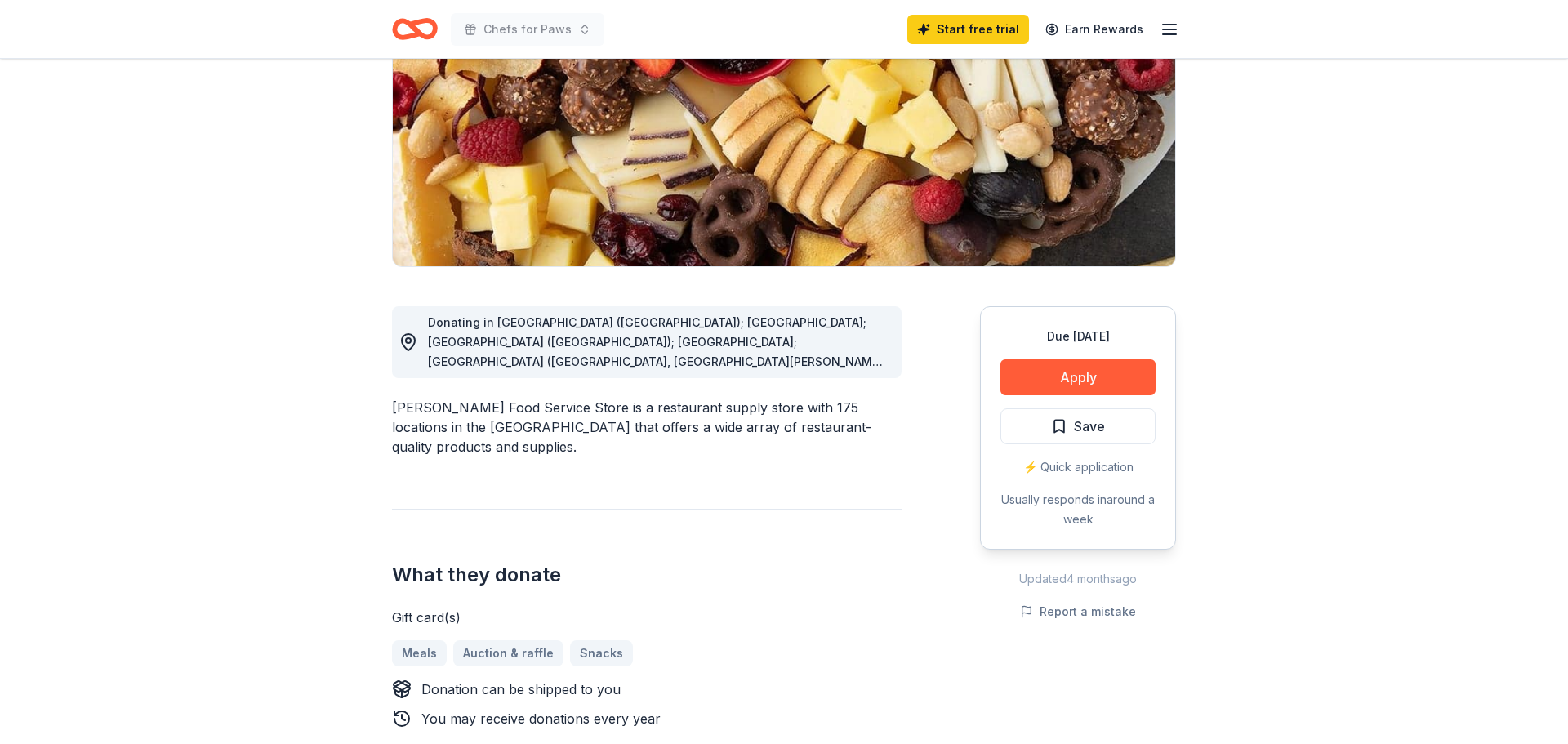
scroll to position [261, 0]
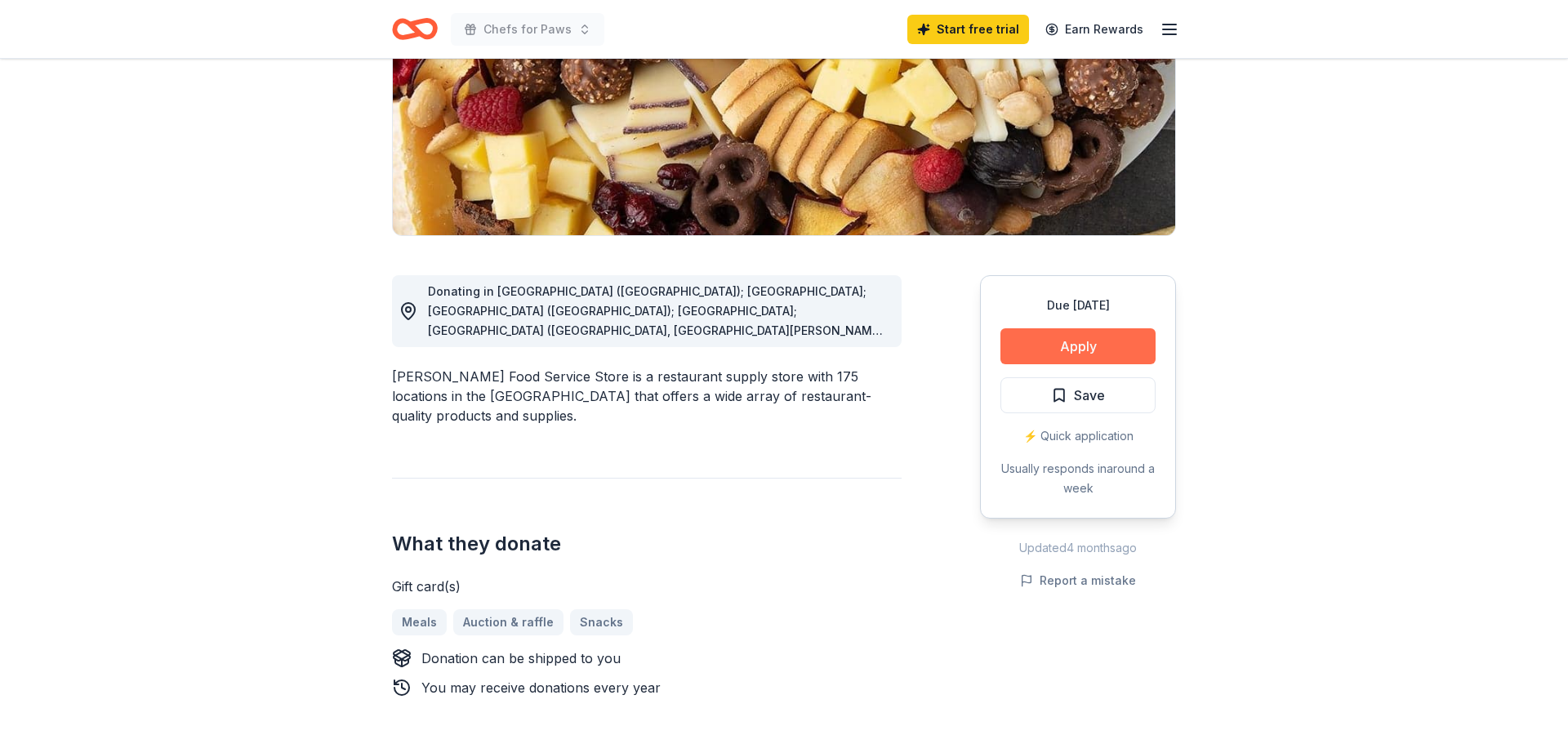
click at [1084, 347] on button "Apply" at bounding box center [1078, 345] width 155 height 36
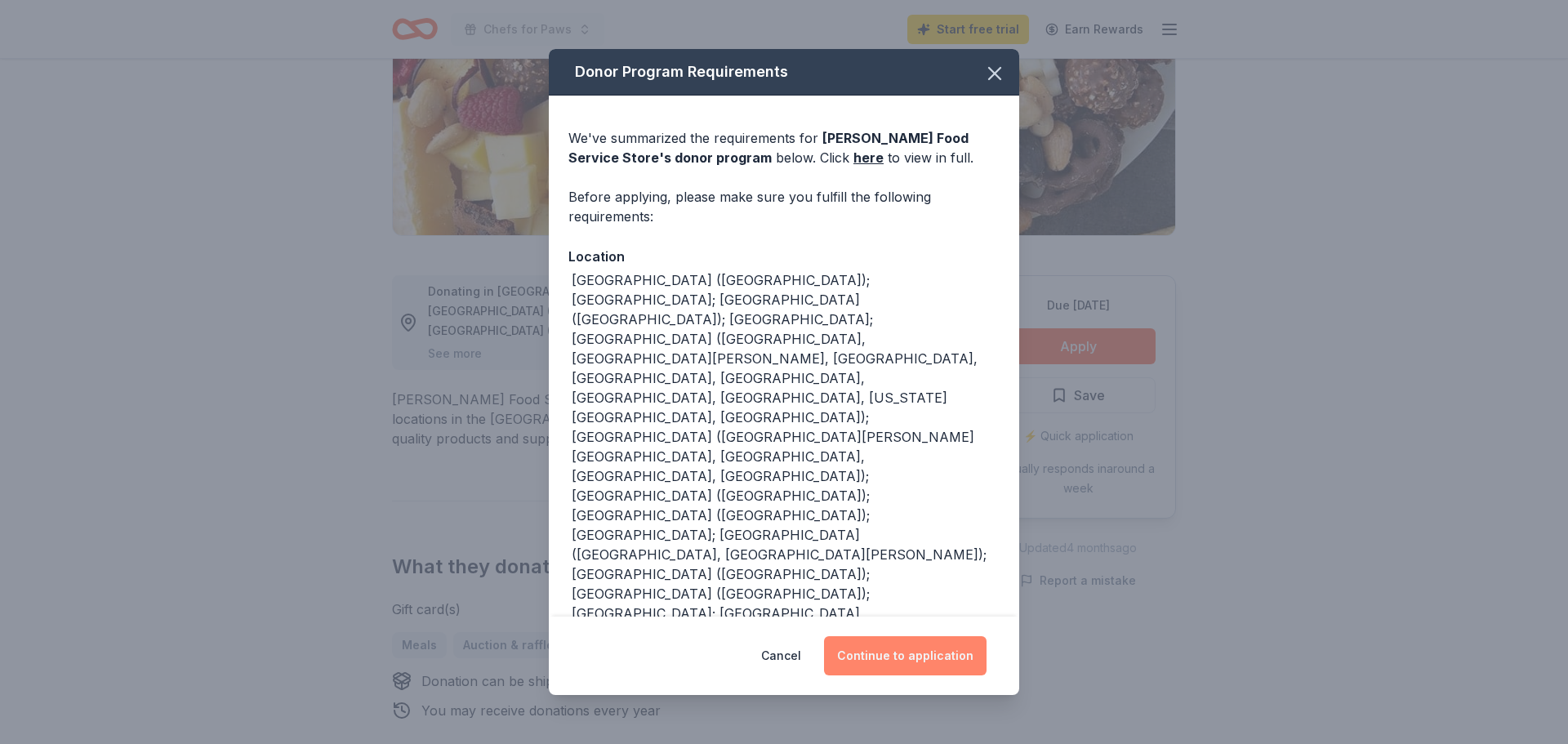
click at [901, 658] on button "Continue to application" at bounding box center [905, 655] width 162 height 39
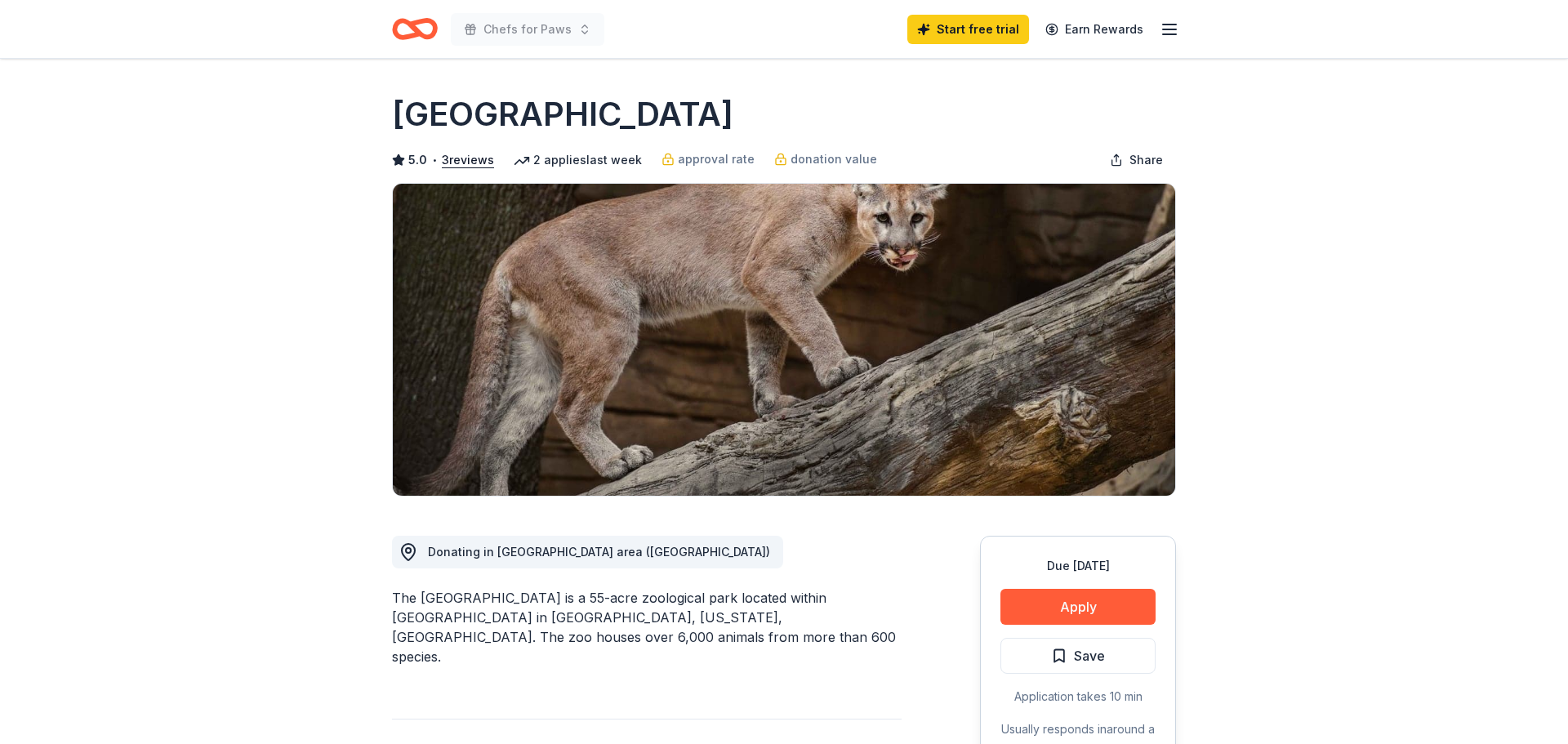
scroll to position [197, 0]
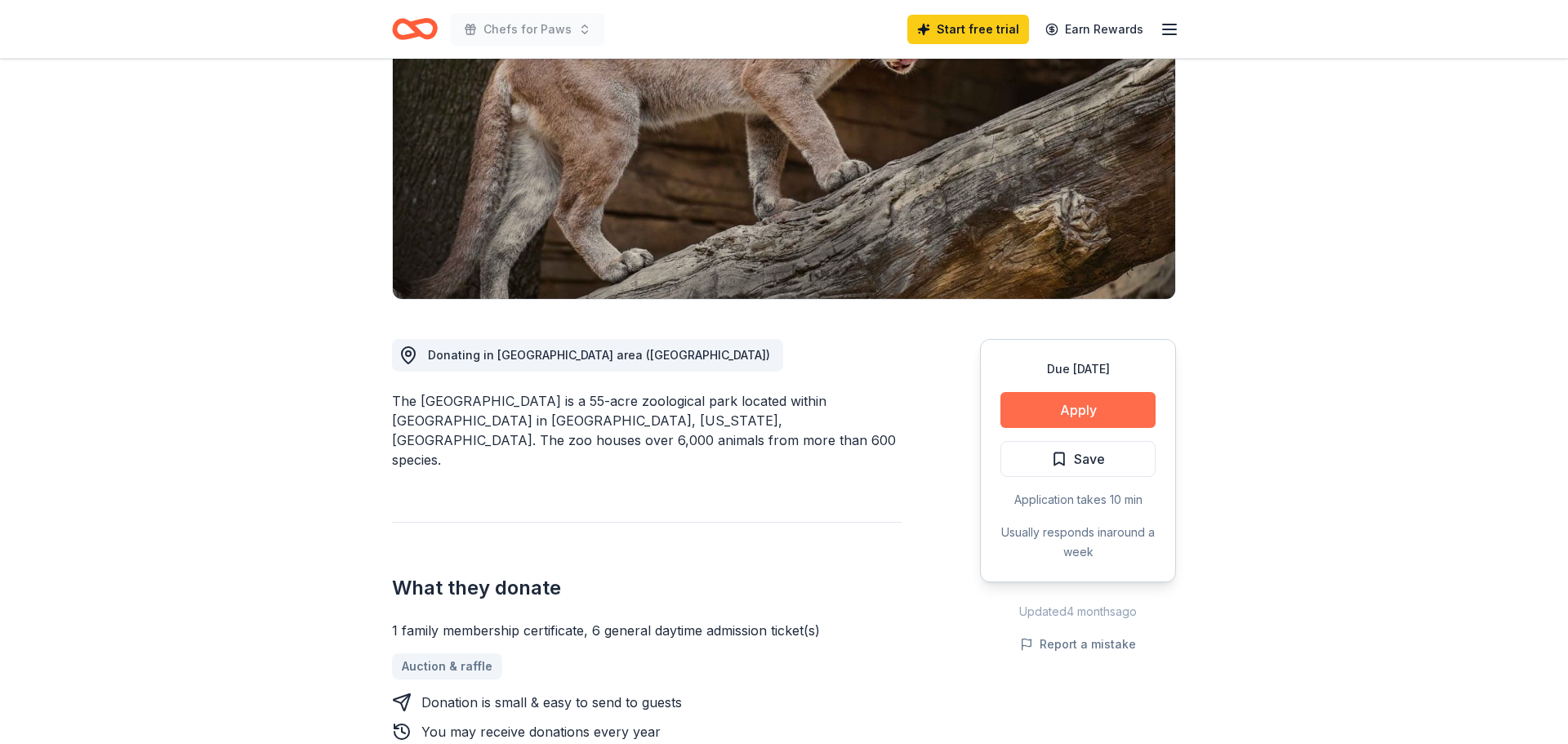
click at [1053, 414] on button "Apply" at bounding box center [1078, 409] width 155 height 36
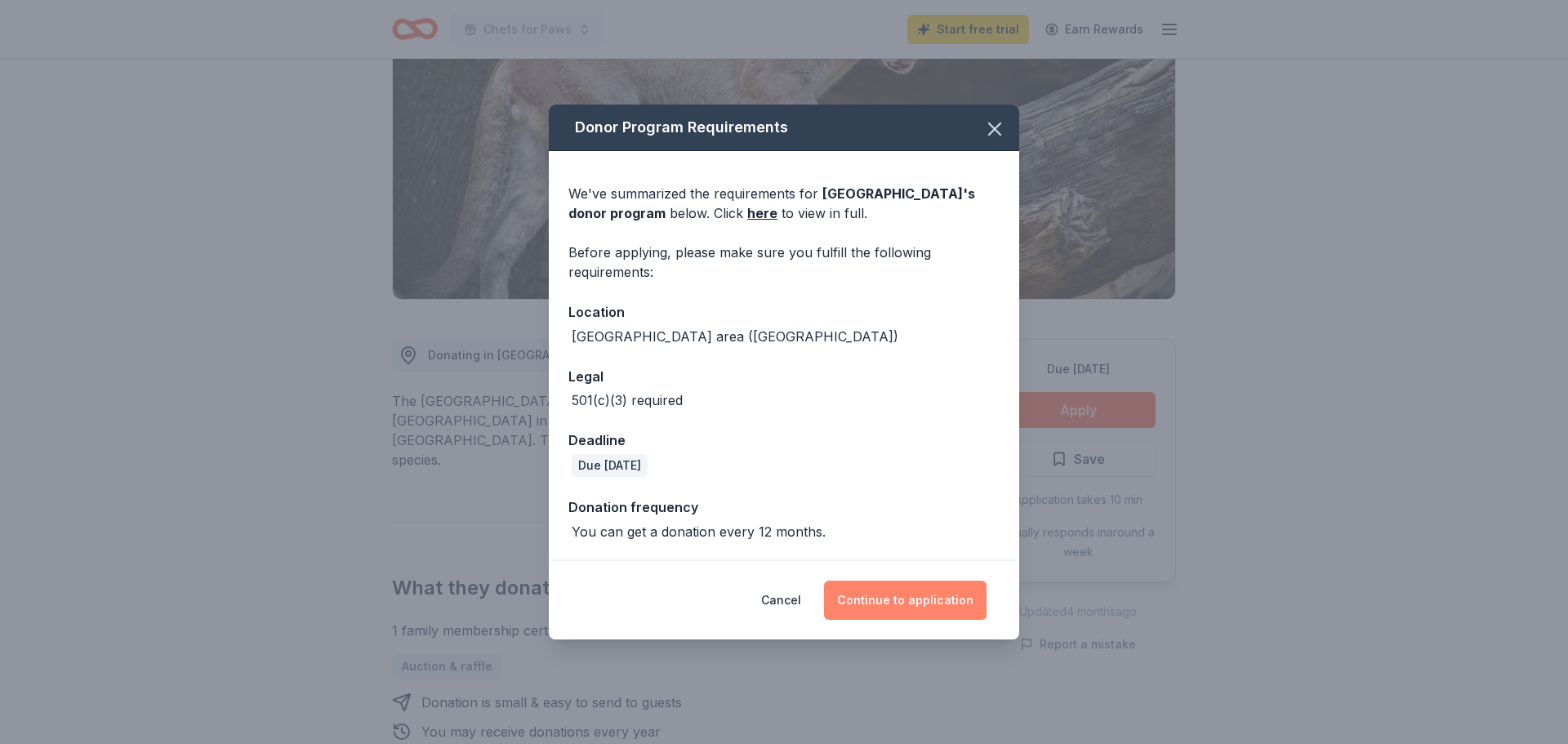
click at [904, 597] on button "Continue to application" at bounding box center [905, 600] width 162 height 39
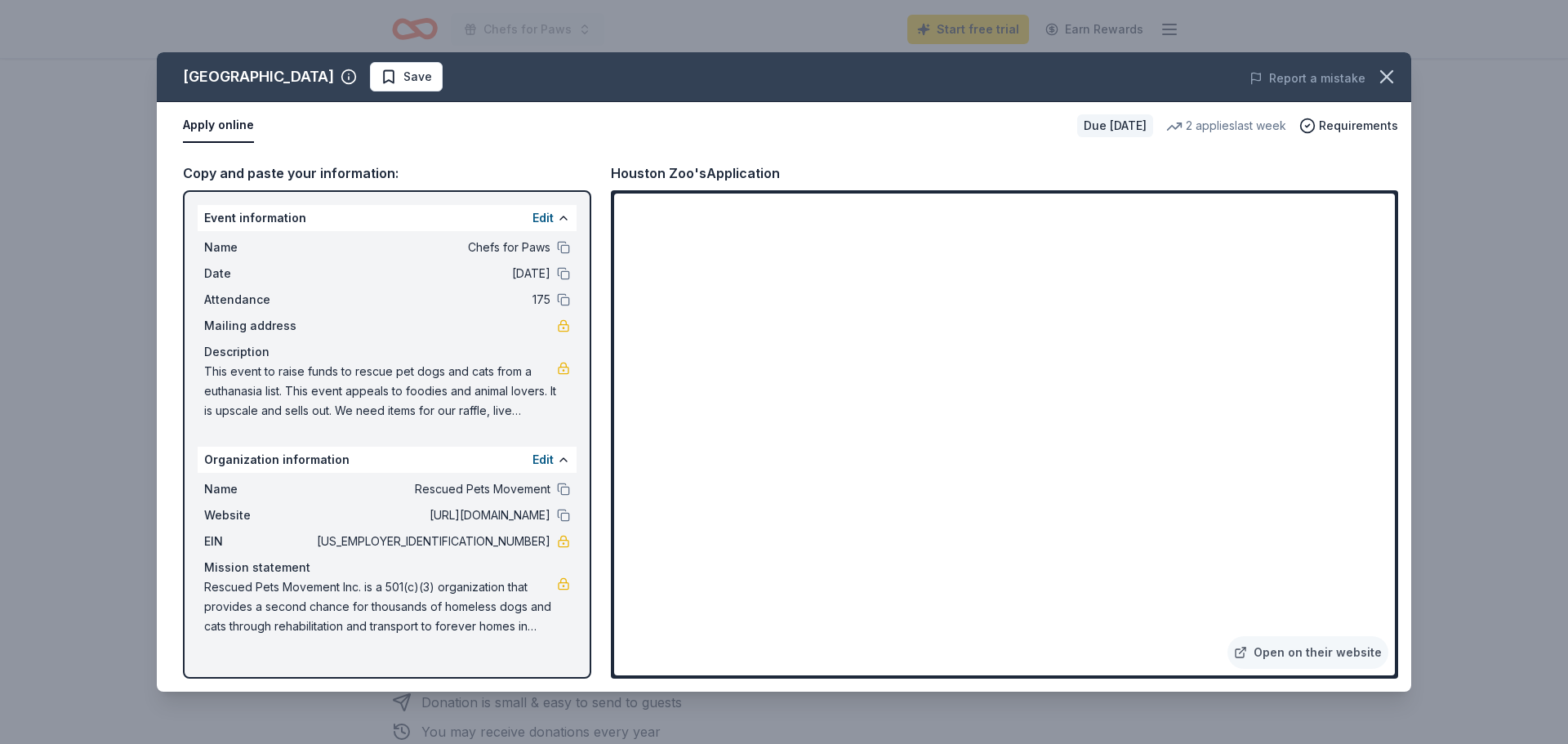
click at [212, 588] on span "Rescued Pets Movement Inc. is a 501(c)(3) organization that provides a second c…" at bounding box center [380, 606] width 353 height 58
drag, startPoint x: 205, startPoint y: 582, endPoint x: 368, endPoint y: 609, distance: 165.2
click at [368, 609] on span "Rescued Pets Movement Inc. is a 501(c)(3) organization that provides a second c…" at bounding box center [380, 606] width 353 height 58
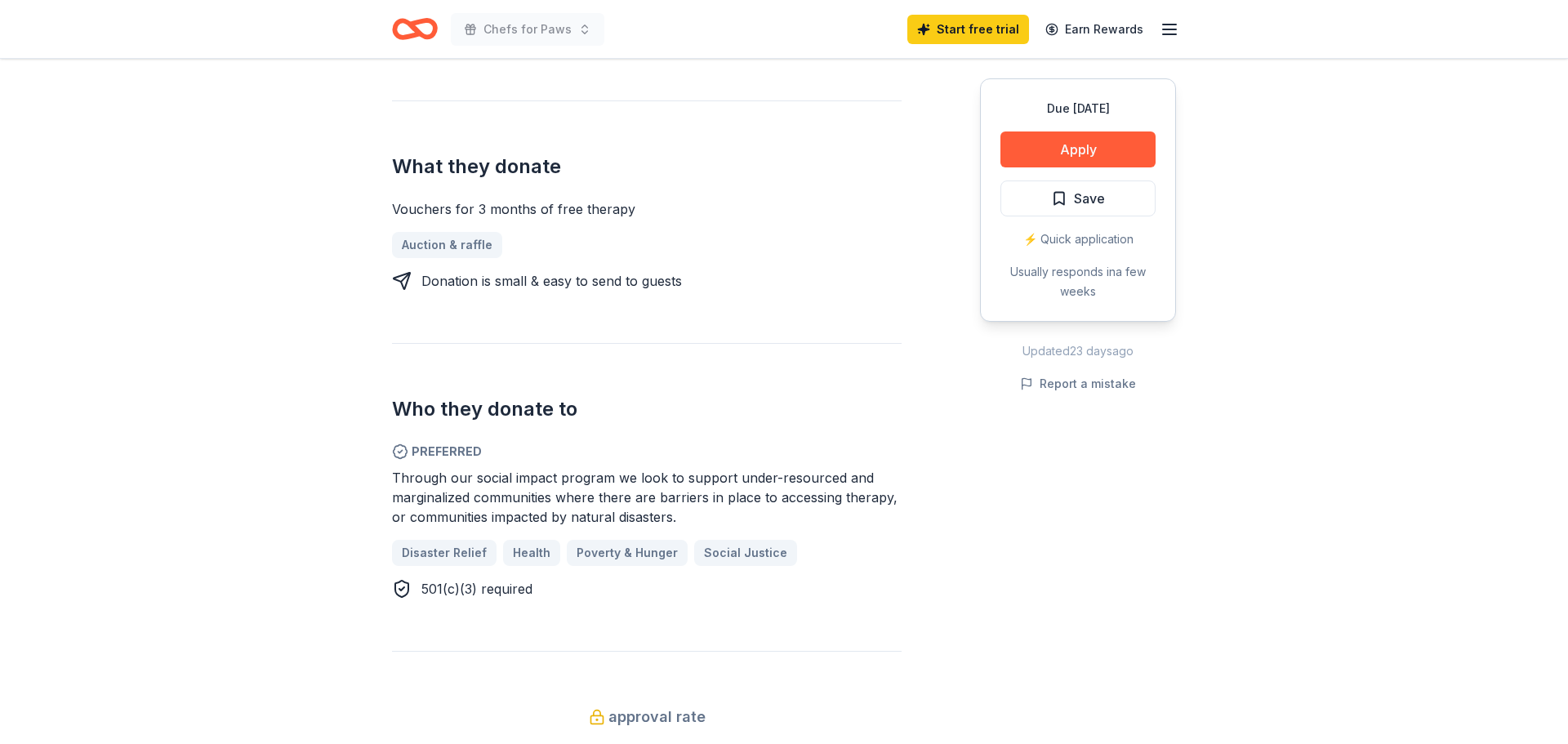
scroll to position [636, 0]
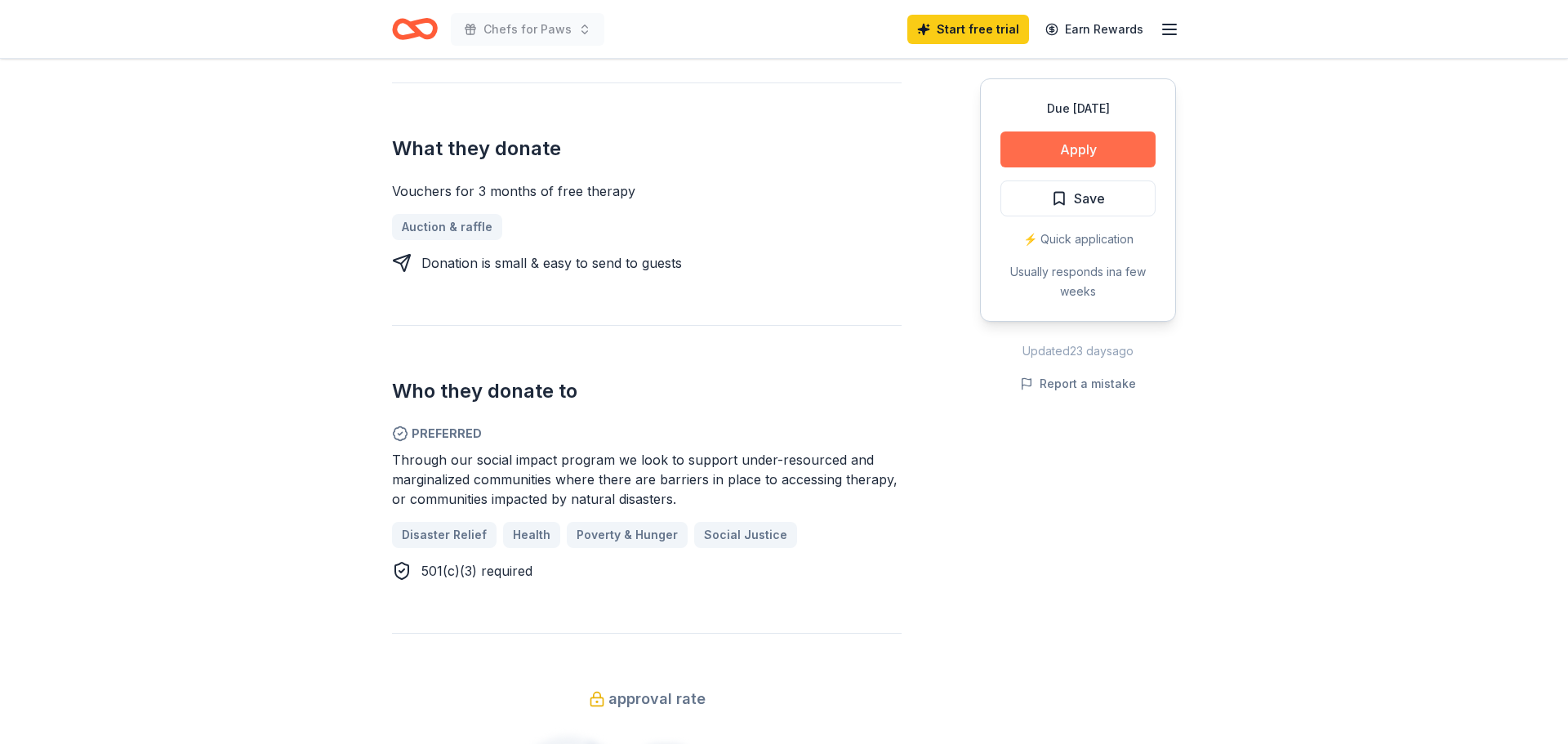
click at [1084, 151] on button "Apply" at bounding box center [1078, 149] width 155 height 36
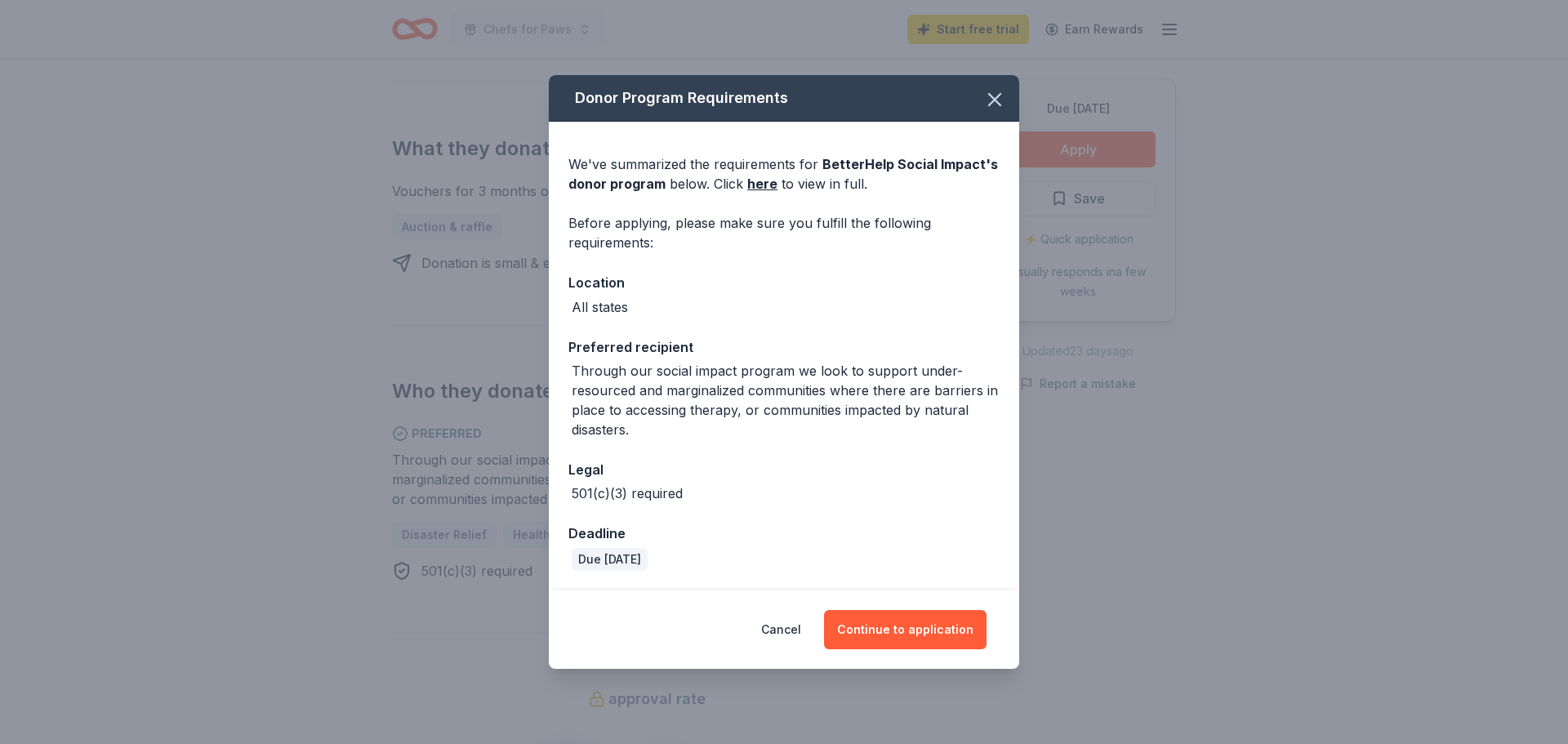
drag, startPoint x: 1172, startPoint y: 288, endPoint x: 1176, endPoint y: 274, distance: 14.6
click at [1174, 290] on div "Donor Program Requirements We've summarized the requirements for BetterHelp Soc…" at bounding box center [784, 372] width 1568 height 744
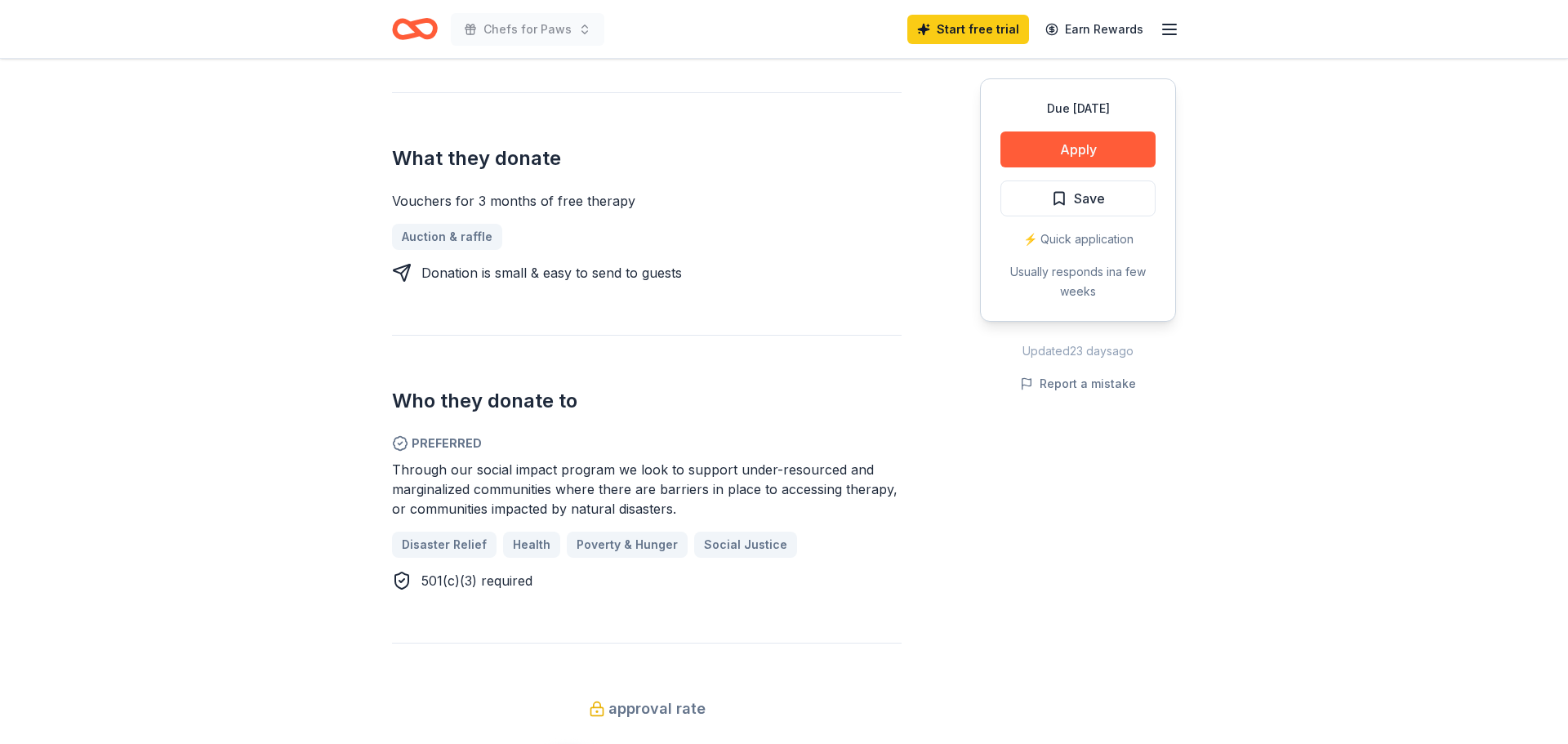
scroll to position [611, 0]
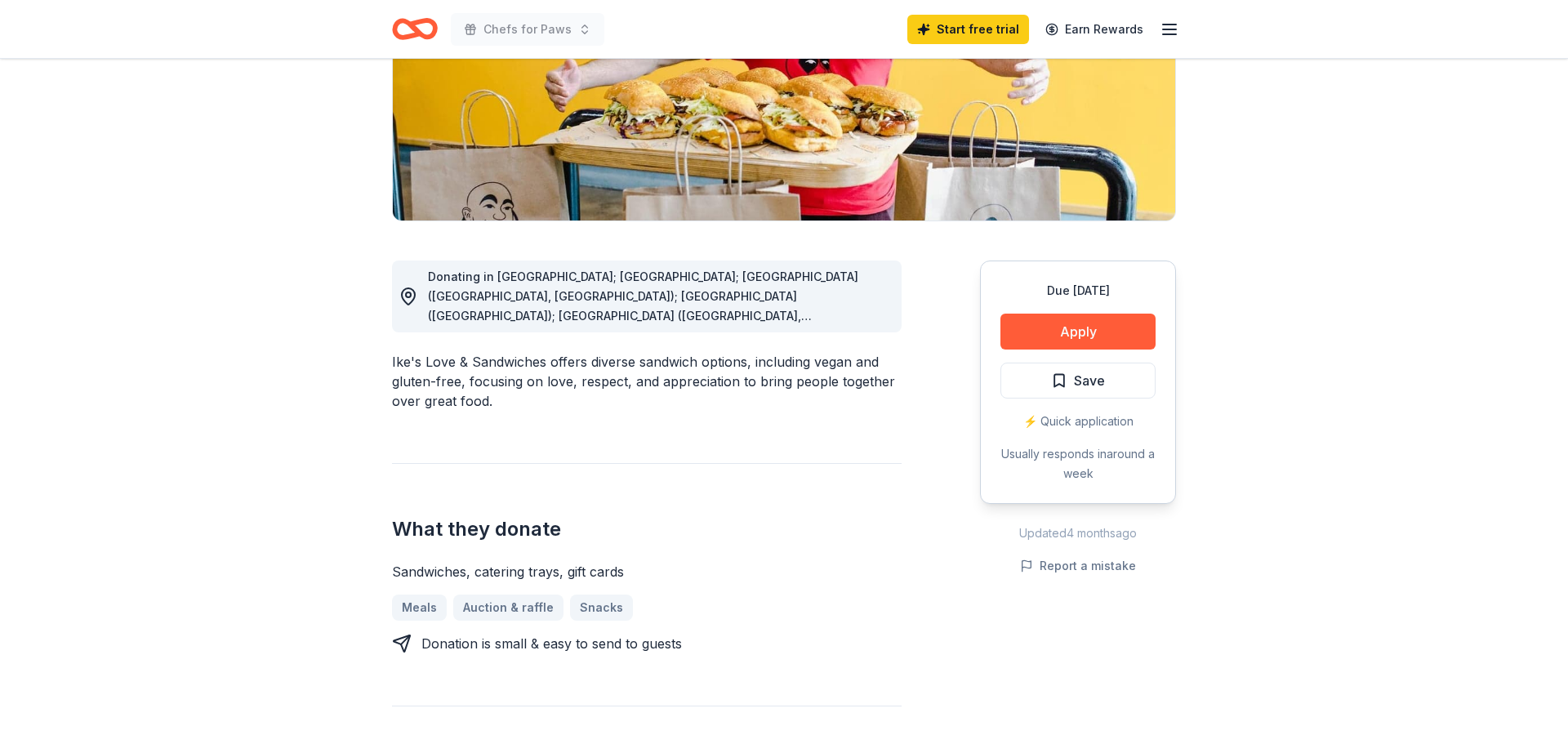
scroll to position [307, 0]
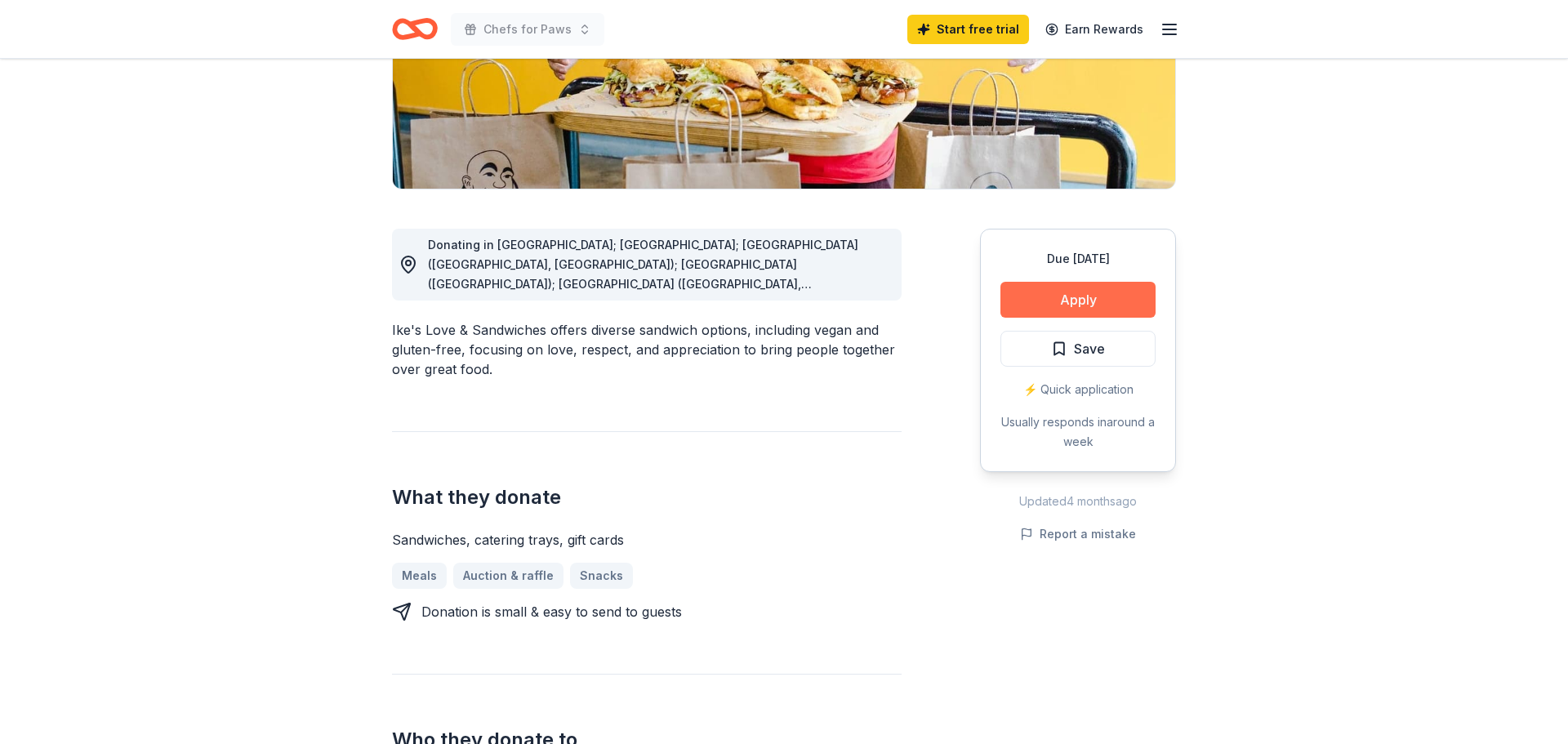
click at [1062, 301] on button "Apply" at bounding box center [1078, 299] width 155 height 36
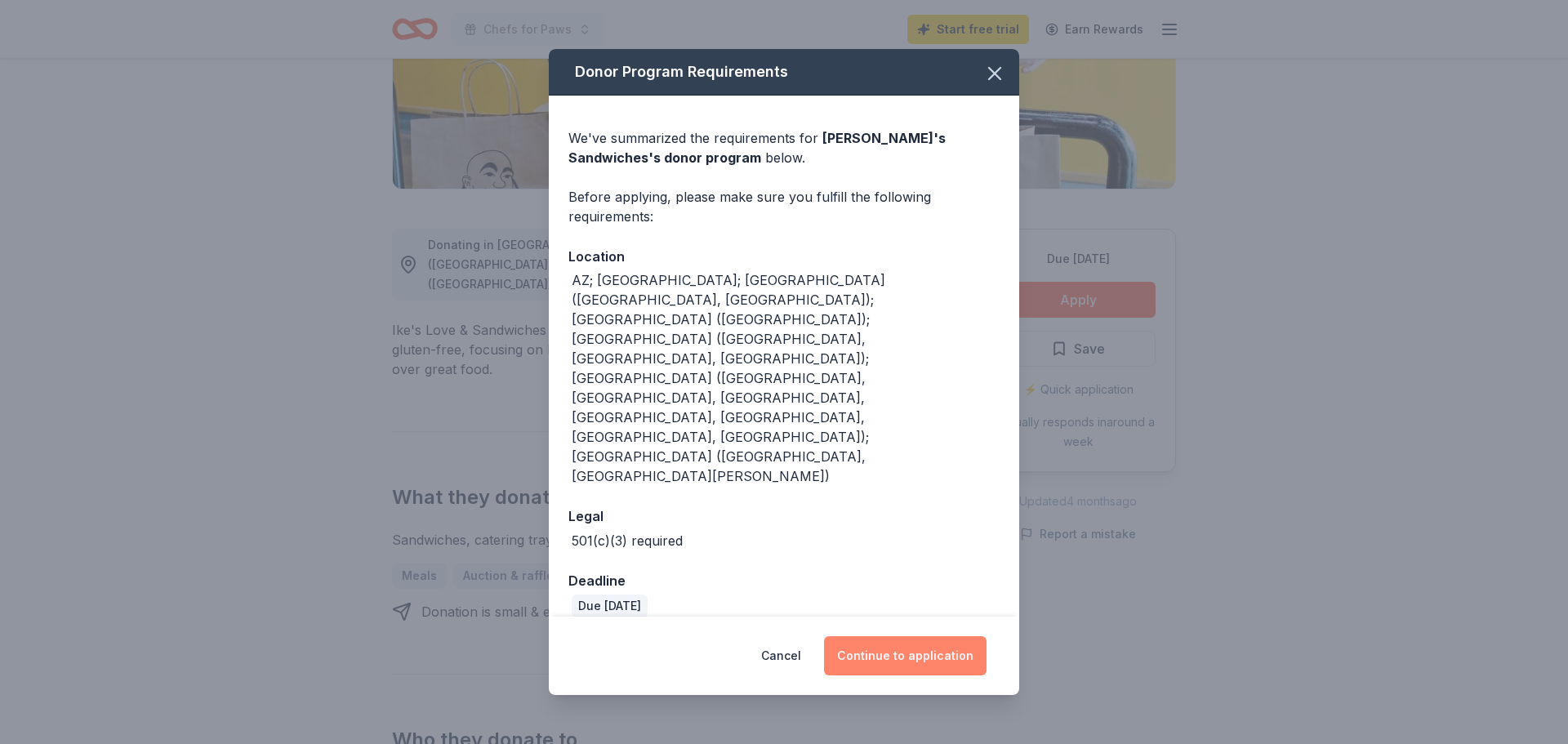
click at [907, 636] on button "Continue to application" at bounding box center [905, 655] width 162 height 39
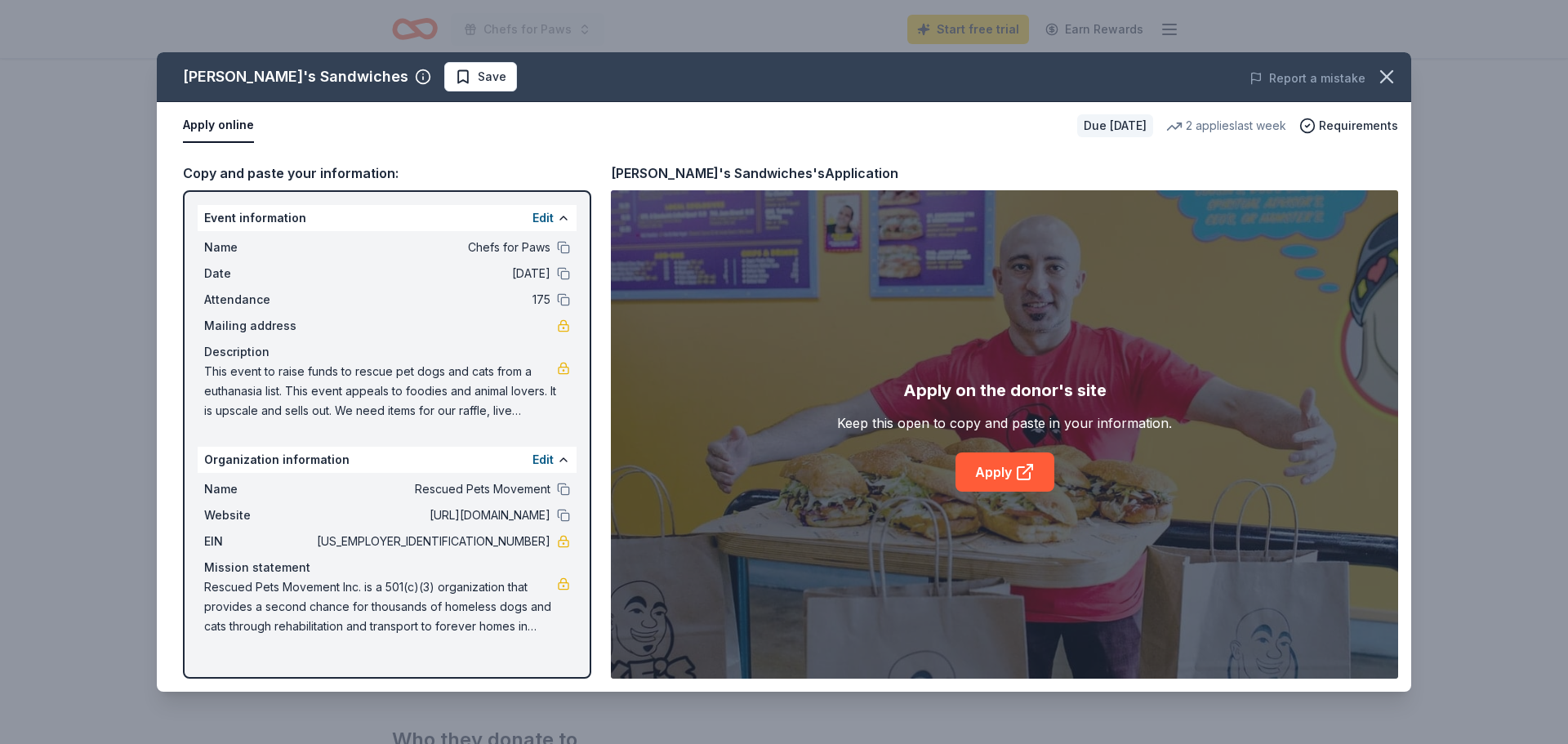
drag, startPoint x: 204, startPoint y: 211, endPoint x: 261, endPoint y: 402, distance: 199.3
click at [269, 441] on div "Event information Edit Name Chefs for Paws Date 01/18/26 Attendance 175 Mailing…" at bounding box center [387, 434] width 408 height 488
click at [258, 173] on div "Copy and paste your information:" at bounding box center [387, 173] width 408 height 21
click at [215, 211] on div "Event information Edit" at bounding box center [387, 218] width 378 height 26
click at [216, 211] on div "Event information Edit" at bounding box center [387, 218] width 378 height 26
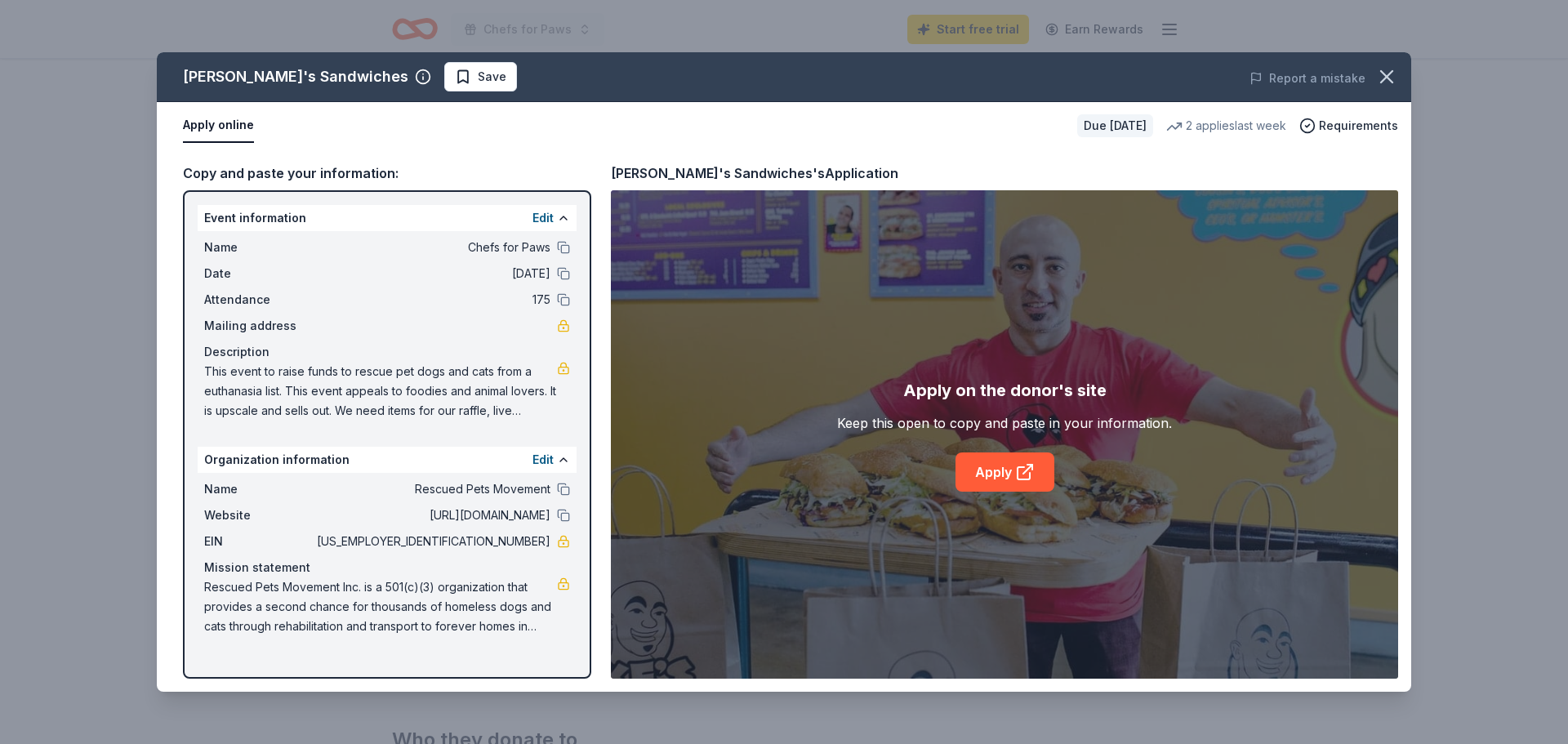
click at [216, 211] on div "Event information Edit" at bounding box center [387, 218] width 378 height 26
click at [199, 209] on div "Event information Edit" at bounding box center [387, 218] width 378 height 26
drag, startPoint x: 210, startPoint y: 228, endPoint x: 436, endPoint y: 529, distance: 376.4
click at [436, 529] on div "Event information Edit Name Chefs for Paws Date 01/18/26 Attendance 175 Mailing…" at bounding box center [387, 434] width 408 height 488
click at [561, 636] on div "Rescued Pets Movement Inc. is a 501(c)(3) organization that provides a second c…" at bounding box center [386, 606] width 365 height 58
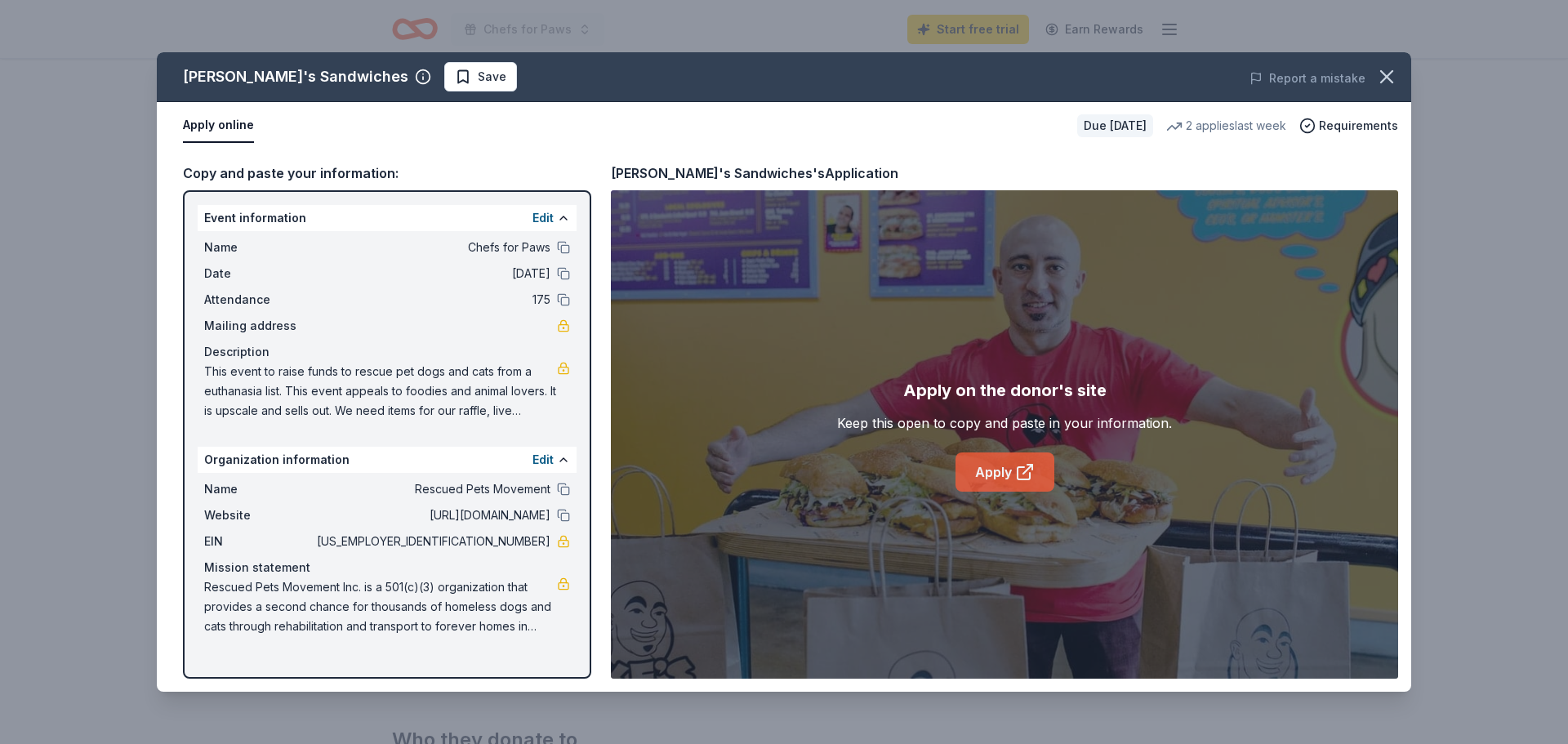
click at [1012, 474] on link "Apply" at bounding box center [1005, 472] width 99 height 39
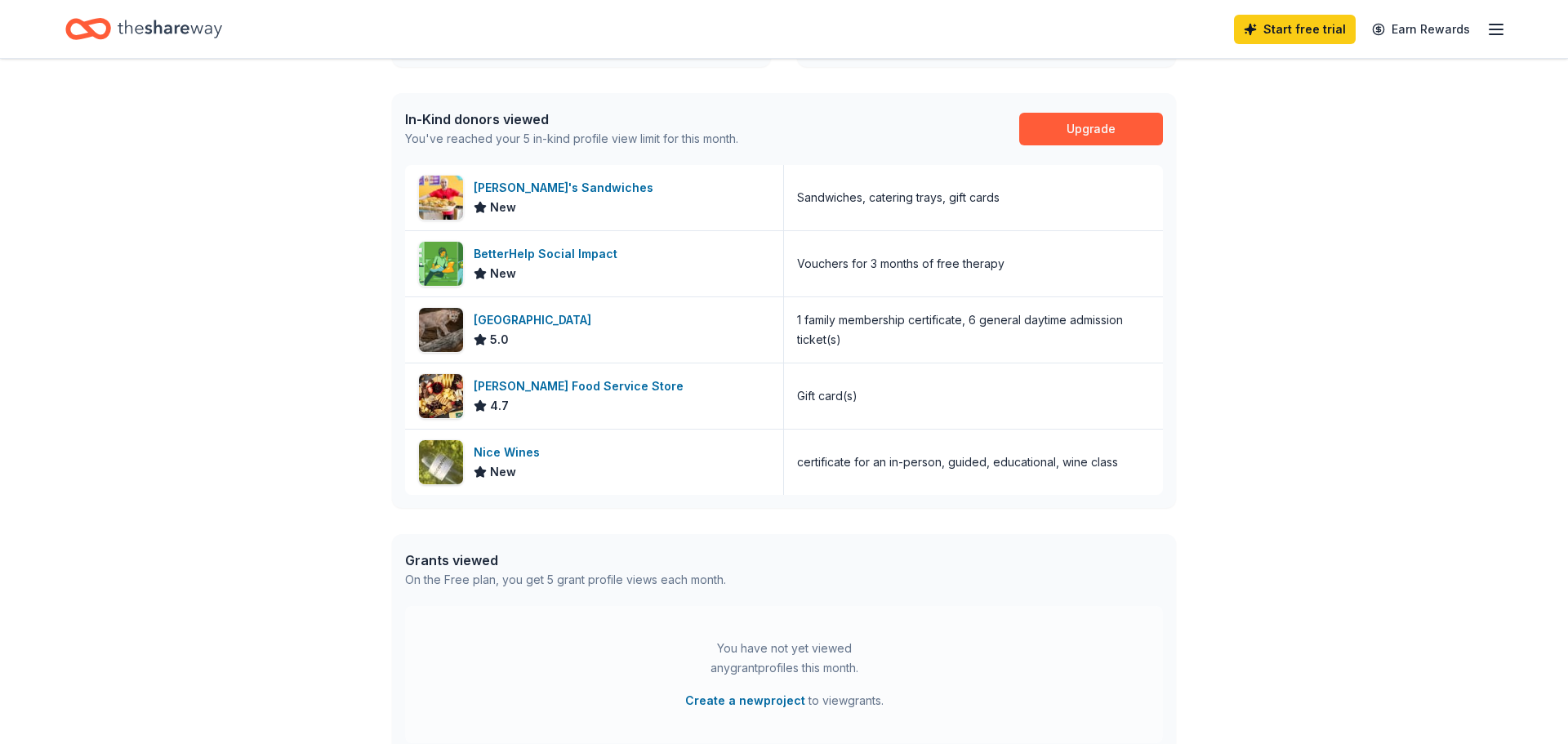
scroll to position [538, 0]
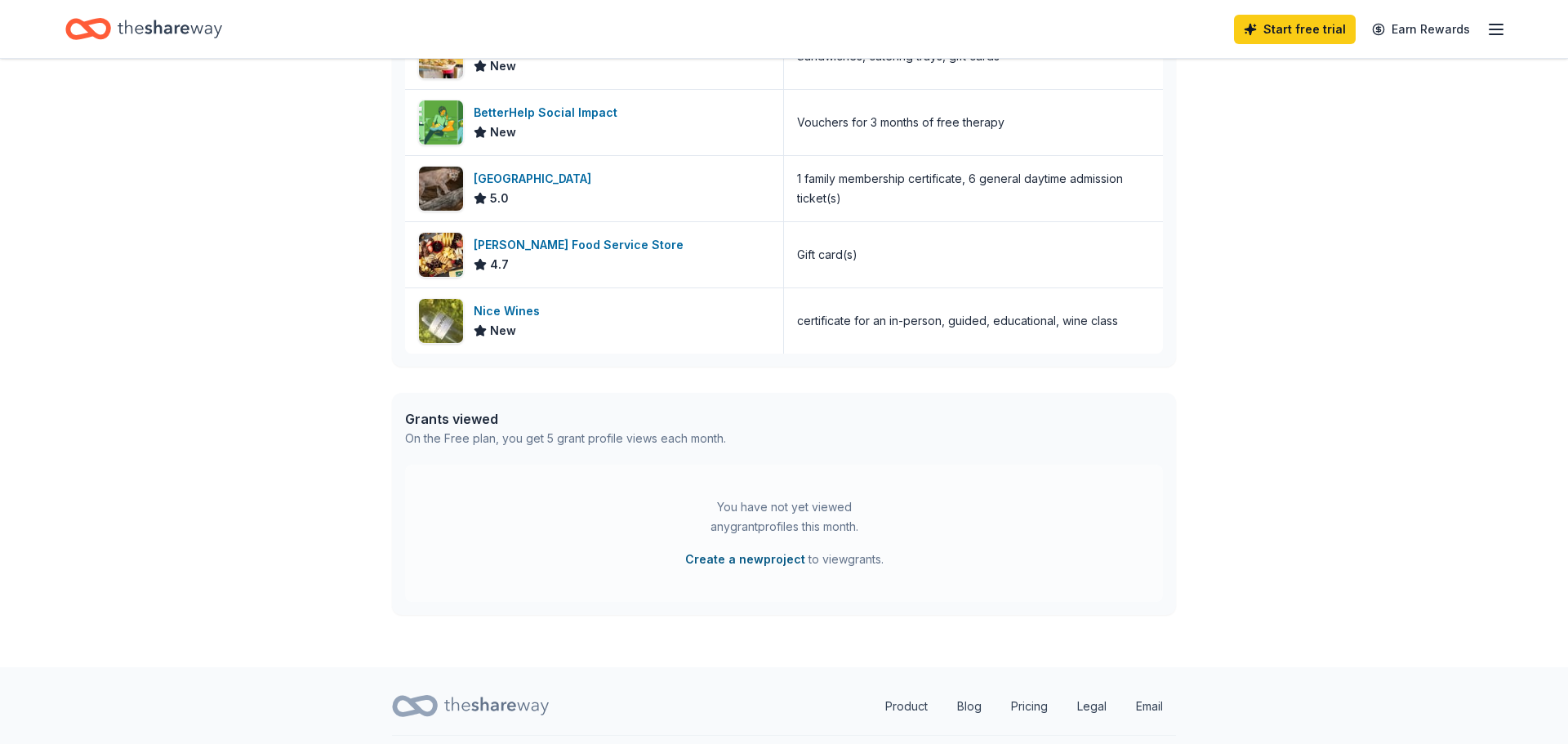
click at [730, 559] on button "Create a new project" at bounding box center [746, 559] width 120 height 19
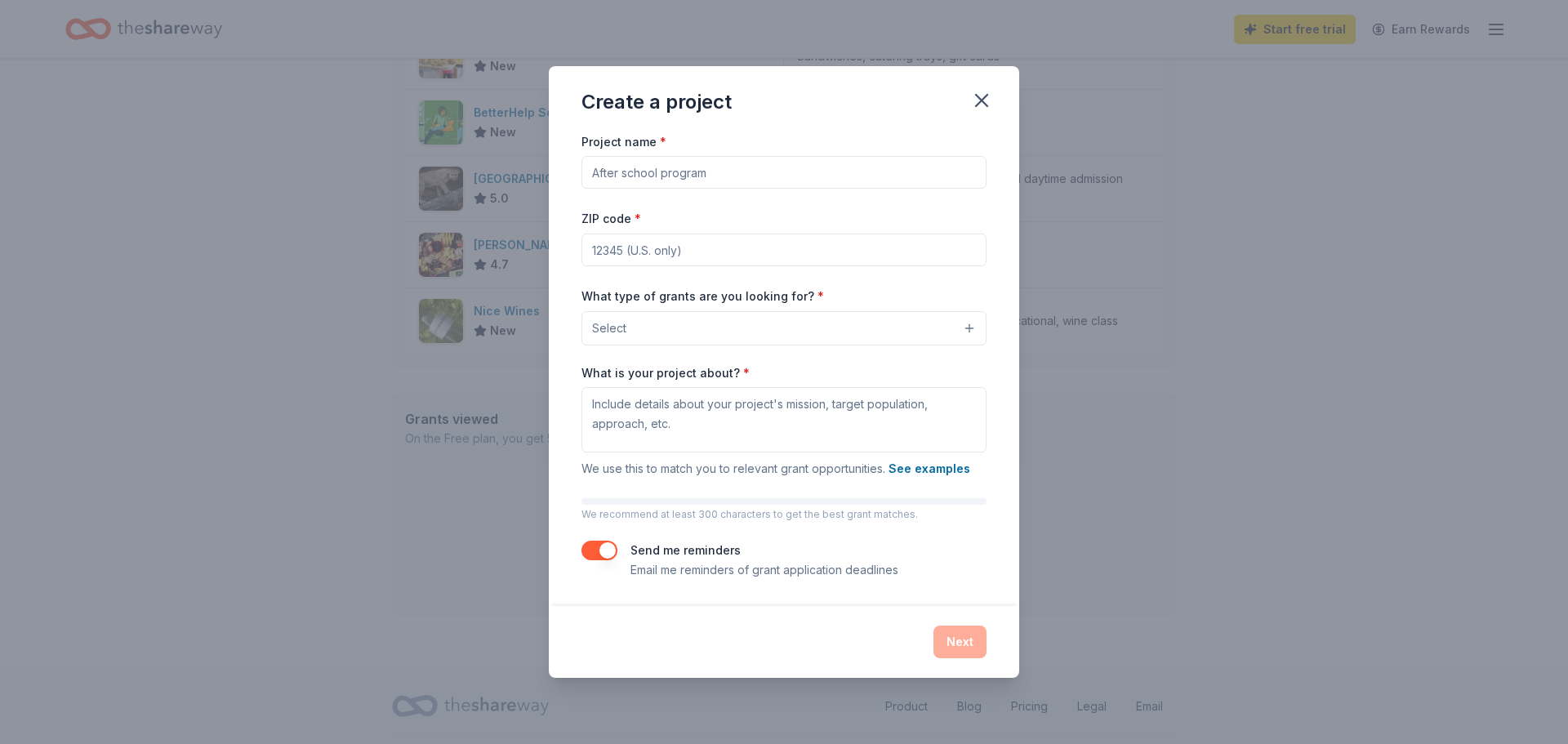
click at [726, 172] on input "Project name *" at bounding box center [784, 172] width 405 height 32
type input "Rescued Pets Movement"
type input "77018"
click at [644, 341] on button "Select" at bounding box center [784, 328] width 405 height 34
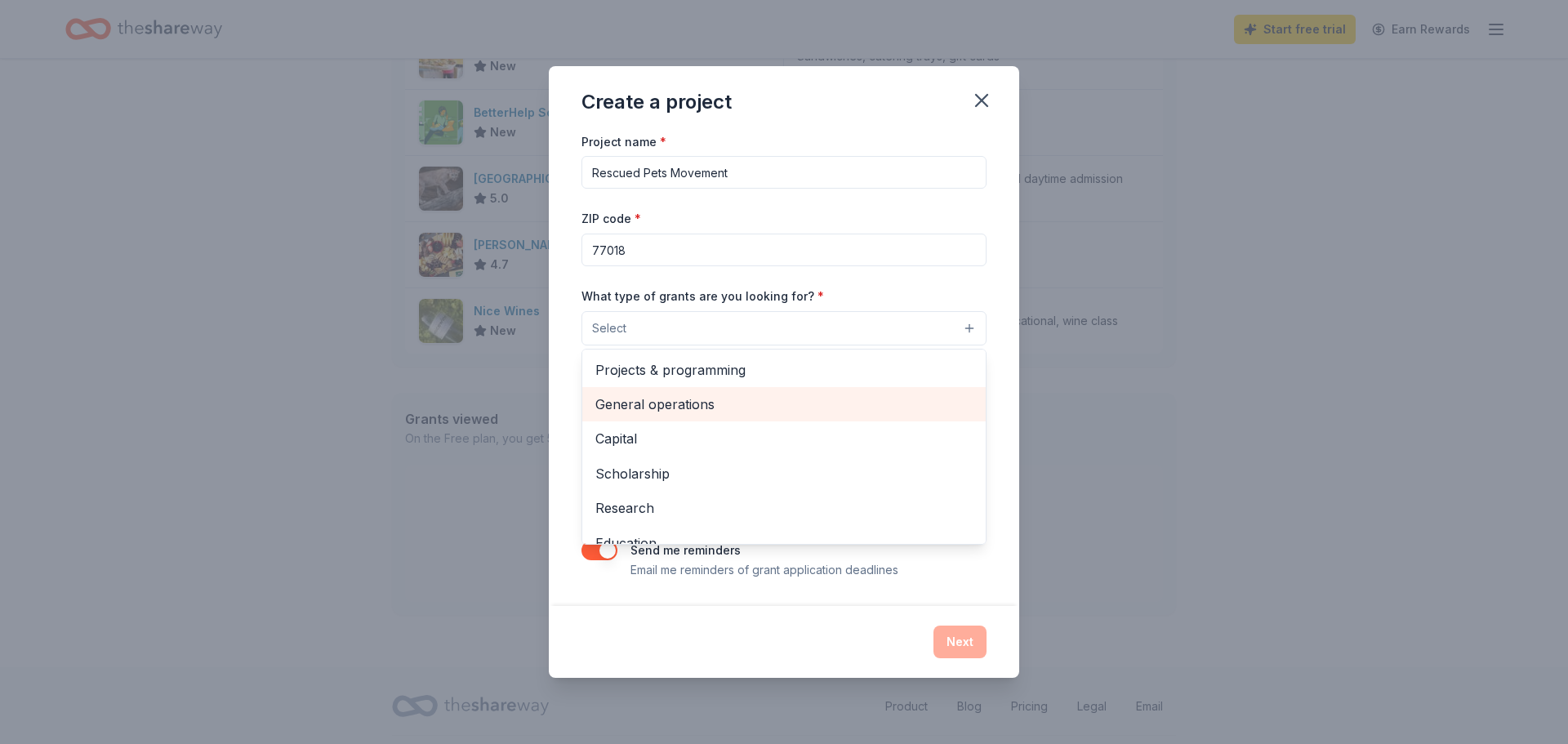
click at [686, 406] on span "General operations" at bounding box center [784, 404] width 378 height 21
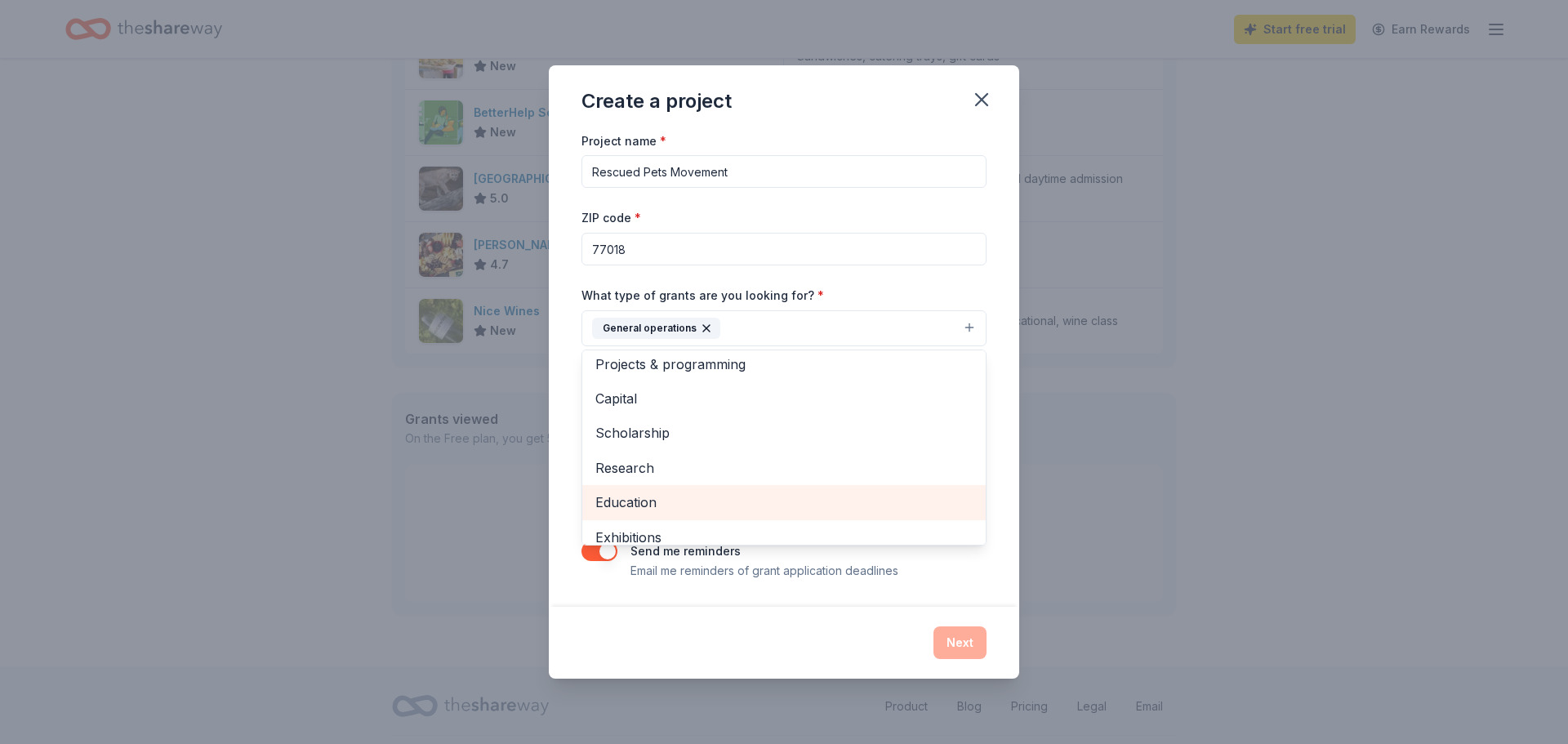
scroll to position [8, 0]
click at [621, 597] on div "Project name * Rescued Pets Movement ZIP code * 77018 What type of grants are y…" at bounding box center [783, 369] width 470 height 476
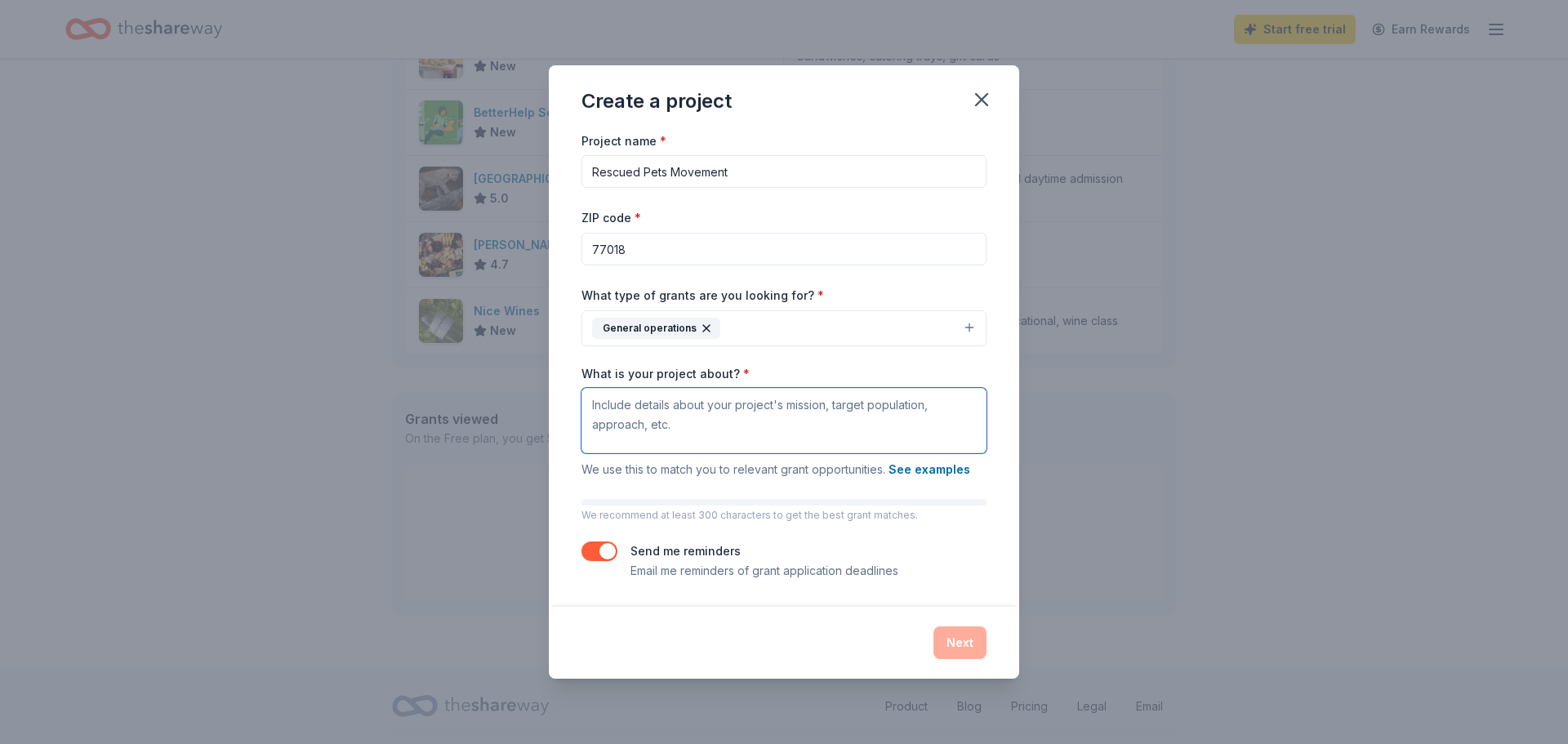
click at [703, 407] on textarea "What is your project about? *" at bounding box center [784, 420] width 405 height 65
type textarea "Our shelter rescues dogs and cats from Houston's euthanasia list. We are an ani…"
click at [961, 649] on button "Next" at bounding box center [959, 642] width 53 height 32
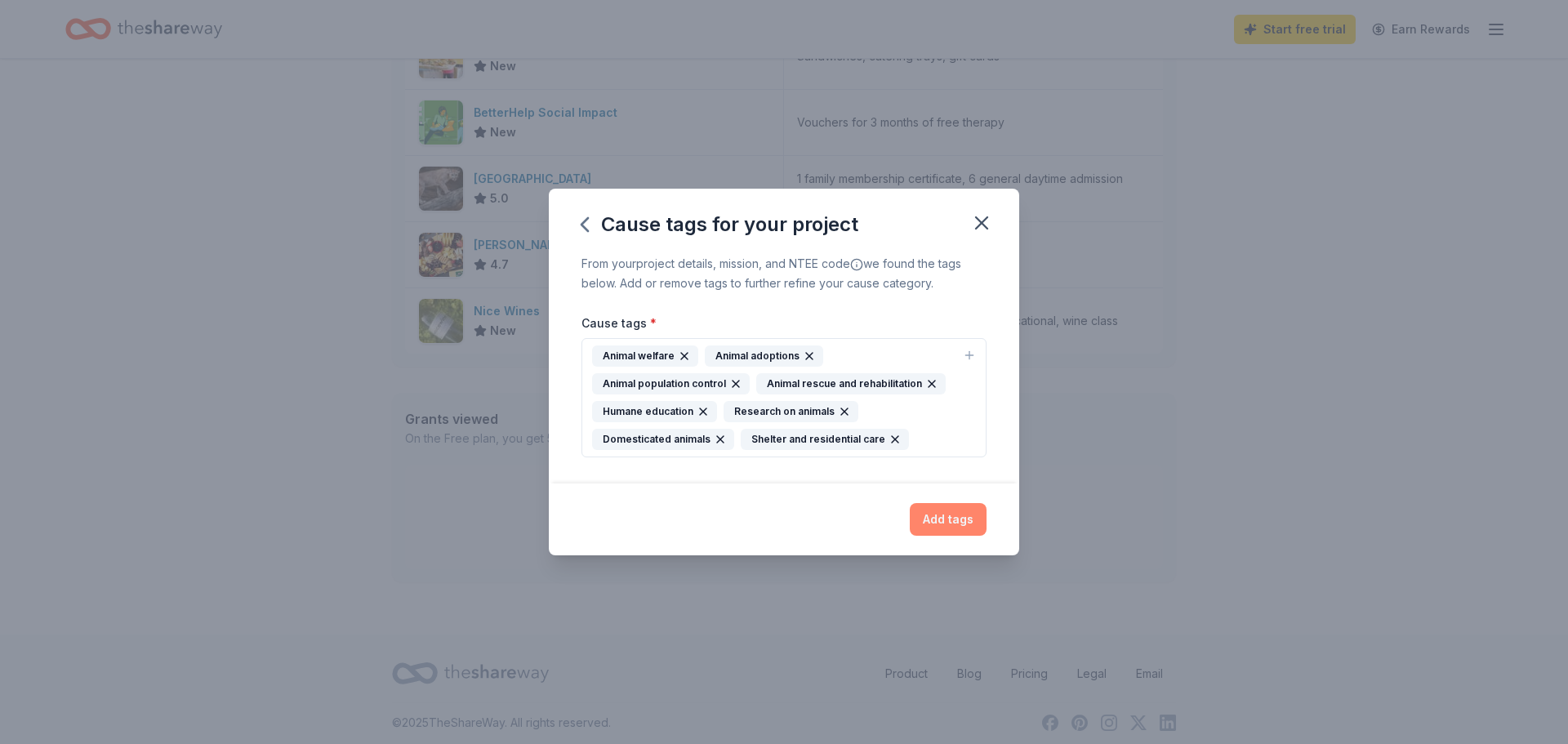
click at [942, 513] on button "Add tags" at bounding box center [948, 519] width 77 height 32
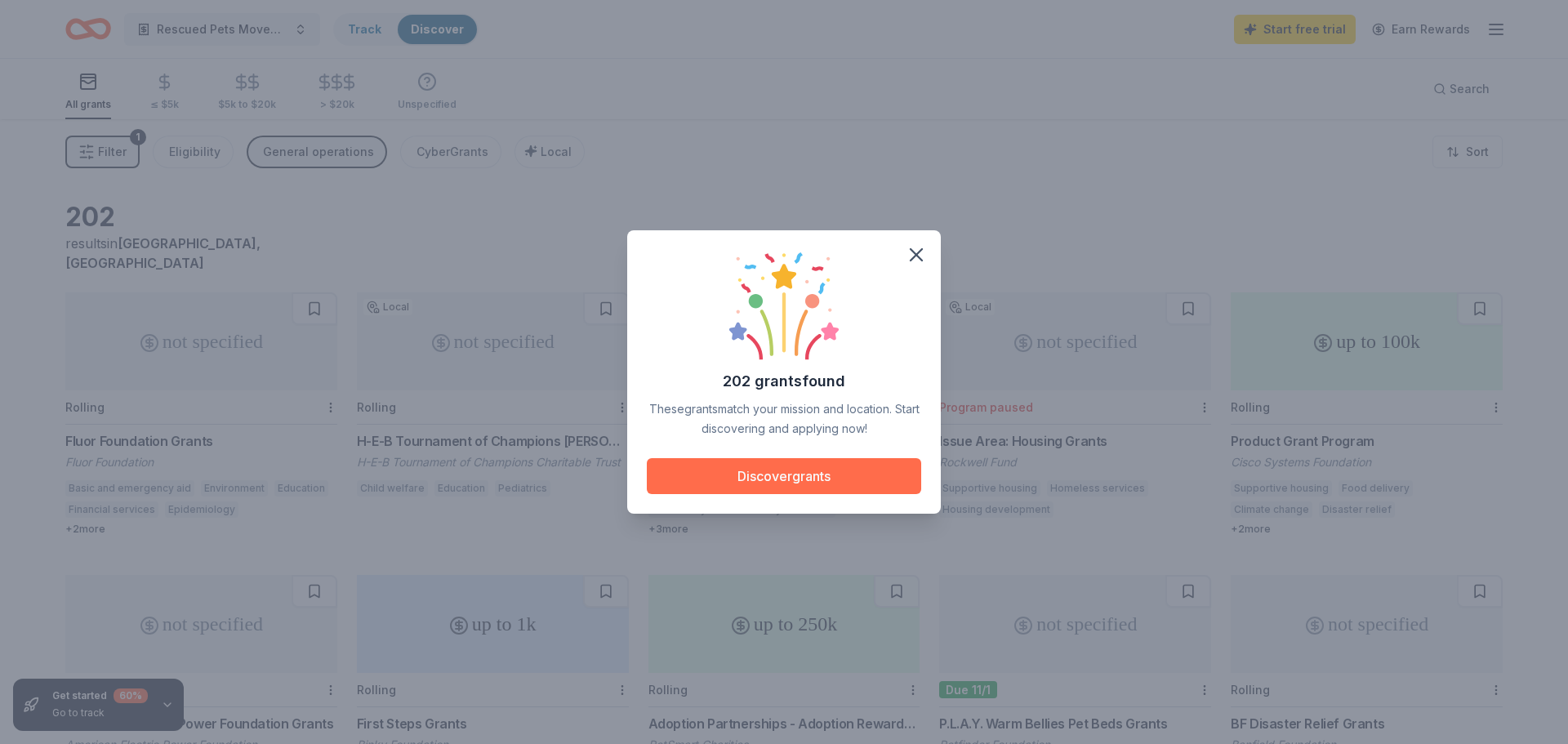
click at [799, 476] on button "Discover grants" at bounding box center [784, 475] width 275 height 36
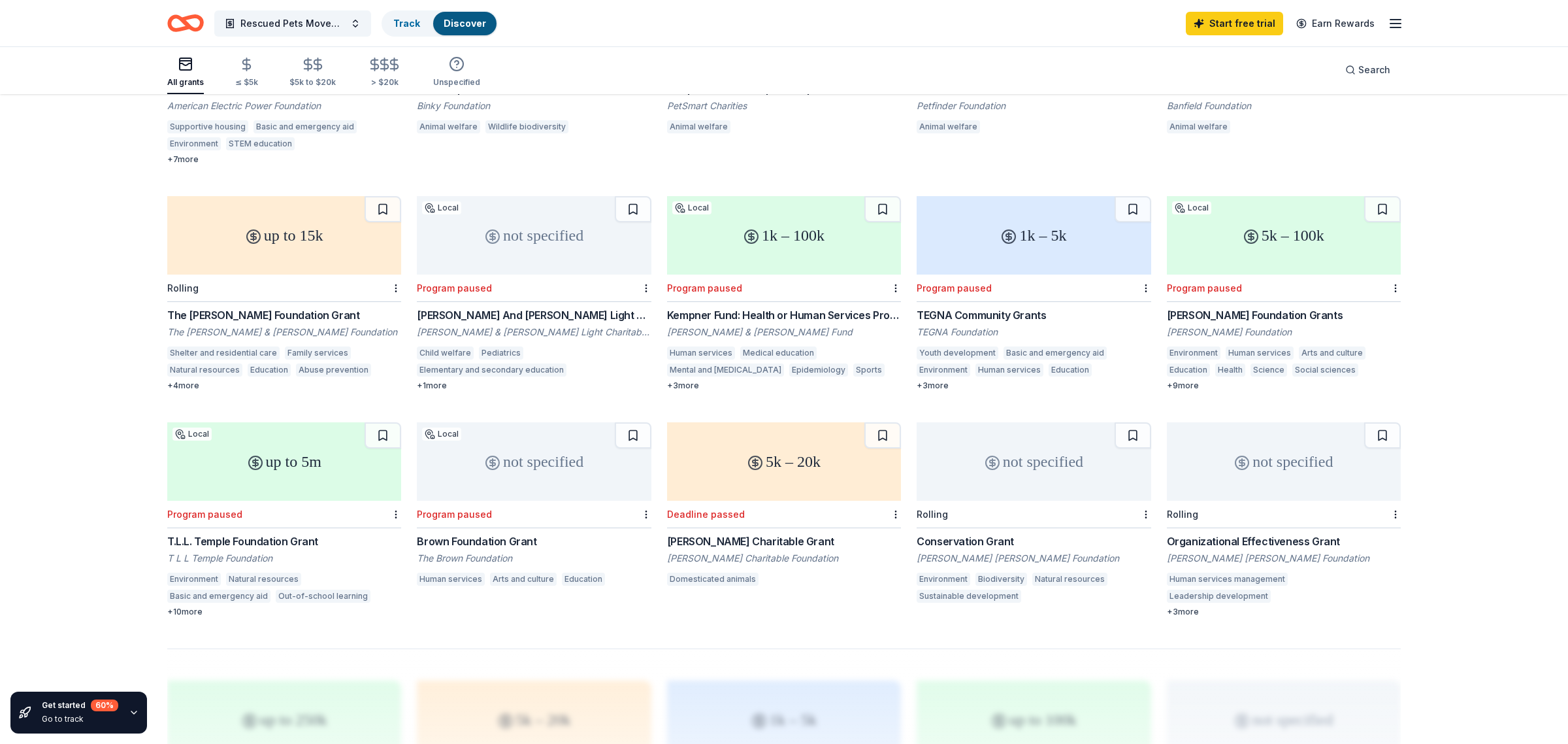
scroll to position [492, 0]
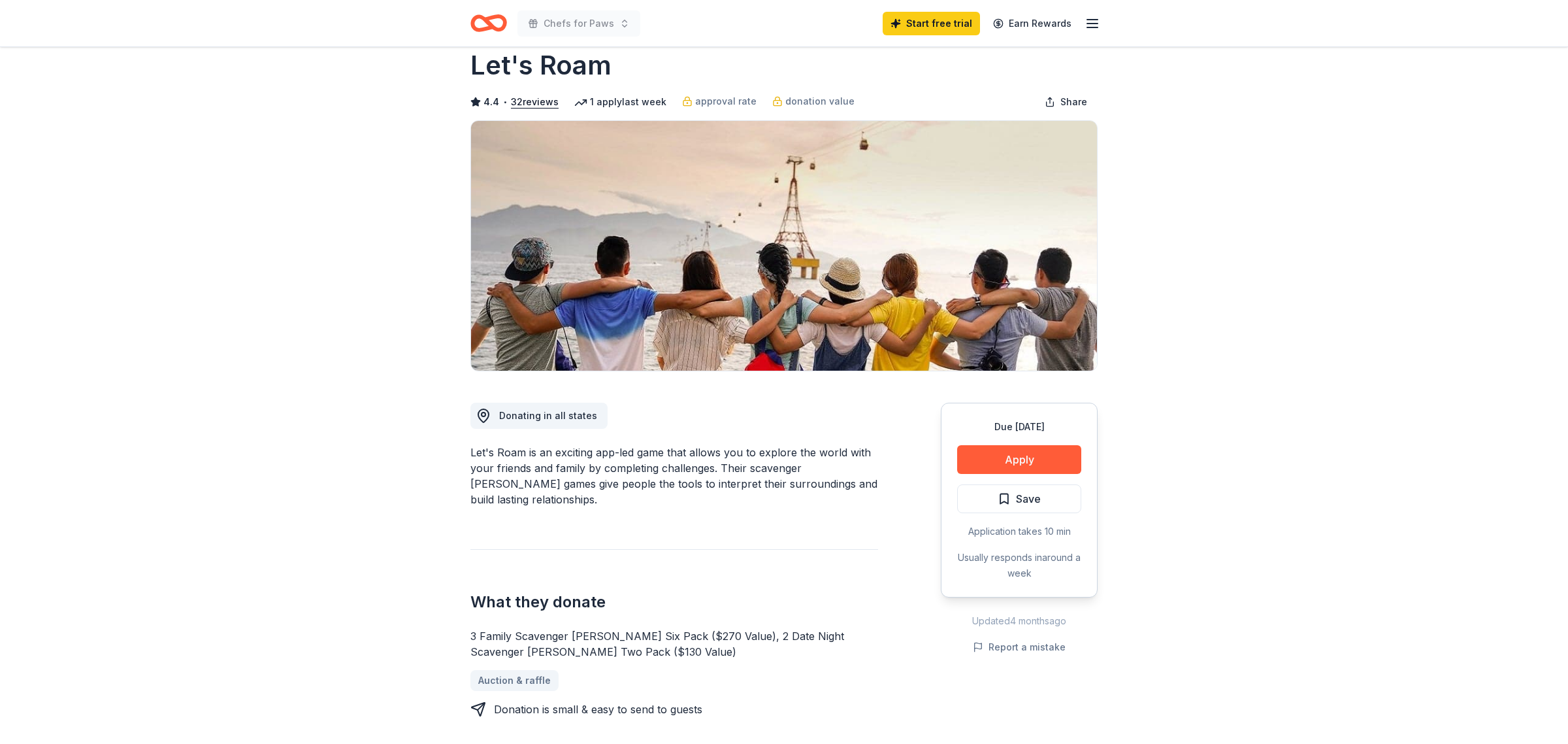
scroll to position [57, 0]
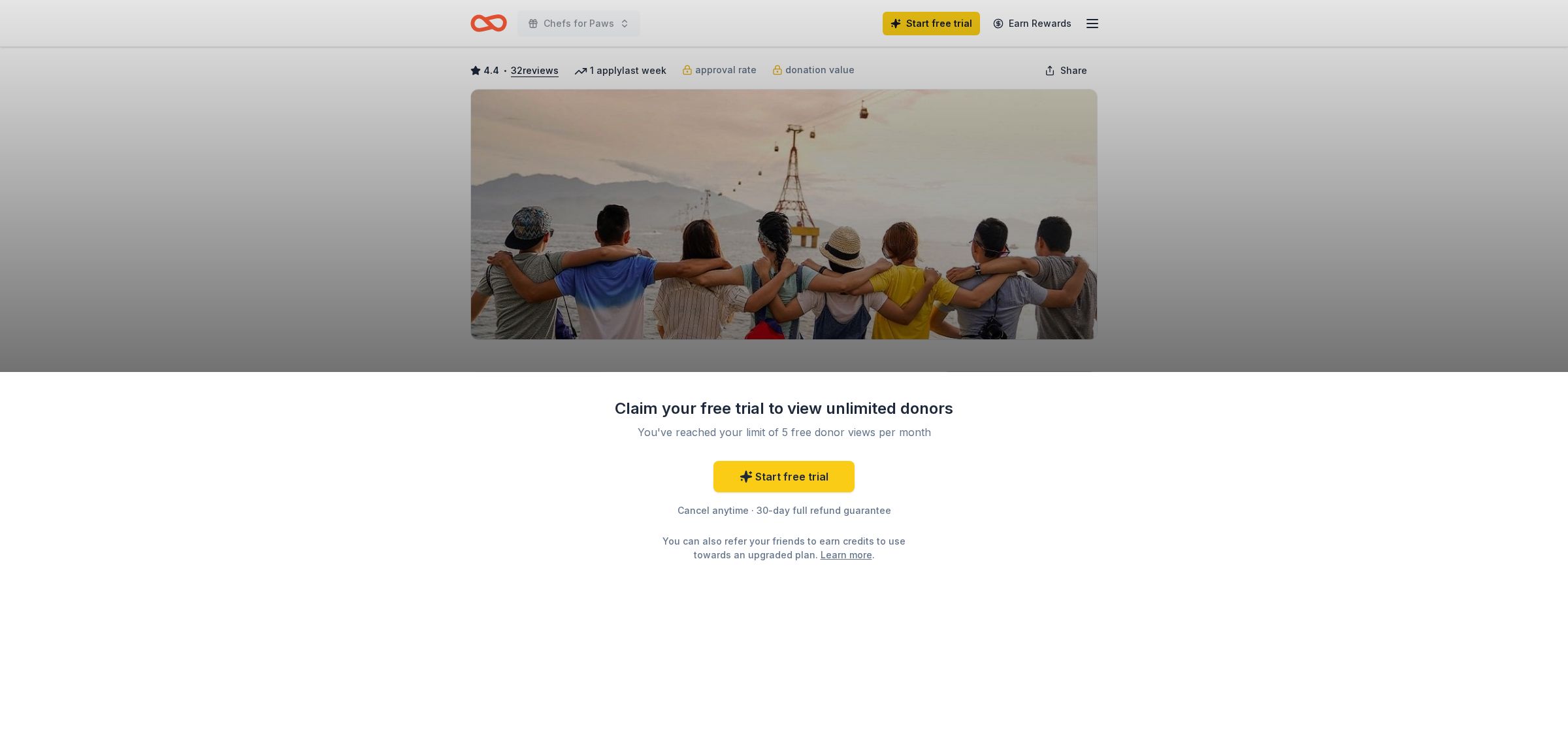
click at [1041, 22] on div "Claim your free trial to view unlimited donors You've reached your limit of 5 f…" at bounding box center [784, 372] width 1568 height 744
click at [1103, 23] on div "Claim your free trial to view unlimited donors You've reached your limit of 5 f…" at bounding box center [784, 372] width 1568 height 744
click at [934, 16] on div "Claim your free trial to view unlimited donors You've reached your limit of 5 f…" at bounding box center [784, 372] width 1568 height 744
